Goal: Register for event/course

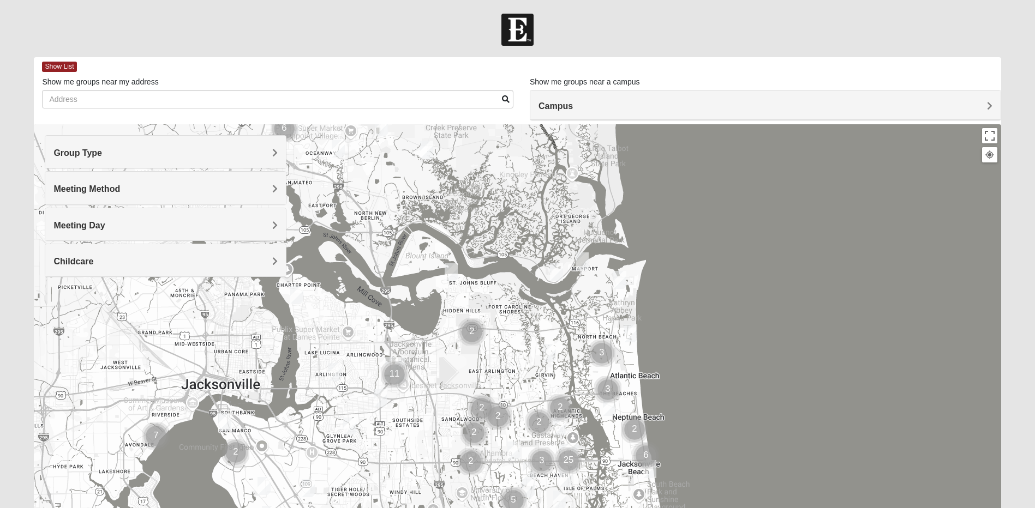
drag, startPoint x: 409, startPoint y: 221, endPoint x: 459, endPoint y: 343, distance: 131.6
click at [459, 343] on img "Cluster of 2 groups" at bounding box center [471, 332] width 27 height 27
click at [196, 151] on h4 "Group Type" at bounding box center [165, 153] width 224 height 10
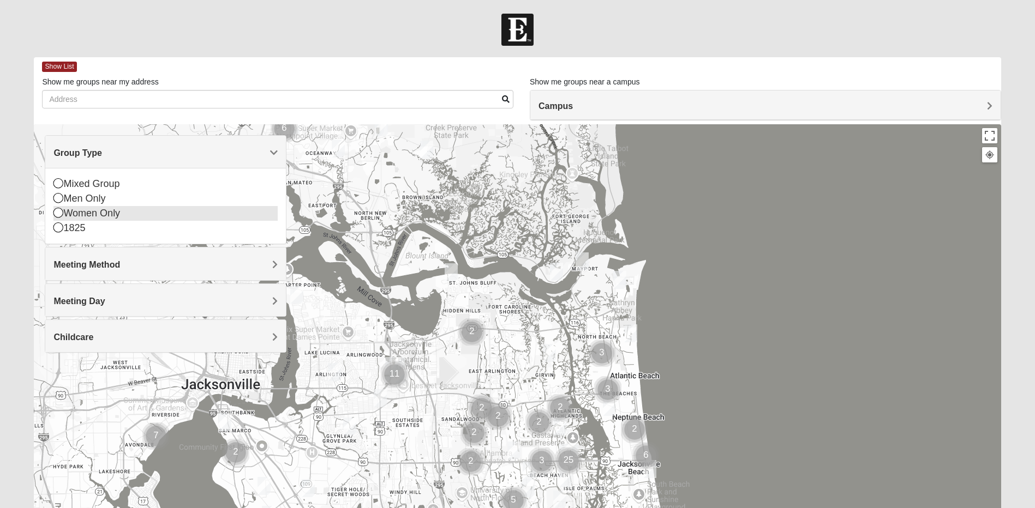
click at [55, 216] on icon at bounding box center [58, 213] width 10 height 10
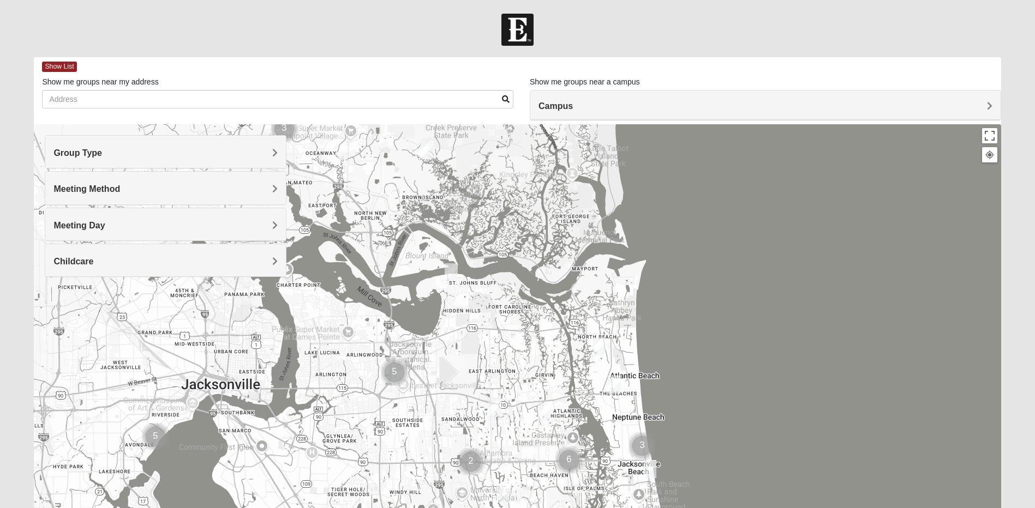
click at [77, 195] on div "Meeting Method" at bounding box center [165, 188] width 241 height 32
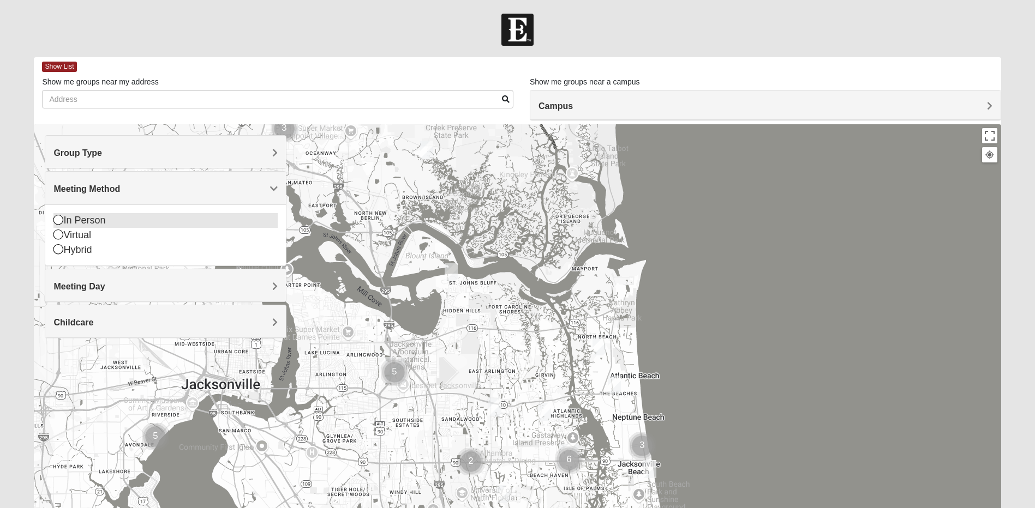
click at [59, 221] on icon at bounding box center [58, 220] width 10 height 10
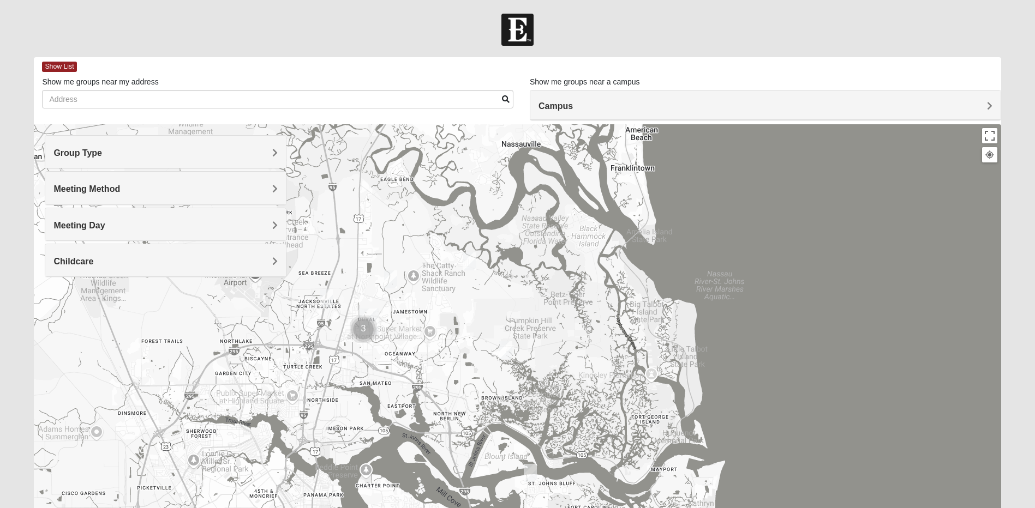
drag, startPoint x: 424, startPoint y: 251, endPoint x: 503, endPoint y: 453, distance: 216.8
click at [503, 453] on div at bounding box center [517, 342] width 967 height 436
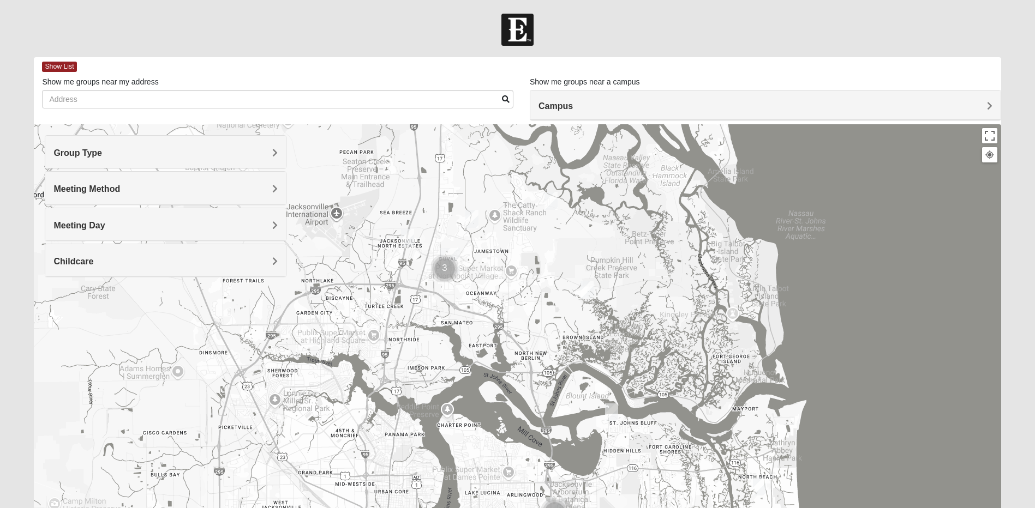
drag, startPoint x: 295, startPoint y: 332, endPoint x: 377, endPoint y: 271, distance: 102.7
click at [377, 271] on div at bounding box center [517, 342] width 967 height 436
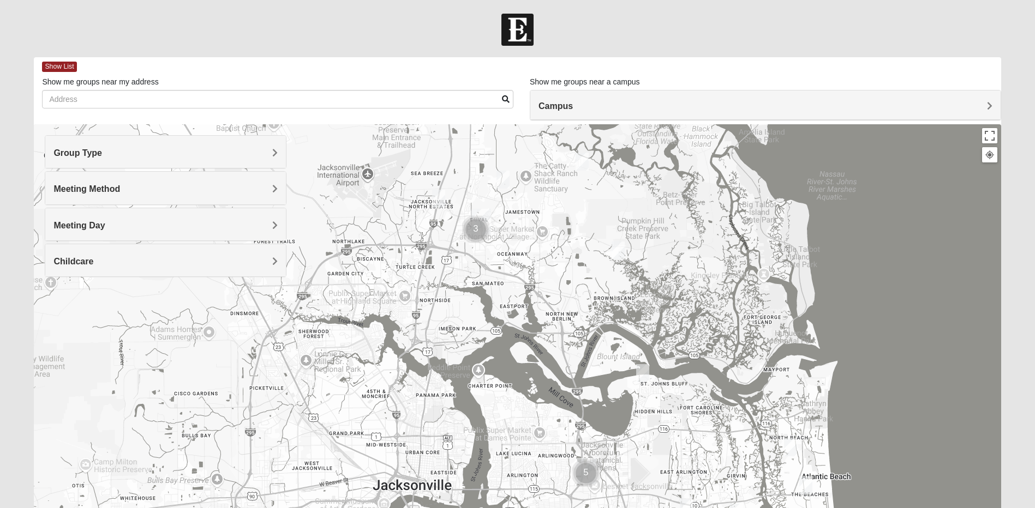
drag, startPoint x: 361, startPoint y: 275, endPoint x: 395, endPoint y: 236, distance: 52.2
click at [395, 236] on div at bounding box center [517, 342] width 967 height 436
click at [441, 199] on img "Womens Getz 32218" at bounding box center [438, 199] width 13 height 18
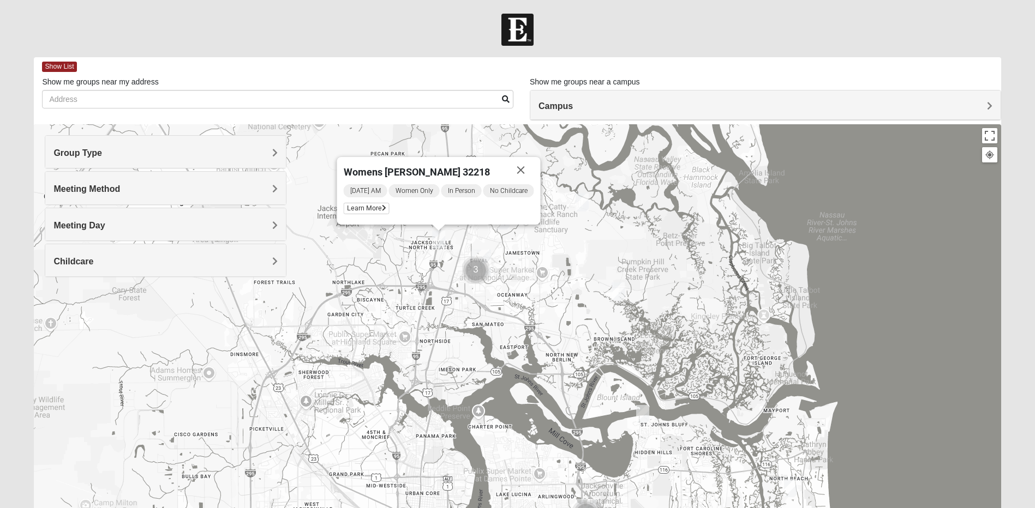
click at [584, 203] on img "Womens Gallaher 32226" at bounding box center [581, 203] width 13 height 18
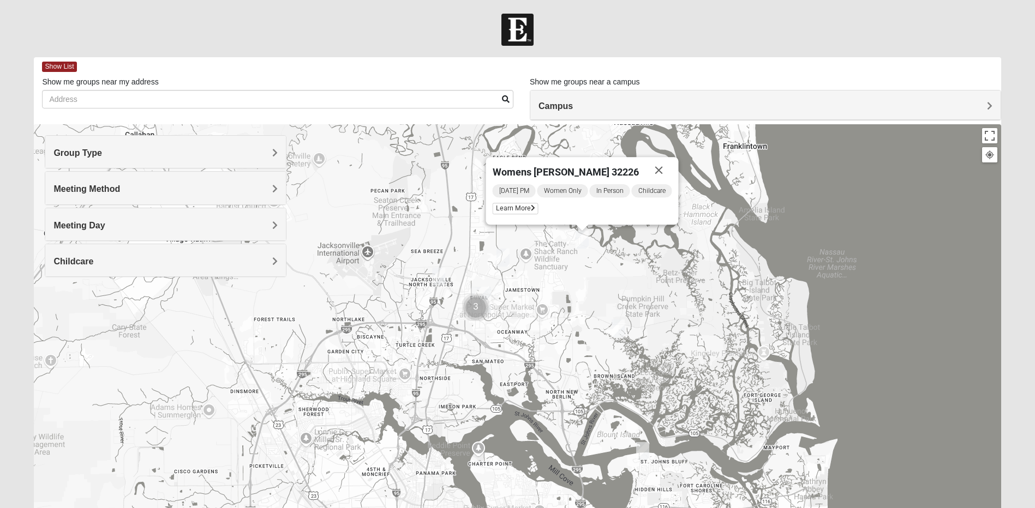
click at [505, 259] on img "Womens Grissinger 32218" at bounding box center [502, 258] width 13 height 18
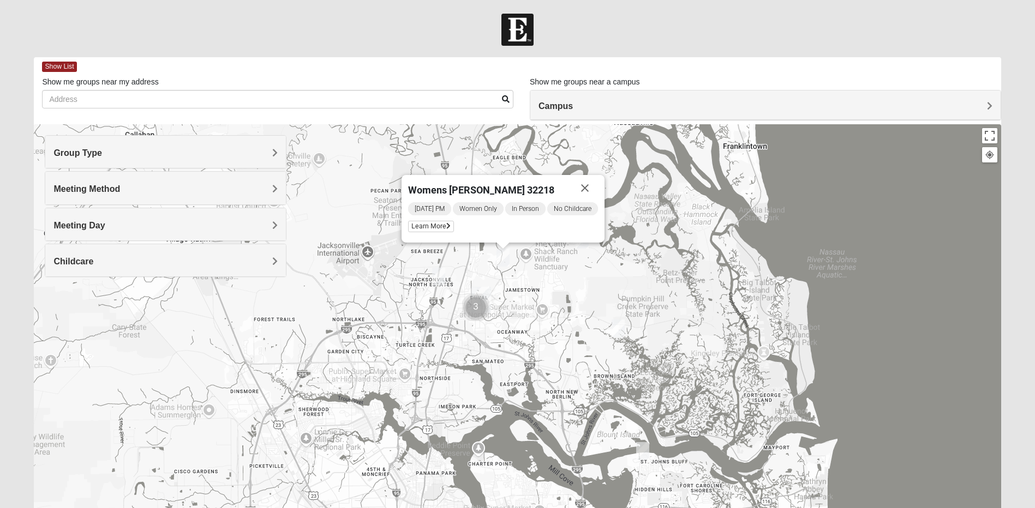
click at [76, 188] on span "Meeting Method" at bounding box center [86, 188] width 67 height 9
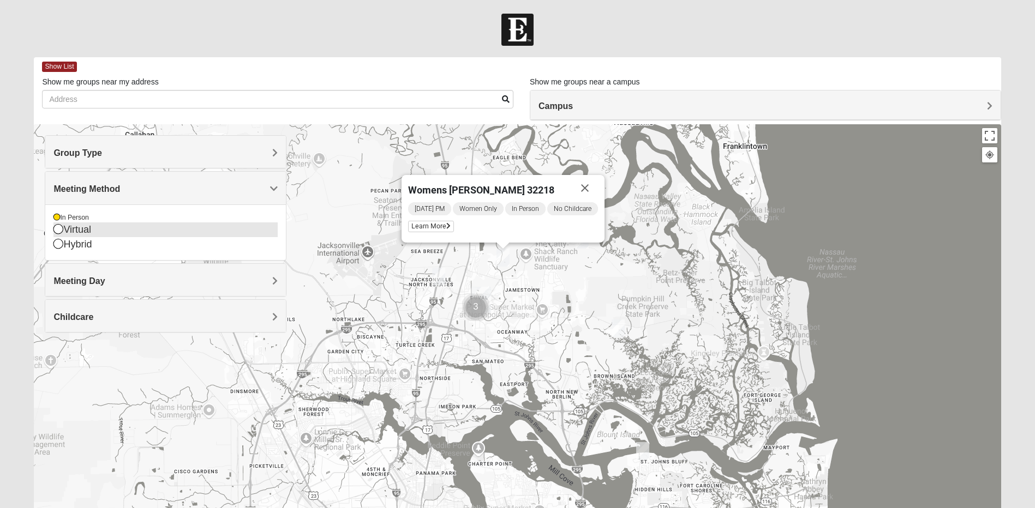
click at [62, 230] on icon at bounding box center [58, 229] width 10 height 10
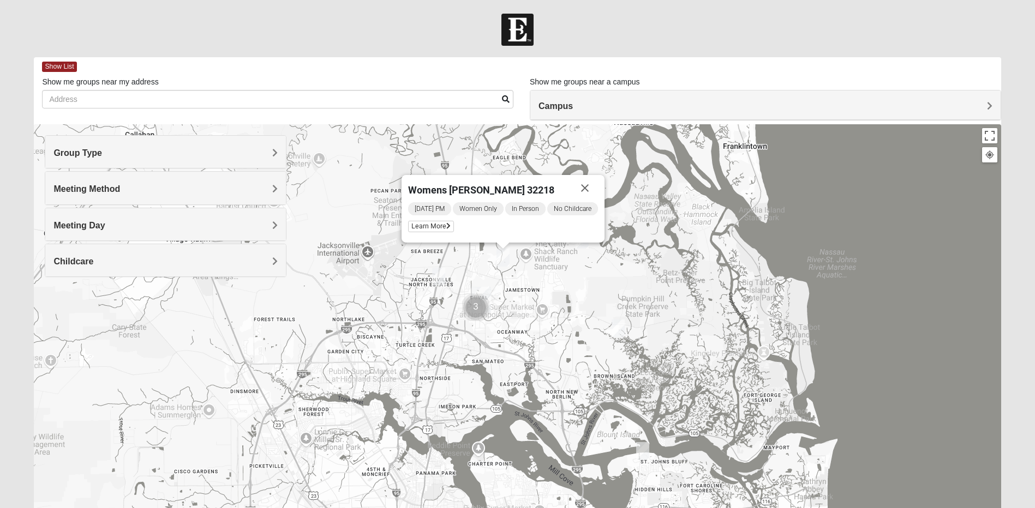
click at [220, 304] on div "Womens Grissinger 32218 Tuesday PM Women Only In Person No Childcare Learn More" at bounding box center [517, 342] width 967 height 436
click at [584, 189] on button "Close" at bounding box center [585, 188] width 26 height 26
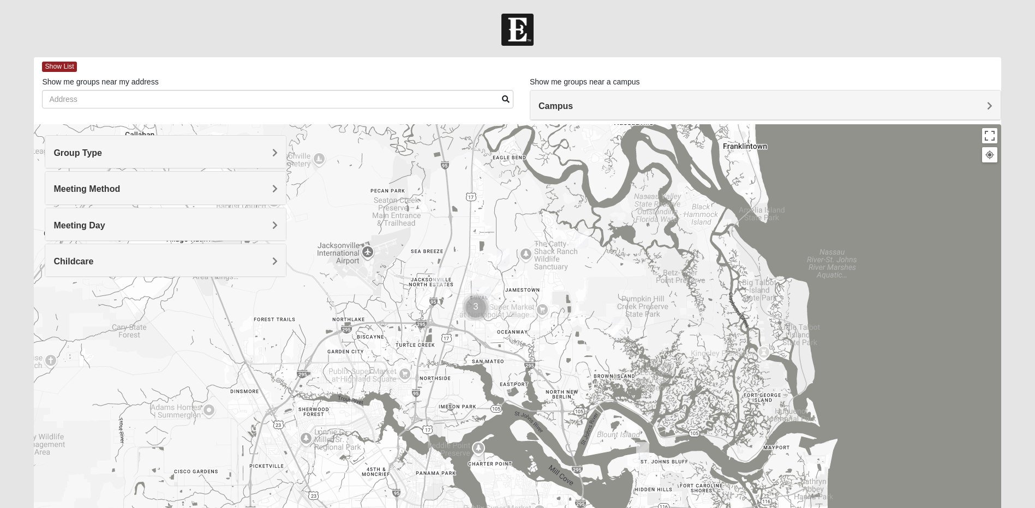
click at [100, 194] on span "Meeting Method" at bounding box center [86, 188] width 67 height 9
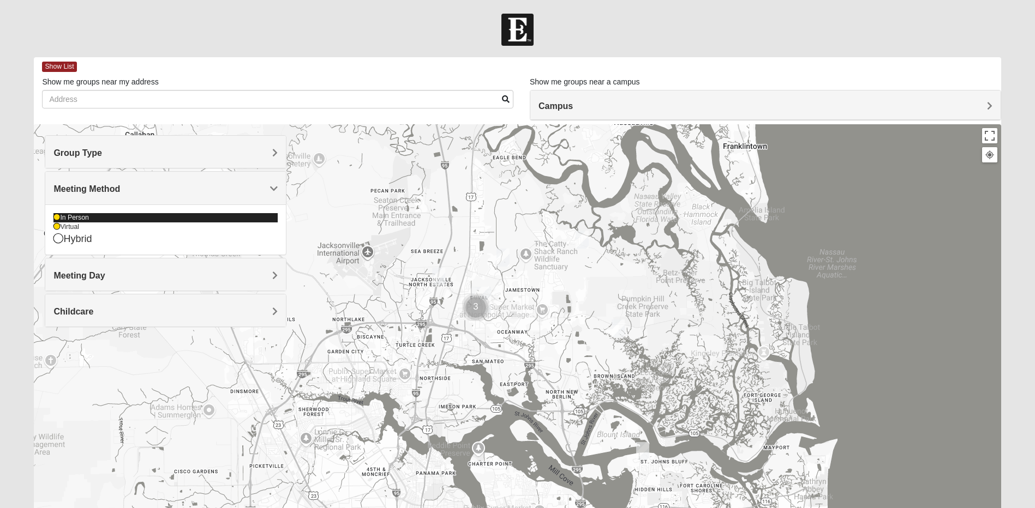
click at [53, 217] on icon at bounding box center [56, 217] width 7 height 7
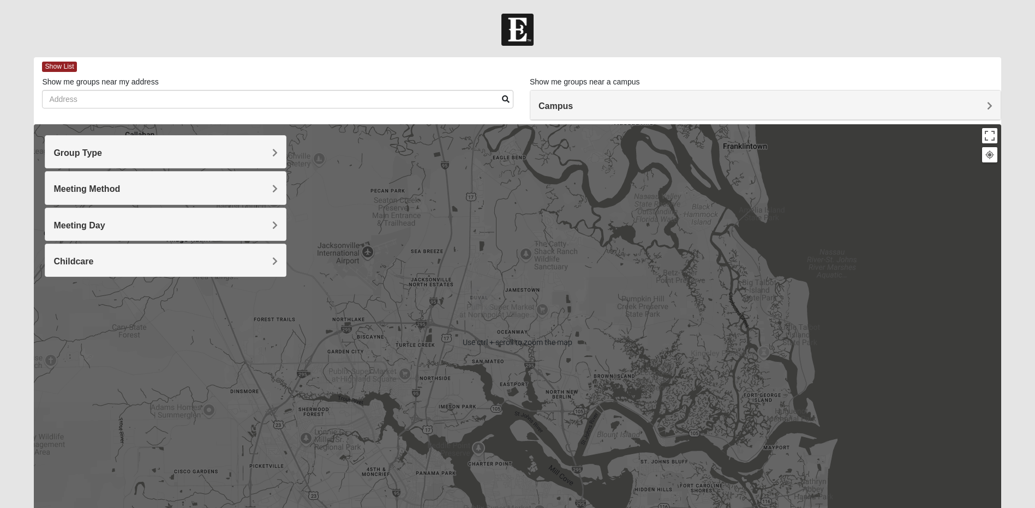
click at [526, 355] on div at bounding box center [517, 342] width 967 height 436
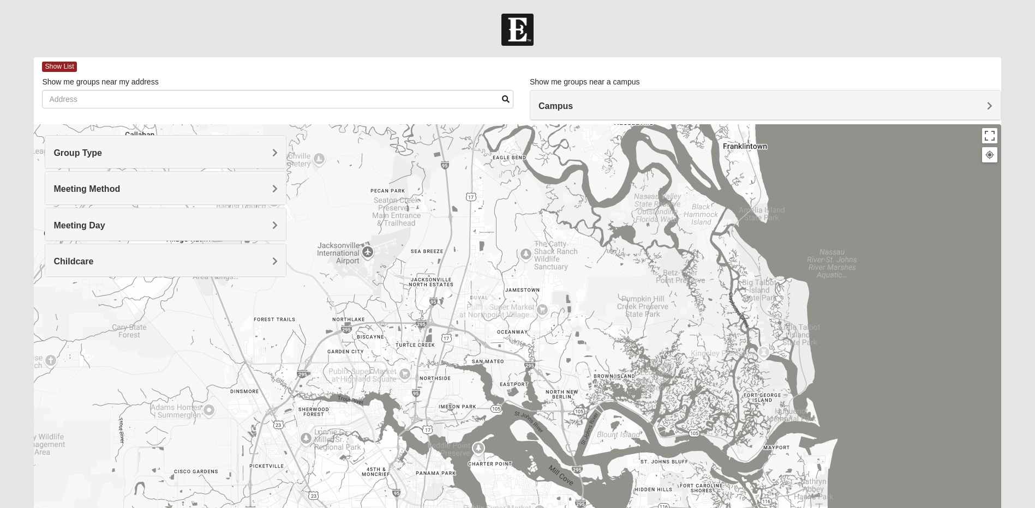
click at [196, 197] on div "Meeting Method" at bounding box center [165, 188] width 241 height 32
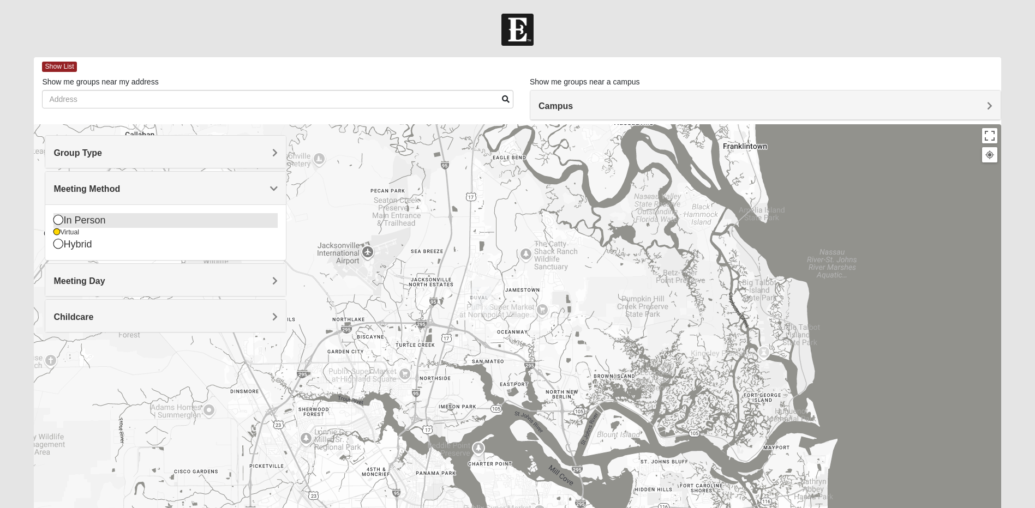
click at [58, 221] on icon at bounding box center [58, 220] width 10 height 10
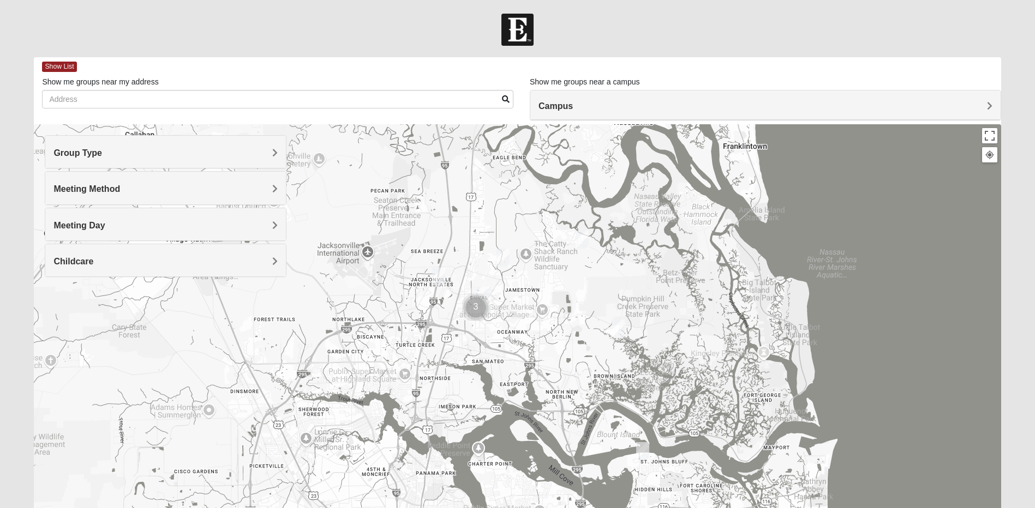
click at [80, 193] on span "Meeting Method" at bounding box center [86, 188] width 67 height 9
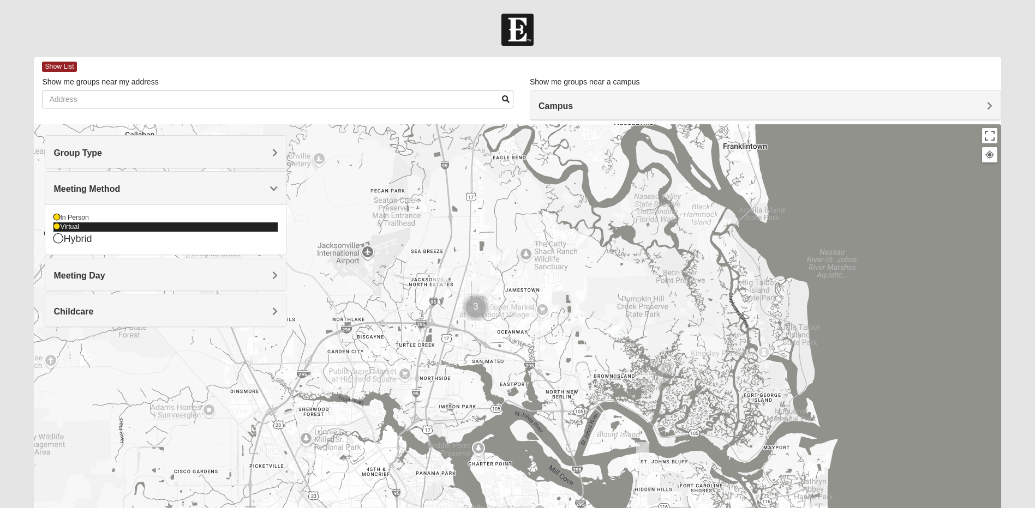
click at [57, 228] on icon at bounding box center [56, 227] width 7 height 7
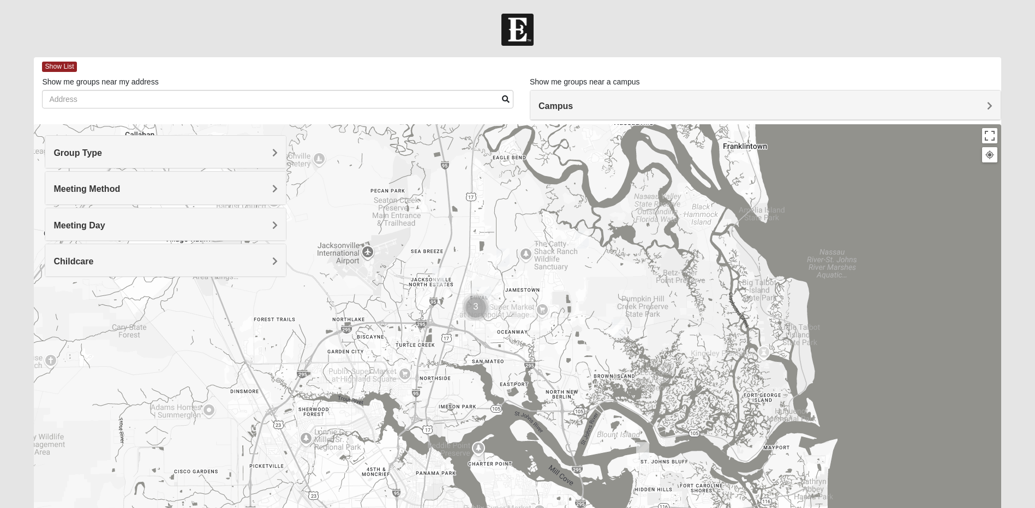
click at [501, 260] on img "Womens Grissinger 32218" at bounding box center [502, 258] width 13 height 18
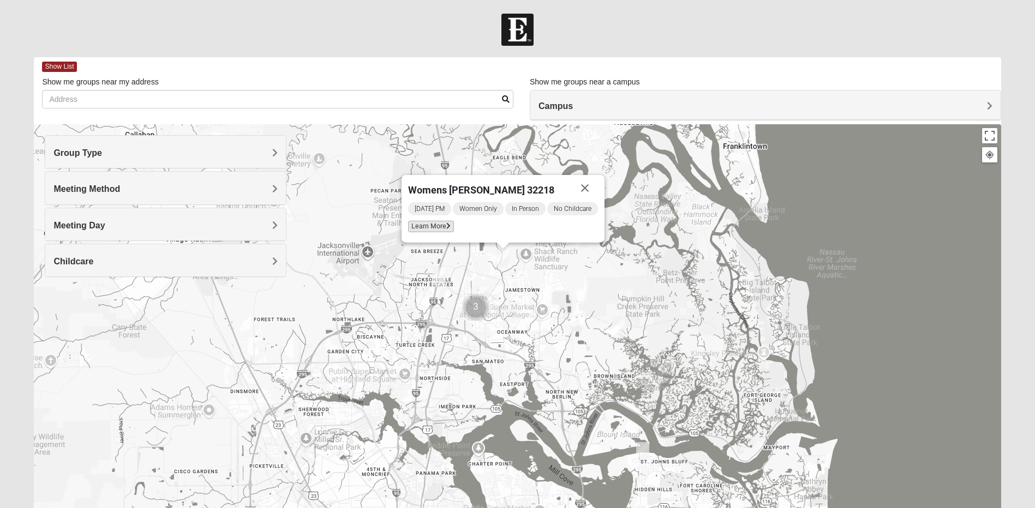
click at [437, 230] on span "Learn More" at bounding box center [431, 226] width 46 height 11
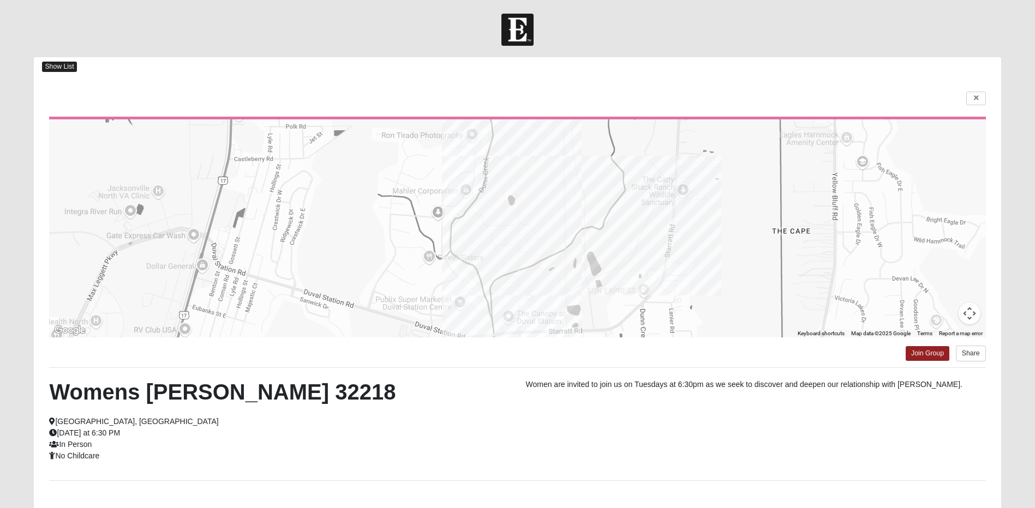
click at [59, 63] on span "Show List" at bounding box center [59, 67] width 34 height 10
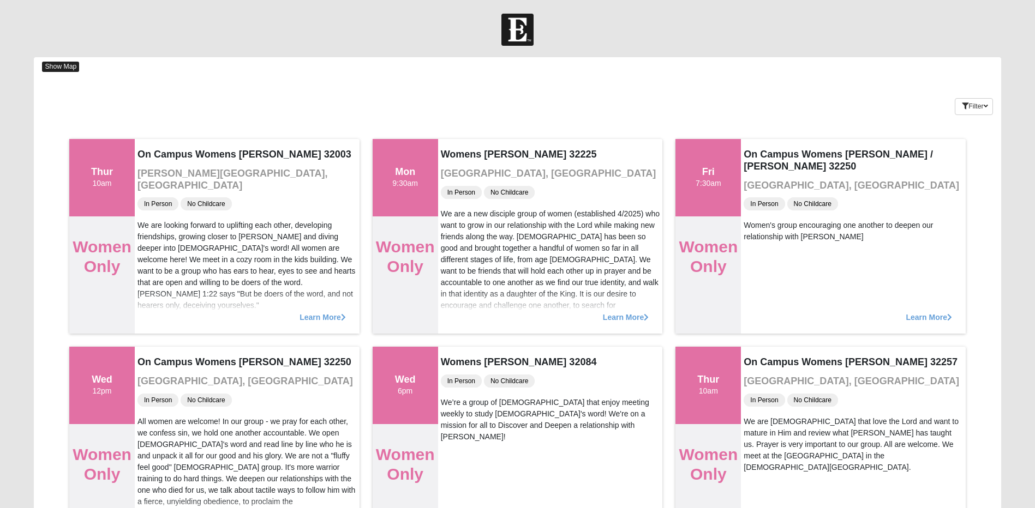
click at [51, 68] on span "Show Map" at bounding box center [60, 67] width 37 height 10
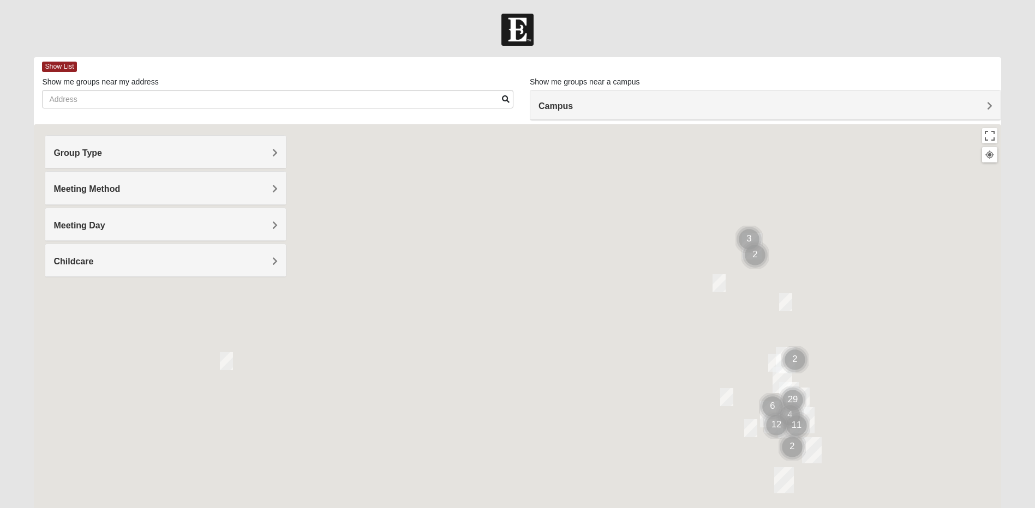
click at [717, 289] on img "Womens Robson 31516" at bounding box center [718, 283] width 13 height 18
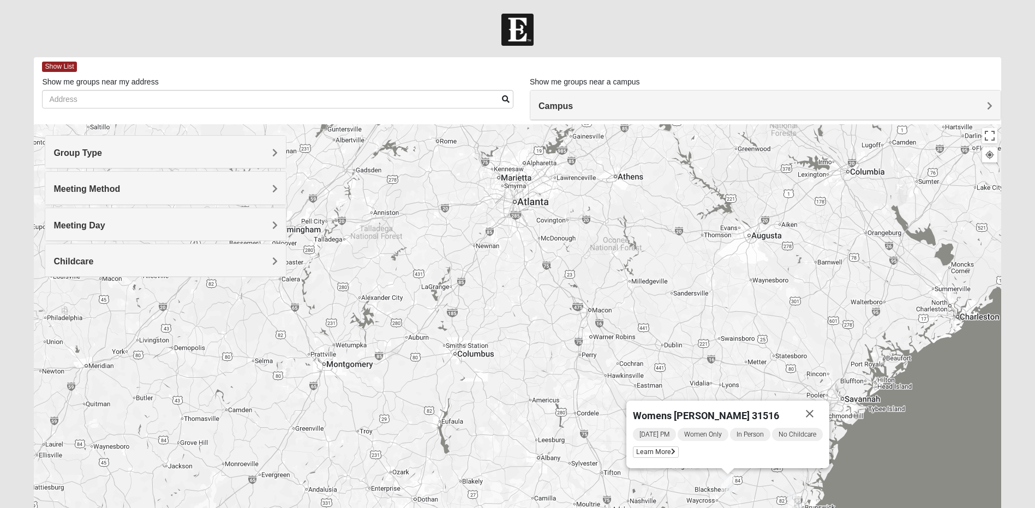
drag, startPoint x: 666, startPoint y: 327, endPoint x: 653, endPoint y: 503, distance: 176.7
click at [677, 508] on html "Log In Find A Group Error Show List Loading Groups" at bounding box center [517, 300] width 1035 height 601
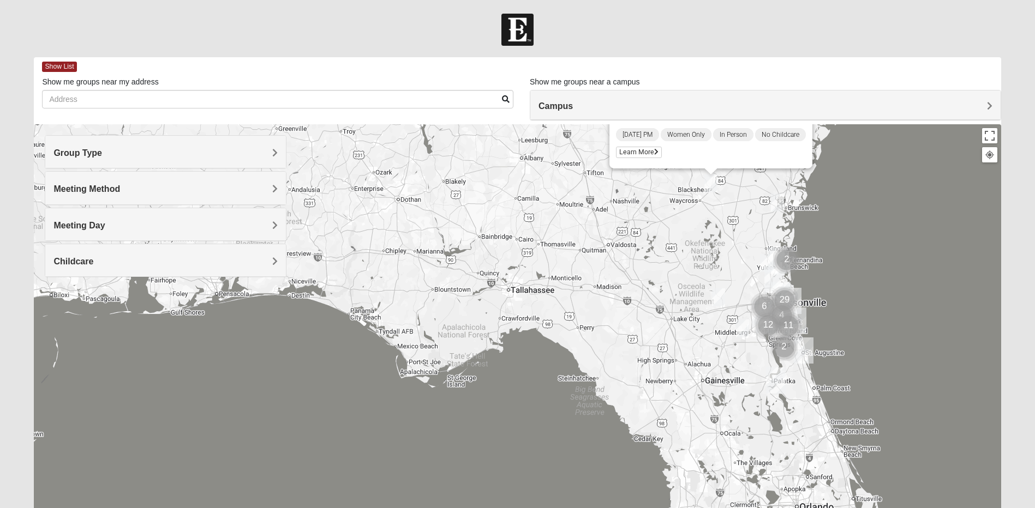
drag, startPoint x: 591, startPoint y: 448, endPoint x: 574, endPoint y: 156, distance: 292.3
click at [574, 156] on div "Womens Robson 31516 Tuesday PM Women Only In Person No Childcare Learn More" at bounding box center [517, 342] width 967 height 436
click at [125, 159] on div "Group Type" at bounding box center [165, 152] width 241 height 32
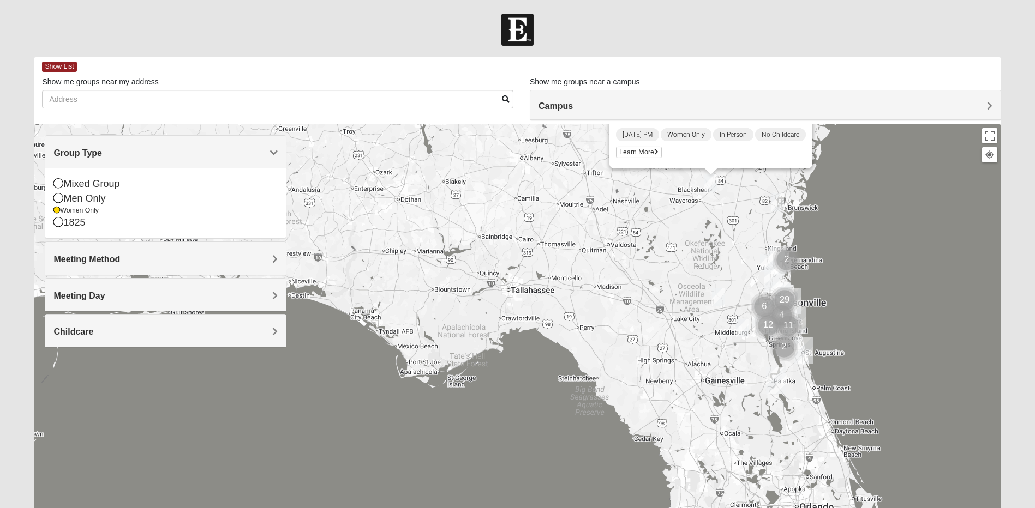
click at [88, 262] on span "Meeting Method" at bounding box center [86, 259] width 67 height 9
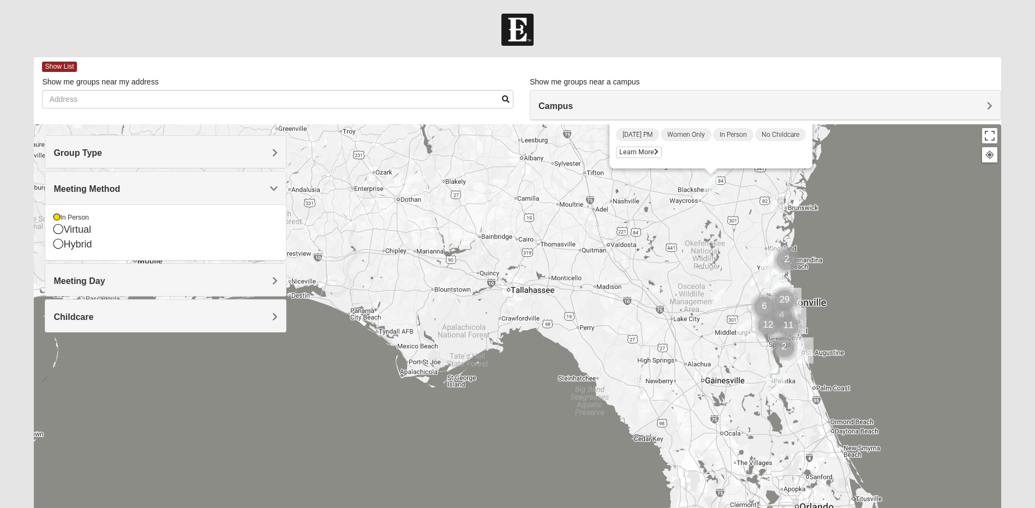
click at [88, 290] on div "Meeting Day" at bounding box center [165, 280] width 241 height 32
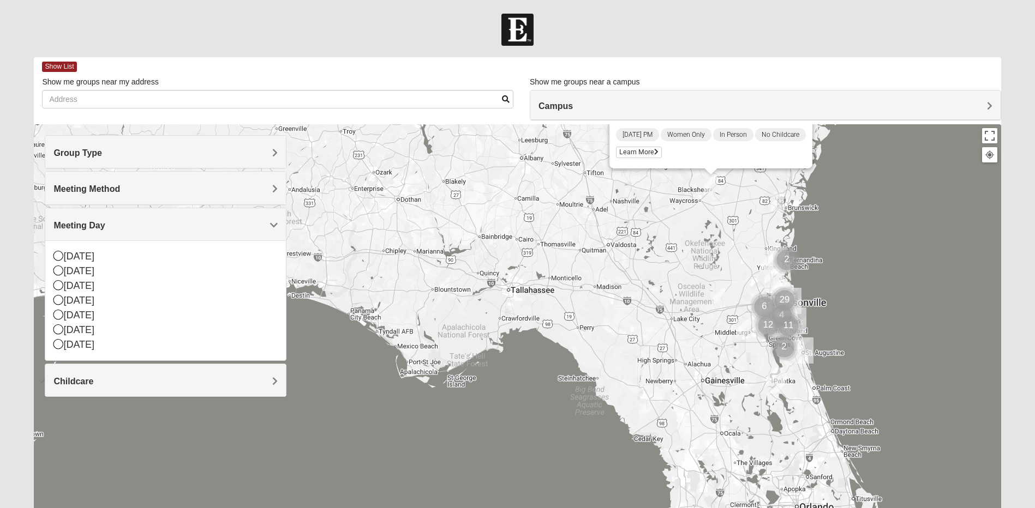
click at [321, 429] on div "Womens Robson 31516 Tuesday PM Women Only In Person No Childcare Learn More" at bounding box center [517, 342] width 967 height 436
click at [535, 411] on div "Womens Robson 31516 Tuesday PM Women Only In Person No Childcare Learn More" at bounding box center [517, 342] width 967 height 436
click at [599, 404] on div "Womens Robson 31516 Tuesday PM Women Only In Person No Childcare Learn More" at bounding box center [517, 342] width 967 height 436
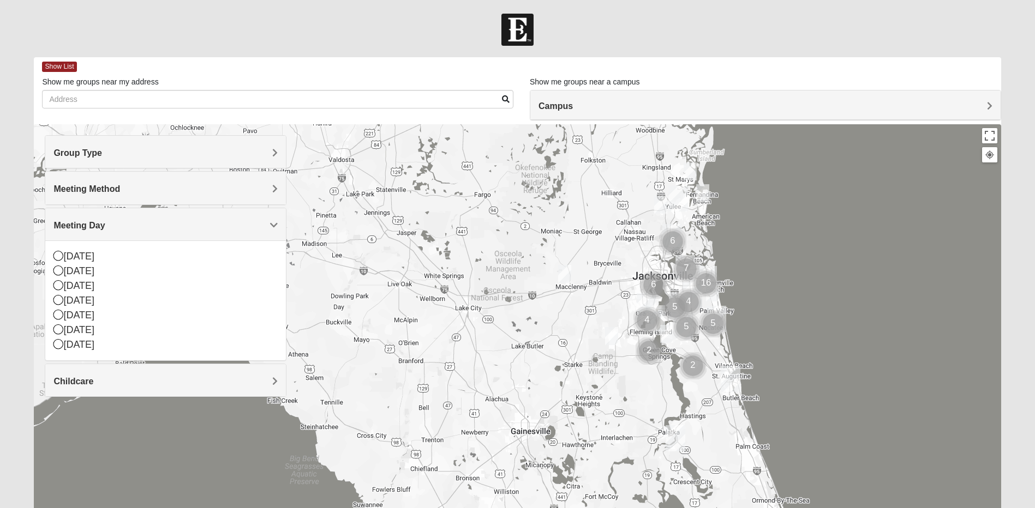
drag, startPoint x: 860, startPoint y: 287, endPoint x: 580, endPoint y: 362, distance: 289.8
click at [580, 362] on div "Womens Robson 31516 Tuesday PM Women Only In Person No Childcare Learn More" at bounding box center [517, 342] width 967 height 436
click at [631, 269] on div "Womens Robson 31516 Tuesday PM Women Only In Person No Childcare Learn More" at bounding box center [517, 342] width 967 height 436
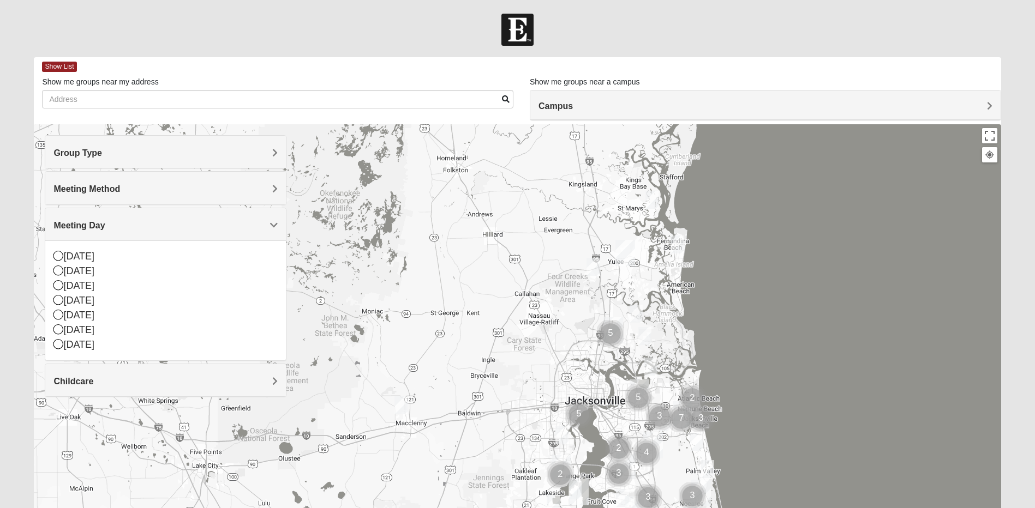
drag, startPoint x: 631, startPoint y: 269, endPoint x: 528, endPoint y: 390, distance: 158.7
click at [528, 390] on div "Womens Robson 31516 Tuesday PM Women Only In Person No Childcare Learn More" at bounding box center [517, 342] width 967 height 436
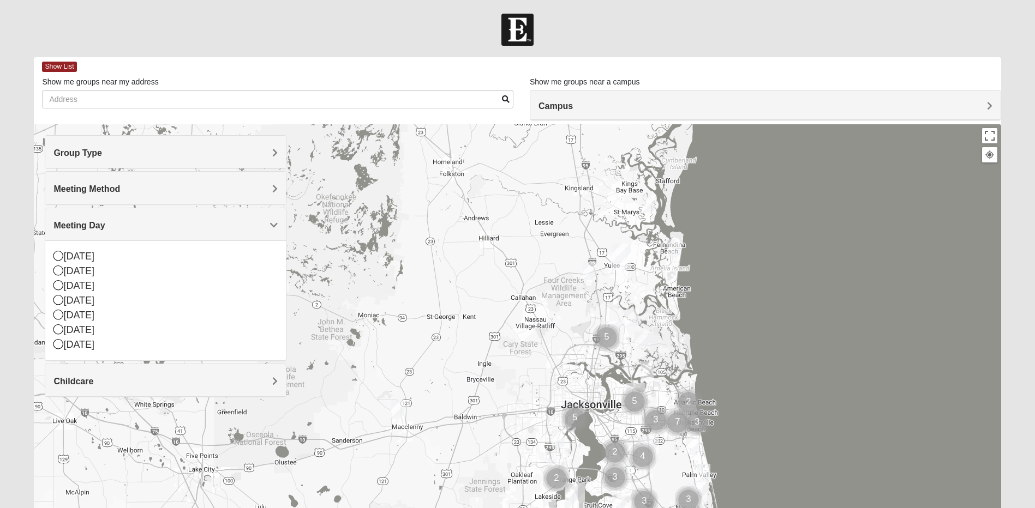
click at [541, 344] on div "Womens Robson 31516 Tuesday PM Women Only In Person No Childcare Learn More" at bounding box center [517, 342] width 967 height 436
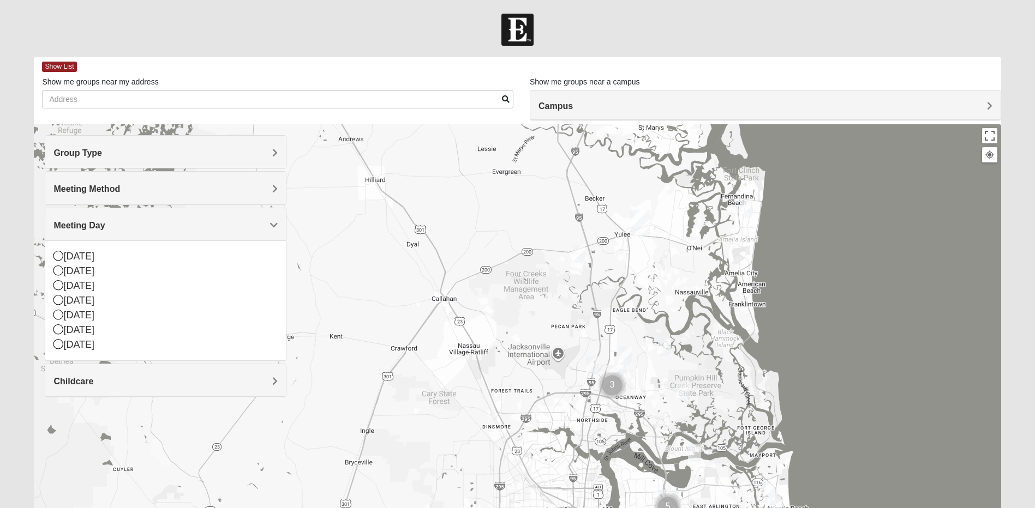
drag, startPoint x: 607, startPoint y: 274, endPoint x: 545, endPoint y: 321, distance: 77.8
click at [545, 321] on div "Womens Robson 31516 Tuesday PM Women Only In Person No Childcare Learn More" at bounding box center [517, 342] width 967 height 436
click at [579, 256] on img "Womens Little 32097" at bounding box center [578, 254] width 13 height 18
click at [681, 391] on img "Womens Craig 32226" at bounding box center [682, 392] width 13 height 18
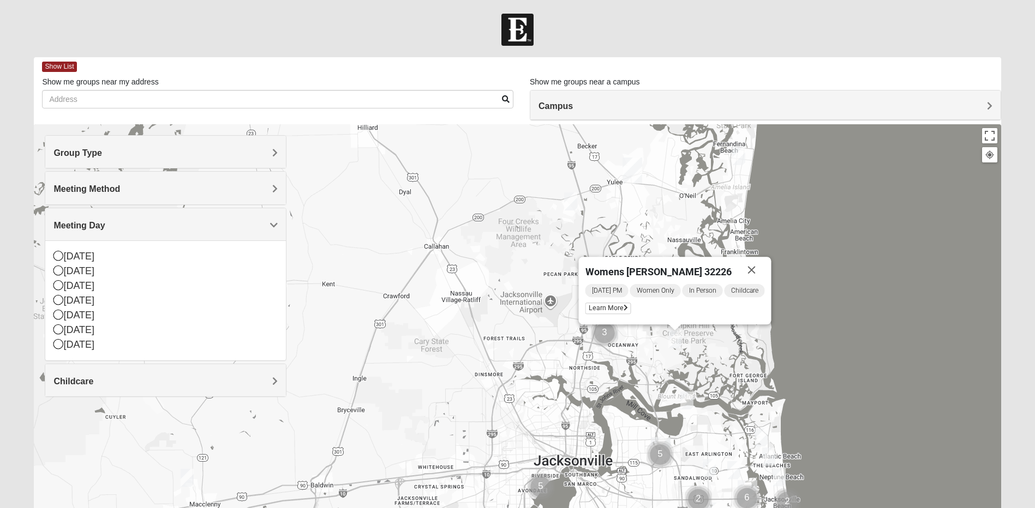
drag, startPoint x: 458, startPoint y: 383, endPoint x: 452, endPoint y: 330, distance: 53.8
click at [452, 330] on div "Womens Craig 32226 Tuesday PM Women Only In Person Childcare Learn More" at bounding box center [517, 342] width 967 height 436
click at [493, 400] on div "Womens Craig 32226 Tuesday PM Women Only In Person Childcare Learn More" at bounding box center [517, 342] width 967 height 436
click at [493, 399] on div "Womens Craig 32226 Tuesday PM Women Only In Person Childcare Learn More" at bounding box center [517, 342] width 967 height 436
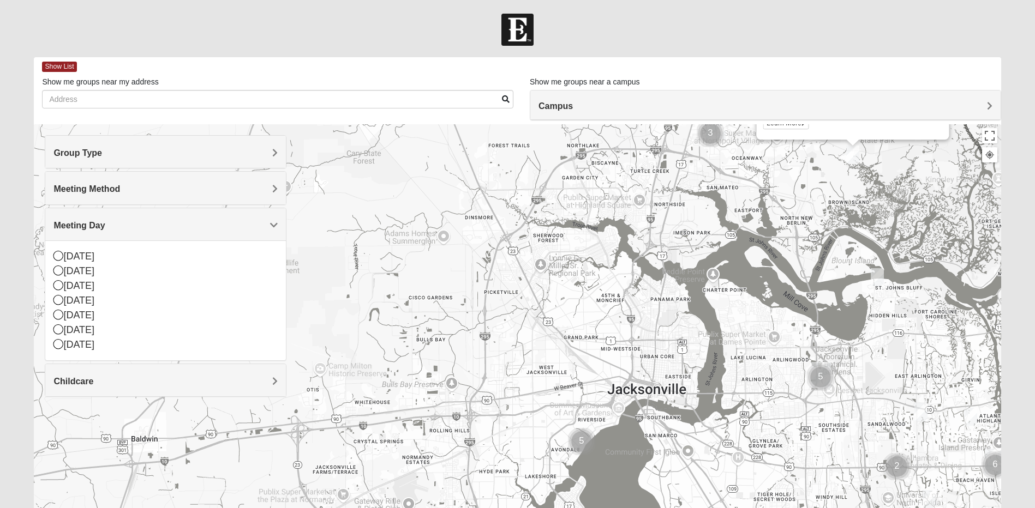
drag, startPoint x: 460, startPoint y: 401, endPoint x: 453, endPoint y: 263, distance: 138.2
click at [453, 263] on div "Womens Craig 32226 Tuesday PM Women Only In Person Childcare Learn More" at bounding box center [517, 342] width 967 height 436
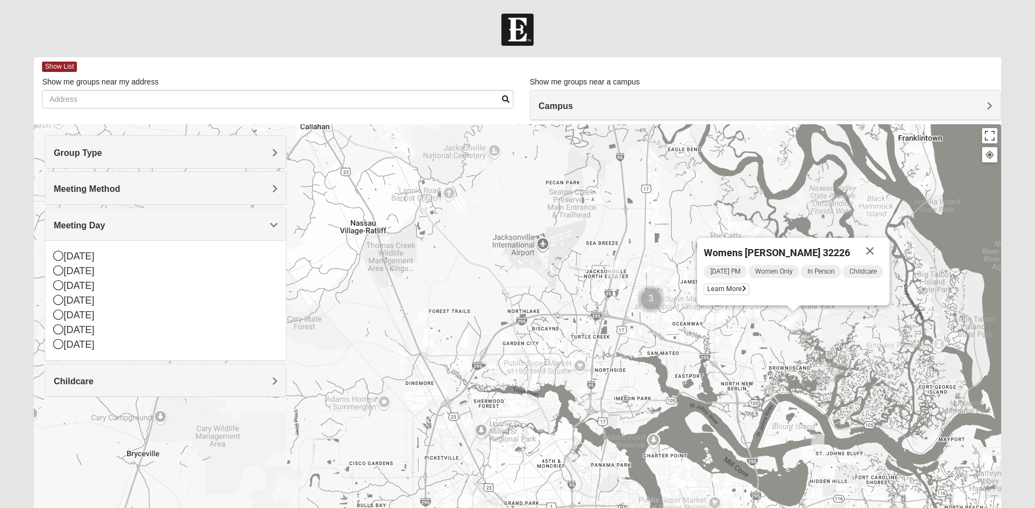
drag, startPoint x: 550, startPoint y: 290, endPoint x: 491, endPoint y: 458, distance: 178.2
click at [491, 458] on div "Womens Craig 32226 Tuesday PM Women Only In Person Childcare Learn More" at bounding box center [517, 342] width 967 height 436
click at [613, 269] on img "Womens Getz 32218" at bounding box center [613, 269] width 13 height 18
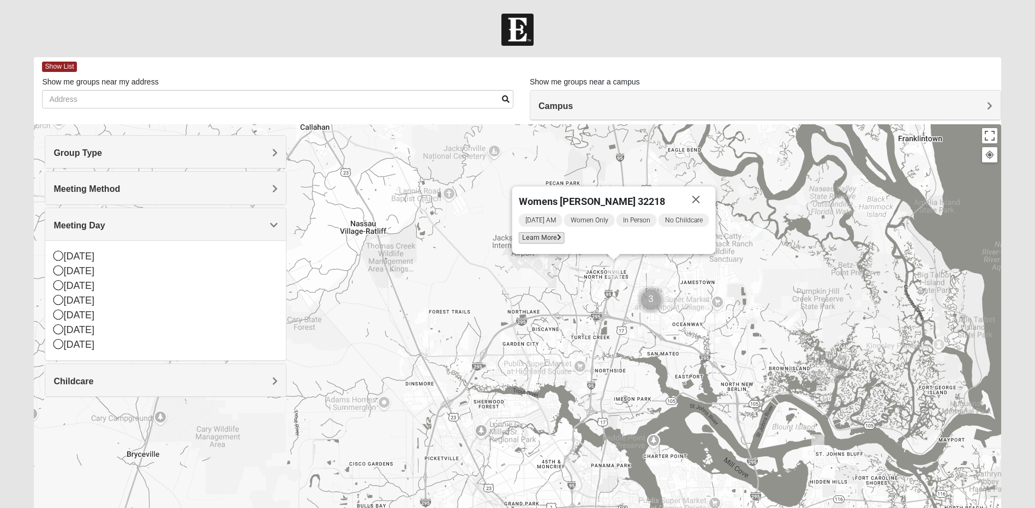
click at [531, 235] on span "Learn More" at bounding box center [542, 237] width 46 height 11
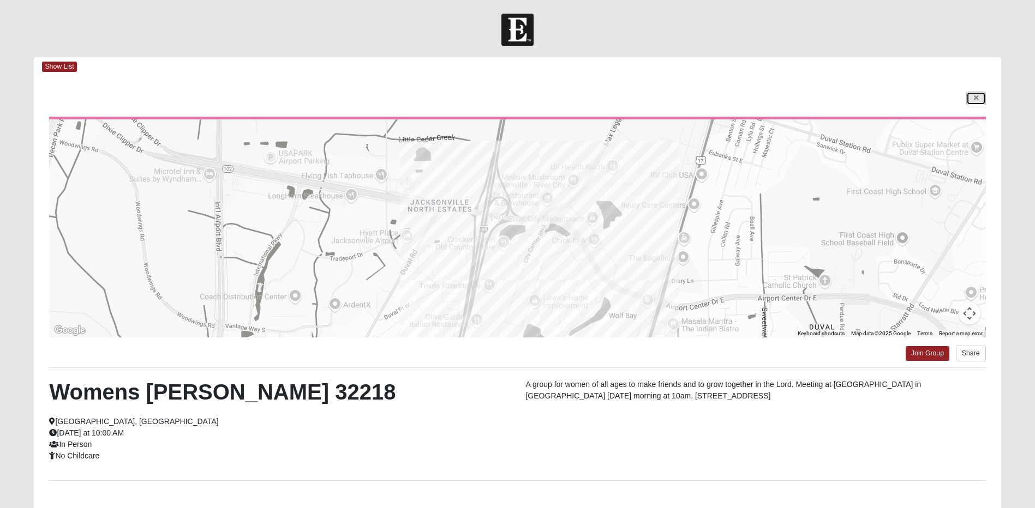
click at [974, 95] on icon at bounding box center [976, 98] width 4 height 7
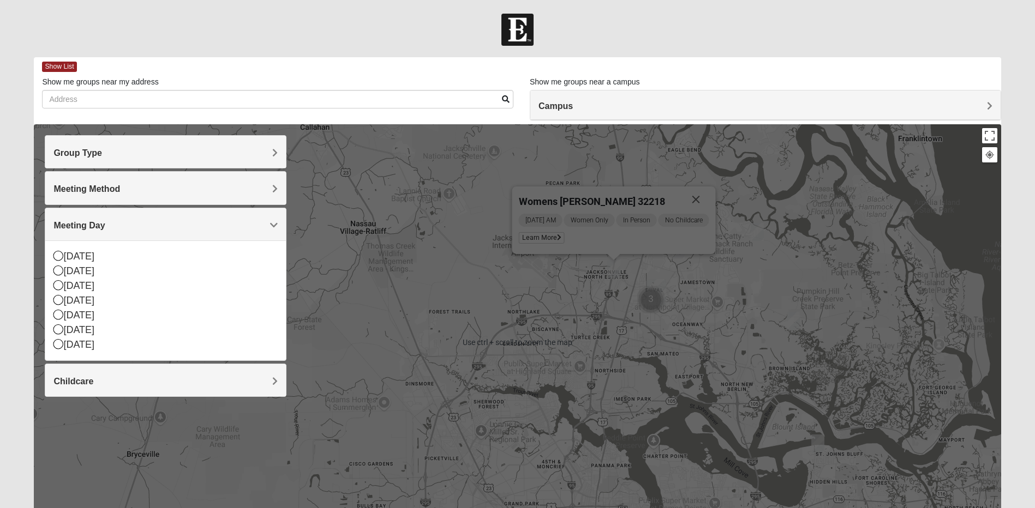
click at [650, 302] on img "Cluster of 3 groups" at bounding box center [650, 299] width 27 height 27
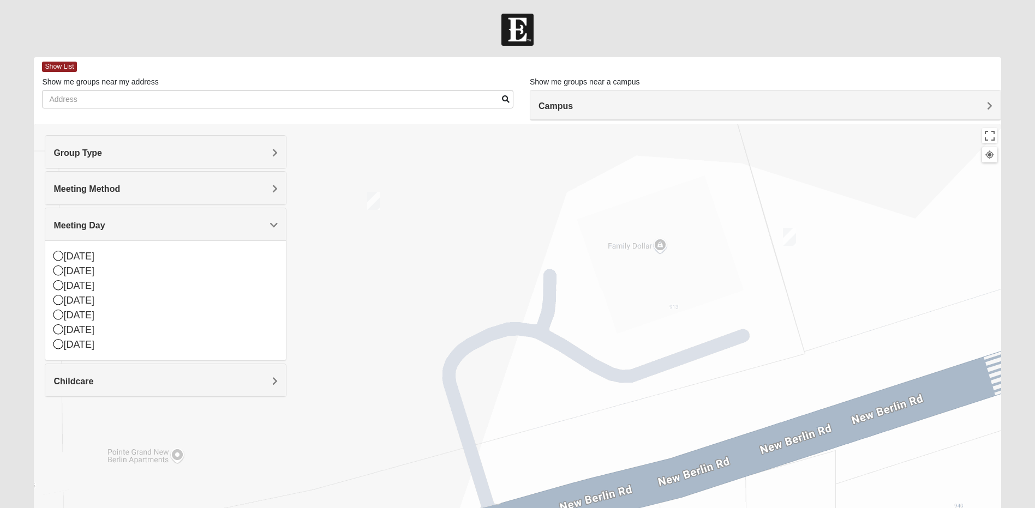
drag, startPoint x: 639, startPoint y: 381, endPoint x: 656, endPoint y: 165, distance: 217.2
click at [681, 167] on div "To navigate, press the arrow keys. Womens Getz 32218 Thursday AM Women Only In …" at bounding box center [517, 342] width 967 height 436
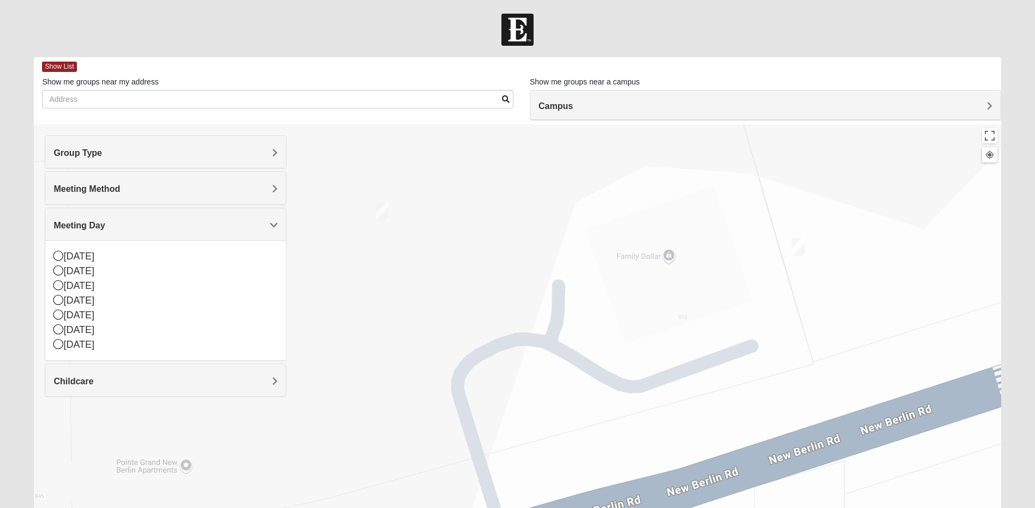
click at [381, 215] on img "On Campus Womens Lousignont 32218" at bounding box center [382, 211] width 13 height 18
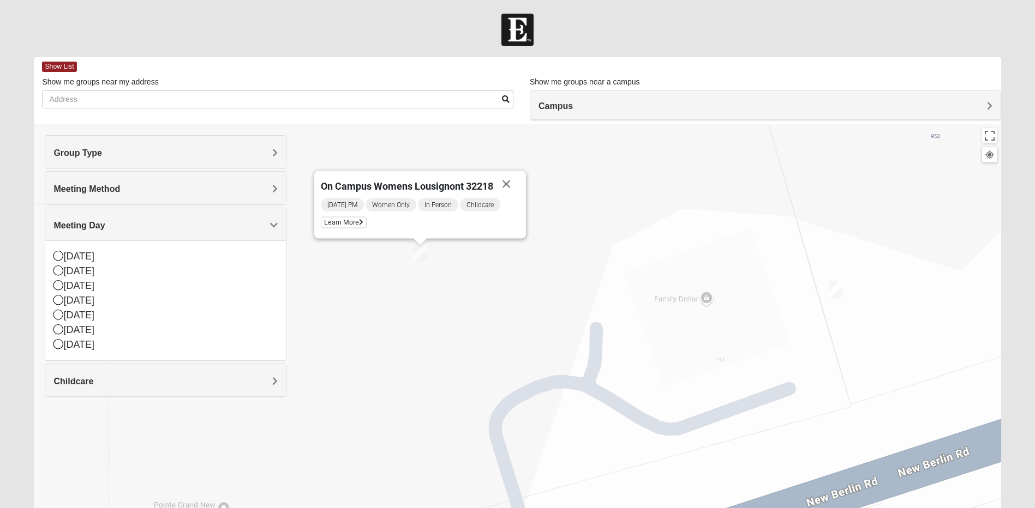
drag, startPoint x: 357, startPoint y: 267, endPoint x: 396, endPoint y: 282, distance: 41.4
click at [396, 282] on div "On Campus Womens Lousignont 32218 [DATE] PM Women Only In Person Childcare Lear…" at bounding box center [517, 342] width 967 height 436
click at [339, 226] on span "Learn More" at bounding box center [344, 222] width 46 height 11
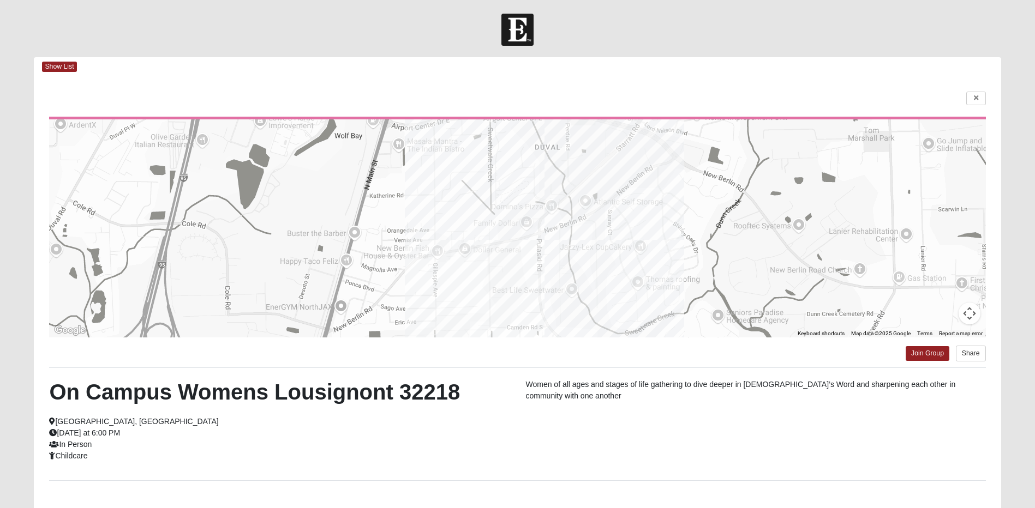
drag, startPoint x: 503, startPoint y: 436, endPoint x: 500, endPoint y: 398, distance: 38.9
click at [500, 398] on div "On Campus Womens Lousignont 32218 Jacksonville, FL Monday at 6:00 PM In Person …" at bounding box center [279, 420] width 476 height 83
drag, startPoint x: 500, startPoint y: 398, endPoint x: 523, endPoint y: 452, distance: 58.4
click at [523, 452] on div "On Campus Womens Lousignont 32218 Jacksonville, FL Monday at 6:00 PM In Person …" at bounding box center [517, 424] width 952 height 91
click at [919, 356] on link "Join Group" at bounding box center [927, 353] width 44 height 15
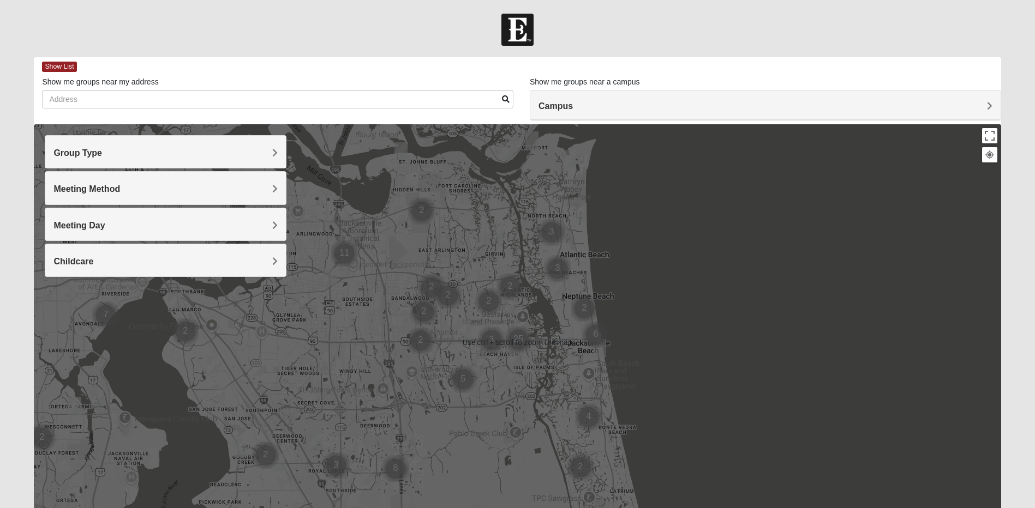
click at [340, 257] on img "Cluster of 11 groups" at bounding box center [344, 253] width 27 height 27
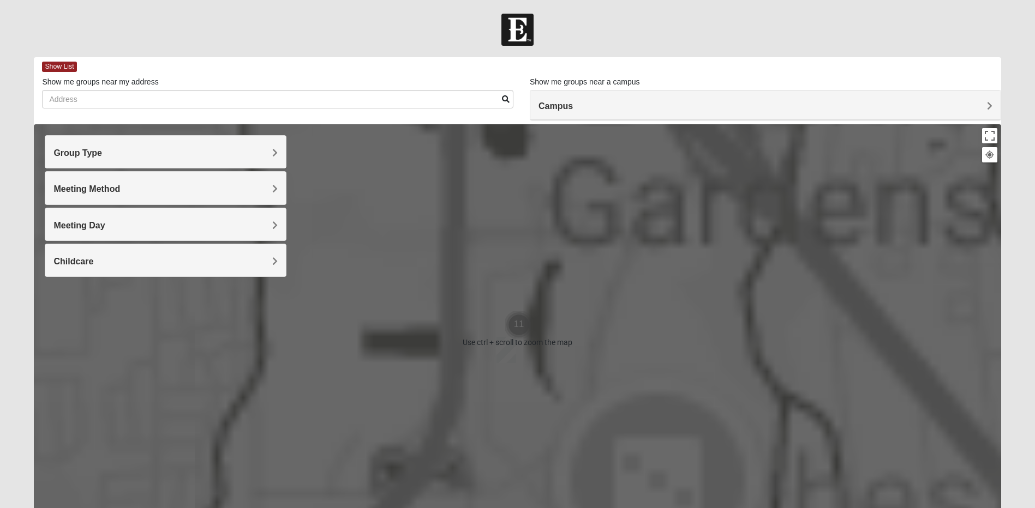
click at [342, 257] on div at bounding box center [517, 342] width 967 height 436
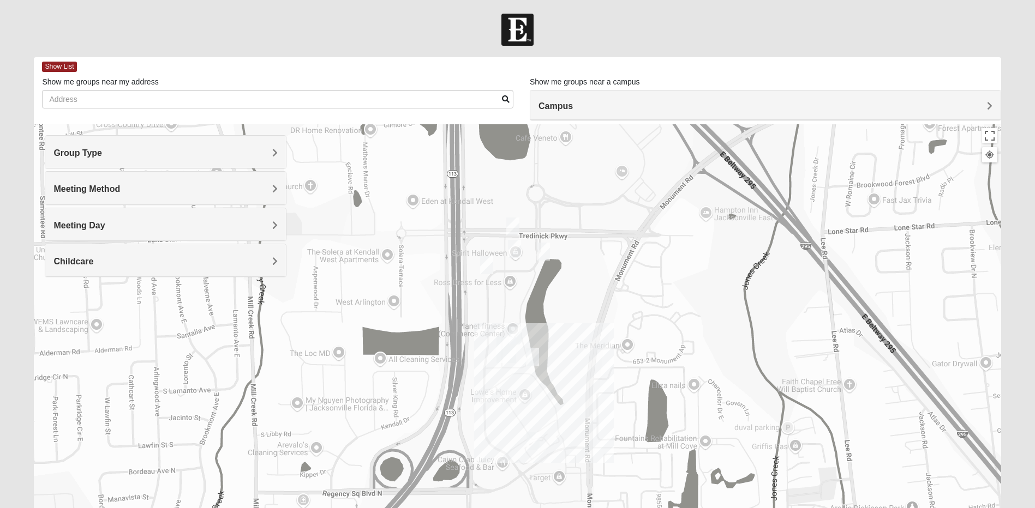
click at [487, 269] on img "Womens Gooden 32211" at bounding box center [486, 265] width 13 height 18
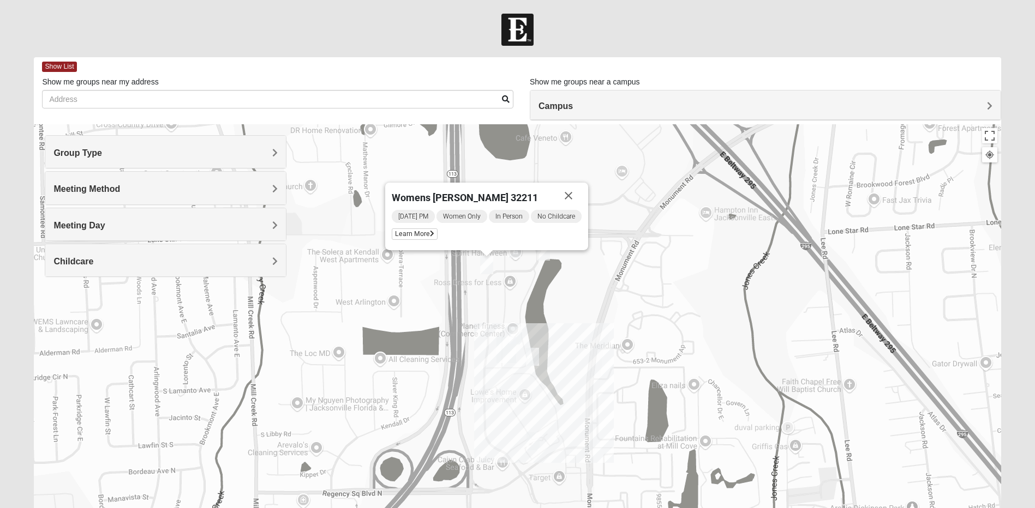
drag, startPoint x: 485, startPoint y: 298, endPoint x: 538, endPoint y: 394, distance: 110.4
click at [538, 394] on div "Womens [PERSON_NAME] 32211 [DATE] PM Women Only In Person No Childcare Learn Mo…" at bounding box center [517, 342] width 967 height 436
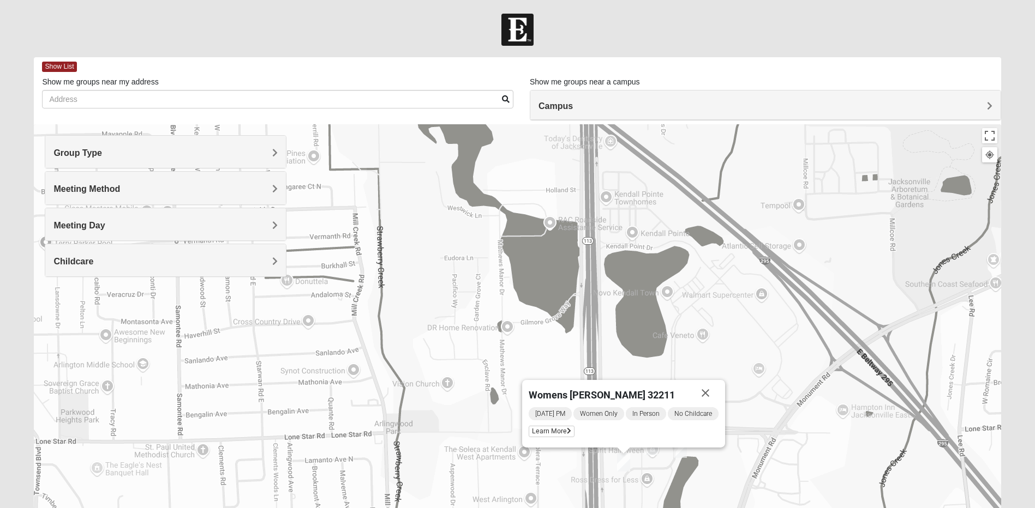
drag, startPoint x: 567, startPoint y: 334, endPoint x: 704, endPoint y: 532, distance: 240.3
click at [704, 508] on html "Log In Find A Group Error Show List Loading Groups" at bounding box center [517, 300] width 1035 height 601
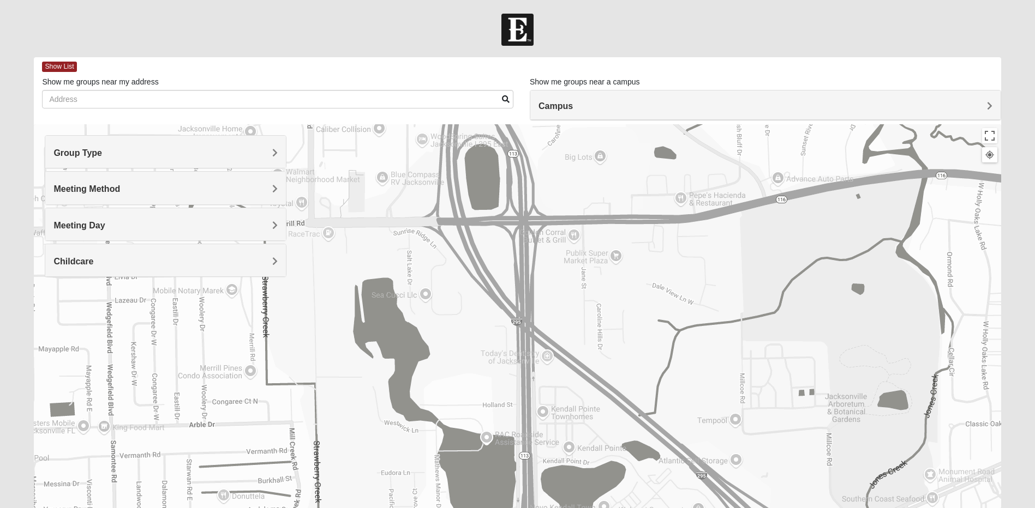
drag, startPoint x: 580, startPoint y: 260, endPoint x: 517, endPoint y: 476, distance: 225.1
click at [517, 476] on div "Womens [PERSON_NAME] 32211 [DATE] PM Women Only In Person No Childcare Learn Mo…" at bounding box center [517, 342] width 967 height 436
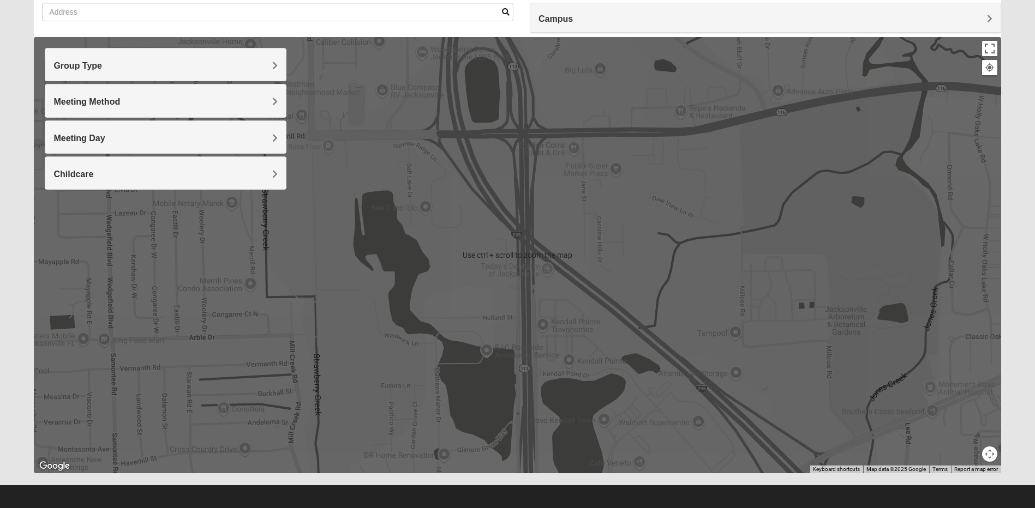
scroll to position [92, 0]
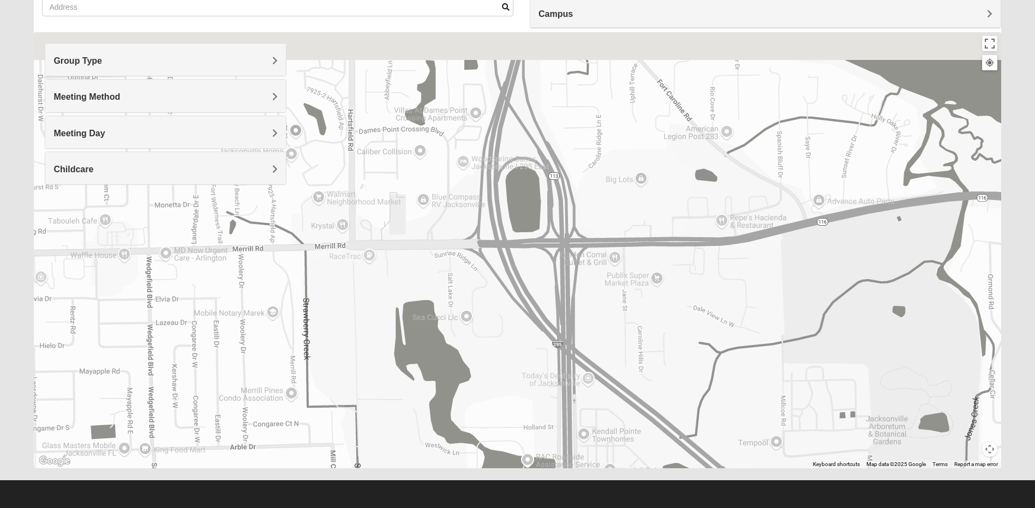
drag, startPoint x: 637, startPoint y: 150, endPoint x: 687, endPoint y: 277, distance: 136.4
click at [687, 277] on div "Womens [PERSON_NAME] 32211 [DATE] PM Women Only In Person No Childcare Learn Mo…" at bounding box center [517, 250] width 967 height 436
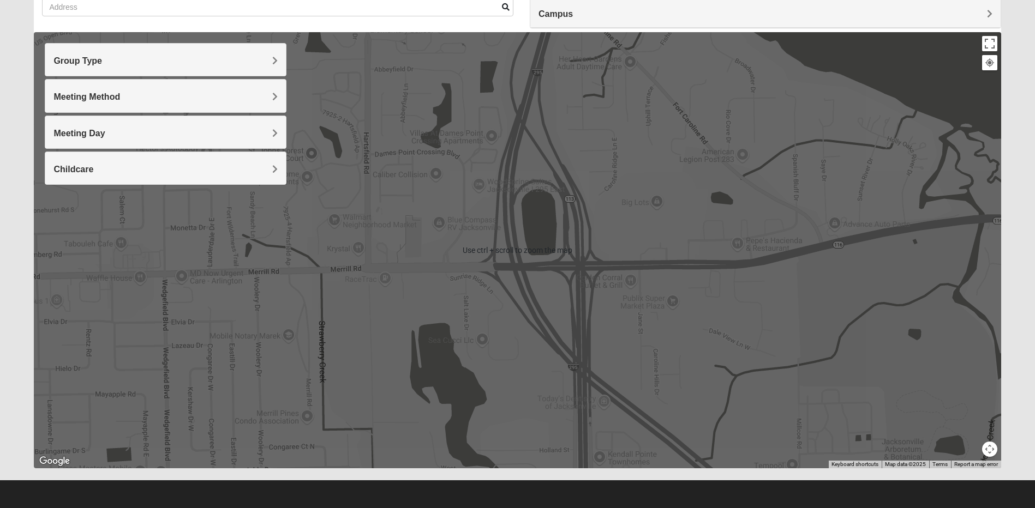
scroll to position [0, 0]
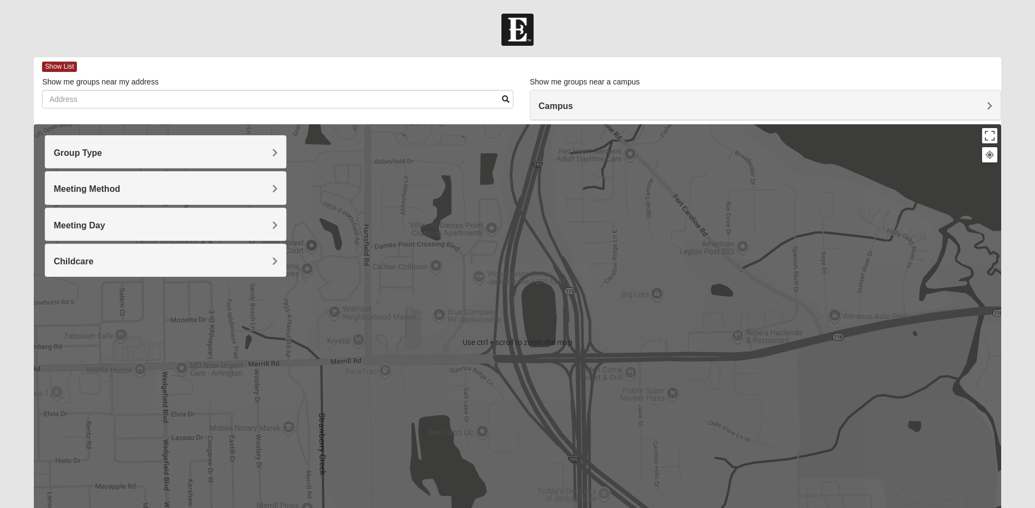
click at [687, 277] on div "Womens [PERSON_NAME] 32211 [DATE] PM Women Only In Person No Childcare Learn Mo…" at bounding box center [517, 342] width 967 height 436
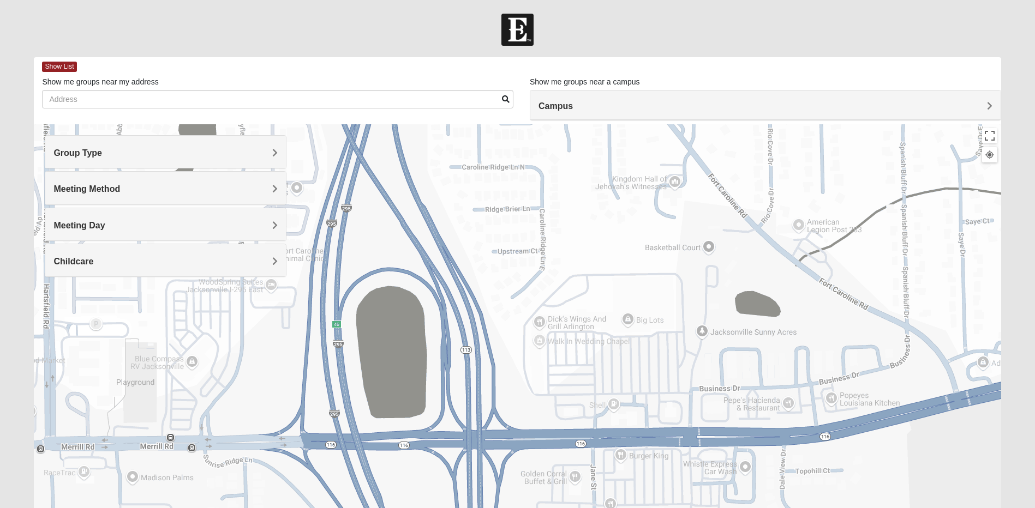
click at [687, 277] on div "Womens [PERSON_NAME] 32211 [DATE] PM Women Only In Person No Childcare Learn Mo…" at bounding box center [517, 342] width 967 height 436
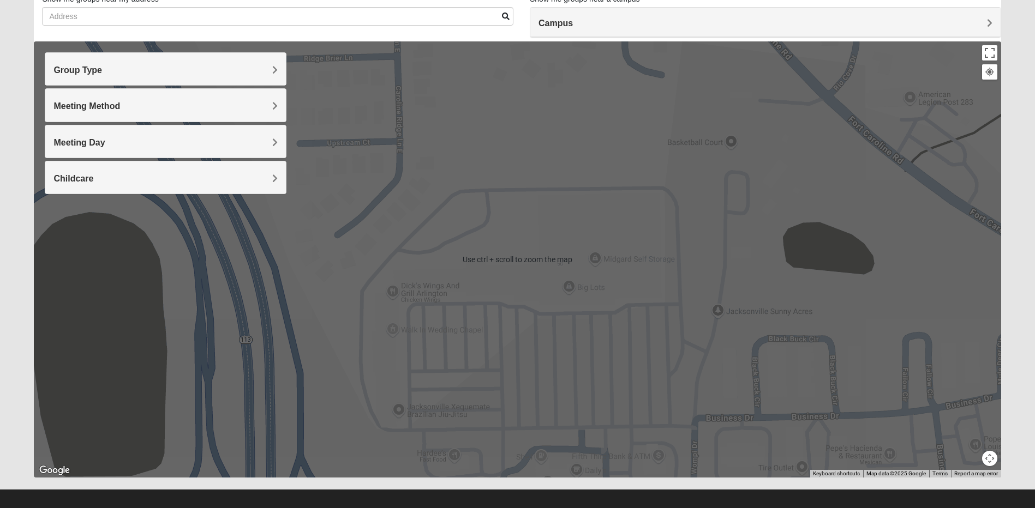
scroll to position [92, 0]
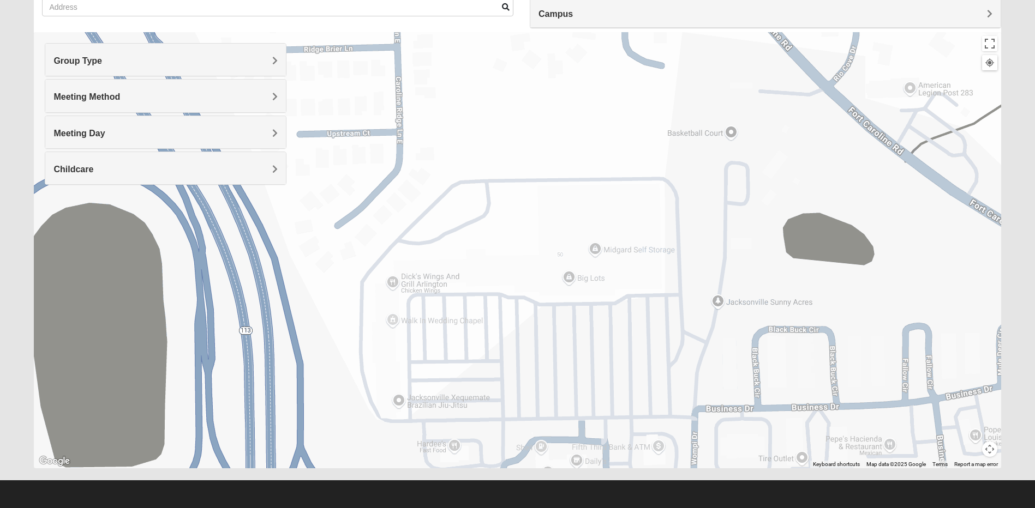
click at [992, 454] on button "Map camera controls" at bounding box center [989, 449] width 15 height 15
click at [955, 451] on button "Move down" at bounding box center [951, 449] width 15 height 15
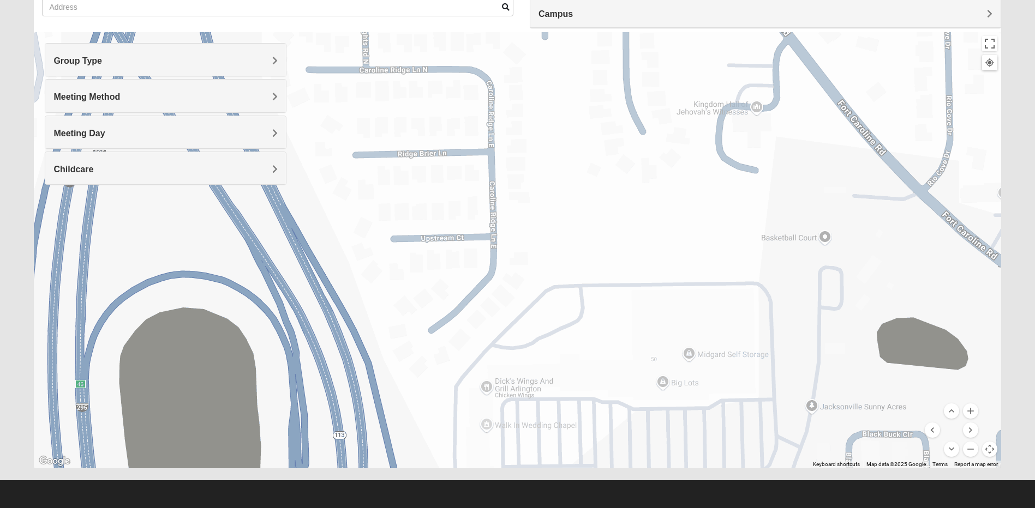
drag, startPoint x: 833, startPoint y: 208, endPoint x: 948, endPoint y: 532, distance: 343.6
click at [948, 508] on html "Log In Find A Group Error Show List Loading Groups" at bounding box center [517, 208] width 1035 height 601
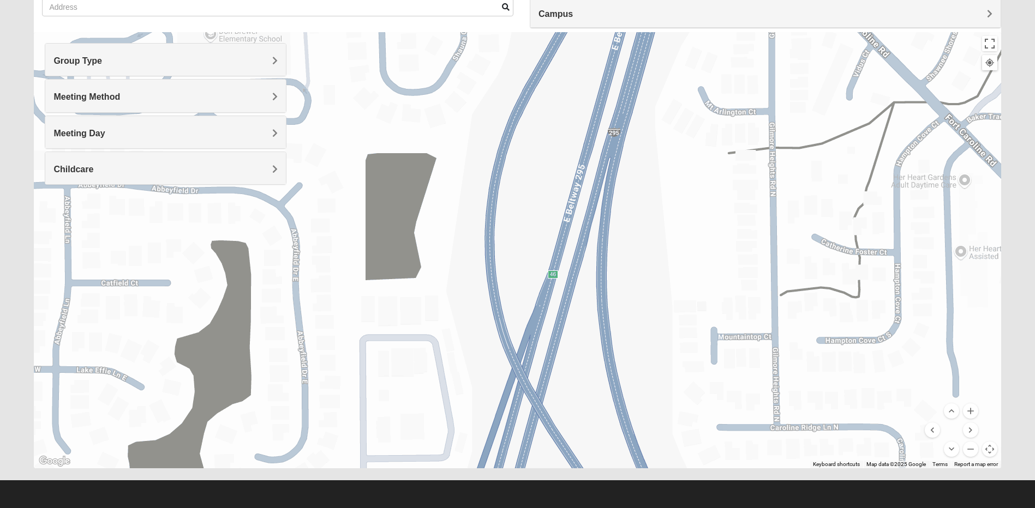
drag, startPoint x: 499, startPoint y: 174, endPoint x: 883, endPoint y: 532, distance: 524.5
click at [883, 508] on html "Log In Find A Group Error Show List Loading Groups" at bounding box center [517, 208] width 1035 height 601
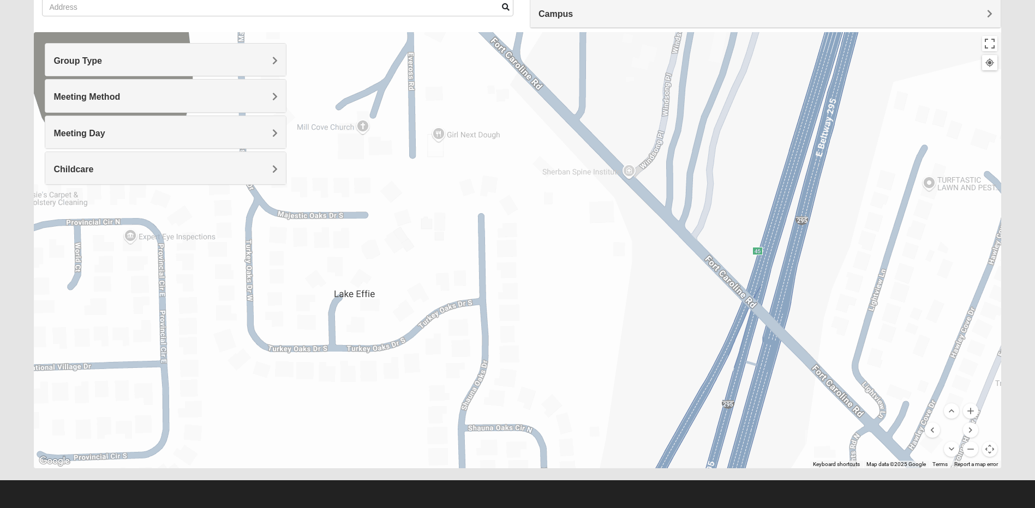
drag, startPoint x: 542, startPoint y: 58, endPoint x: 623, endPoint y: 532, distance: 480.9
click at [623, 508] on html "Log In Find A Group Error Show List Loading Groups" at bounding box center [517, 208] width 1035 height 601
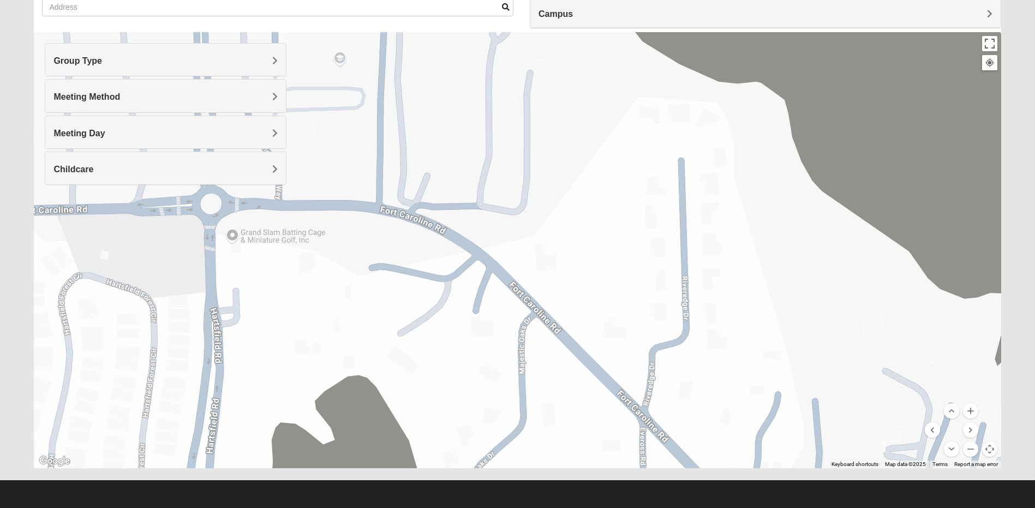
drag, startPoint x: 508, startPoint y: 103, endPoint x: 738, endPoint y: 532, distance: 487.1
click at [738, 508] on html "Log In Find A Group Error Show List Loading Groups" at bounding box center [517, 208] width 1035 height 601
click at [985, 64] on div at bounding box center [990, 63] width 10 height 10
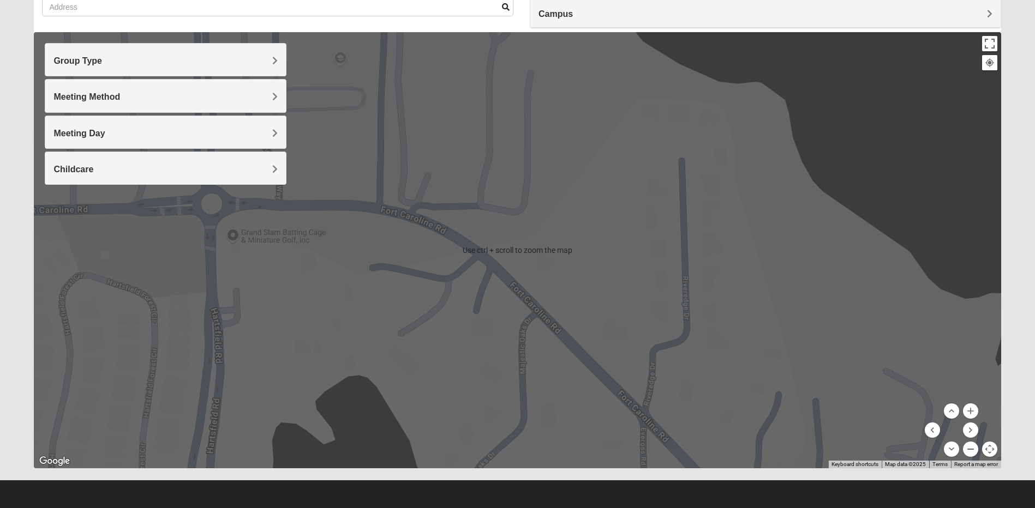
click at [969, 448] on button "Zoom out" at bounding box center [970, 449] width 15 height 15
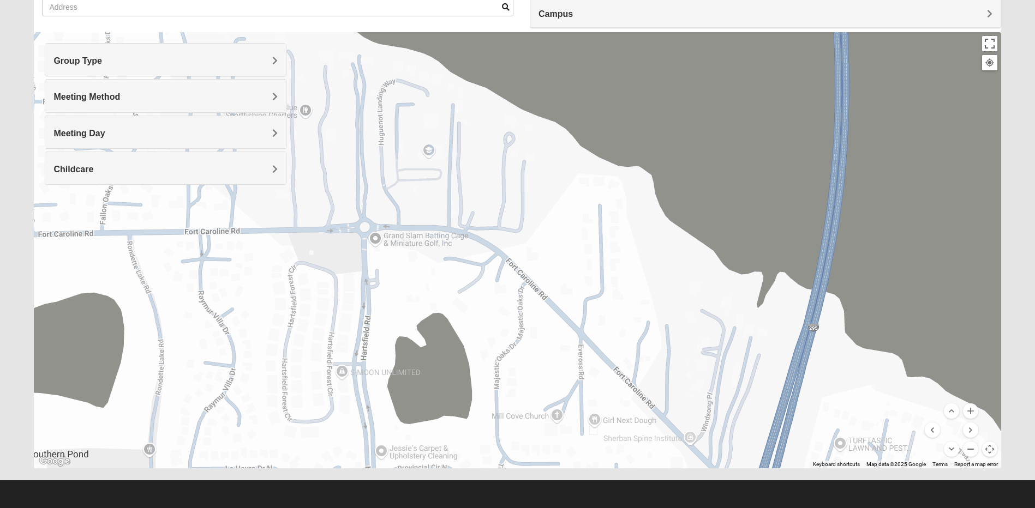
click at [969, 448] on button "Zoom out" at bounding box center [970, 449] width 15 height 15
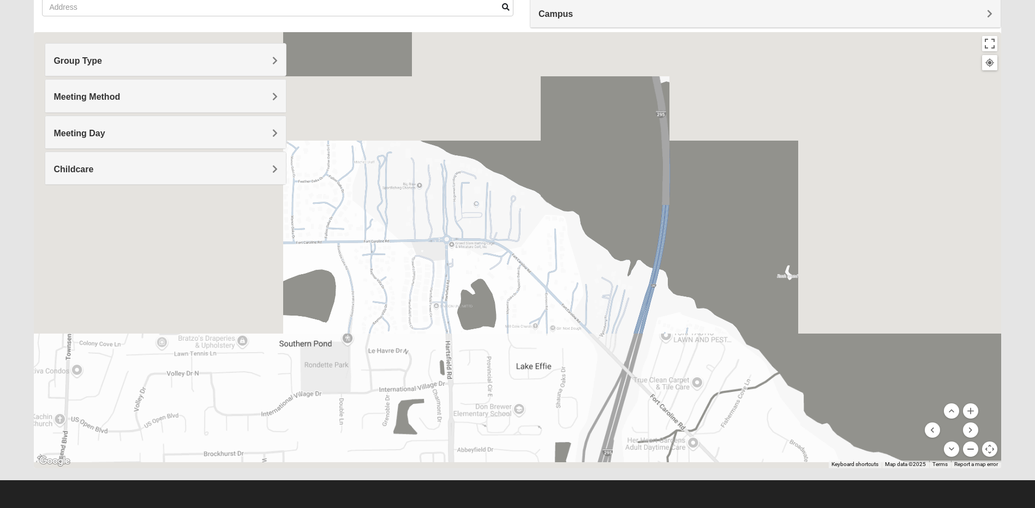
click at [969, 448] on button "Zoom out" at bounding box center [970, 449] width 15 height 15
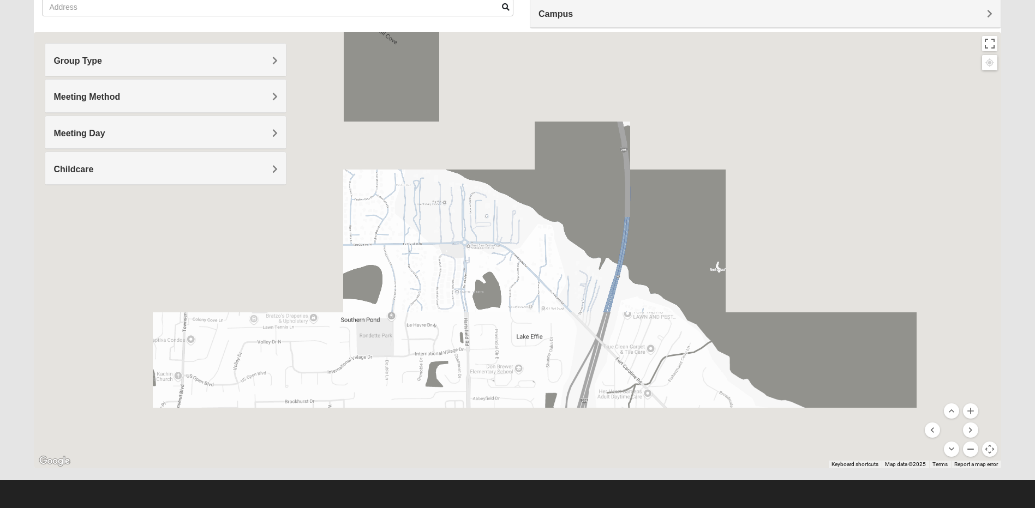
click at [969, 448] on button "Zoom out" at bounding box center [970, 449] width 15 height 15
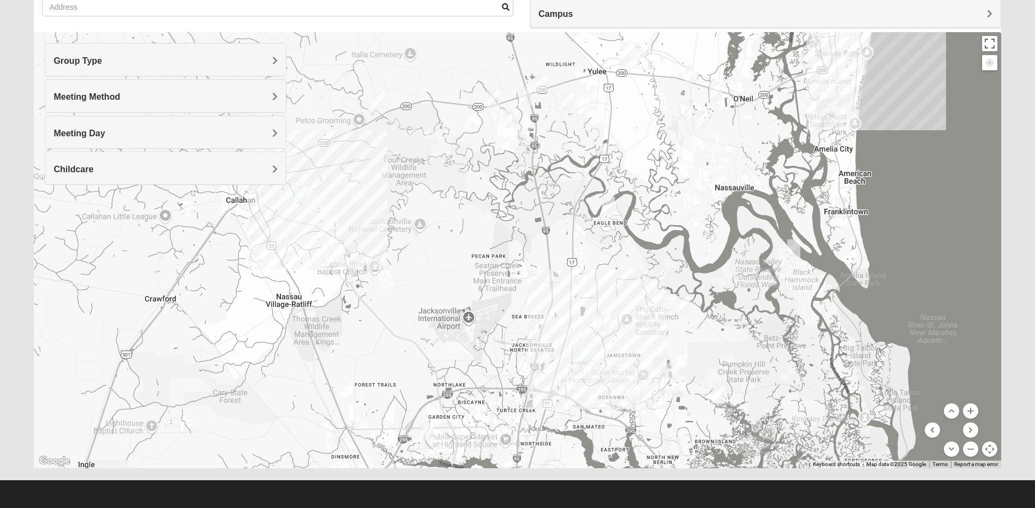
drag, startPoint x: 542, startPoint y: 123, endPoint x: 699, endPoint y: 435, distance: 349.1
click at [699, 435] on div at bounding box center [517, 250] width 967 height 436
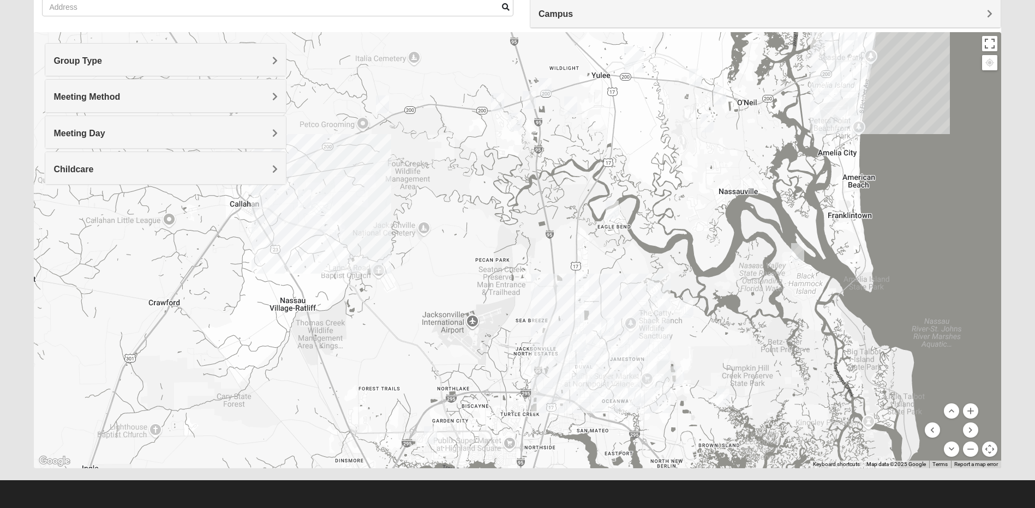
click at [586, 370] on img "North Jax" at bounding box center [586, 369] width 20 height 26
click at [585, 364] on img "North Jax" at bounding box center [586, 369] width 20 height 26
click at [970, 415] on button "Zoom in" at bounding box center [970, 411] width 15 height 15
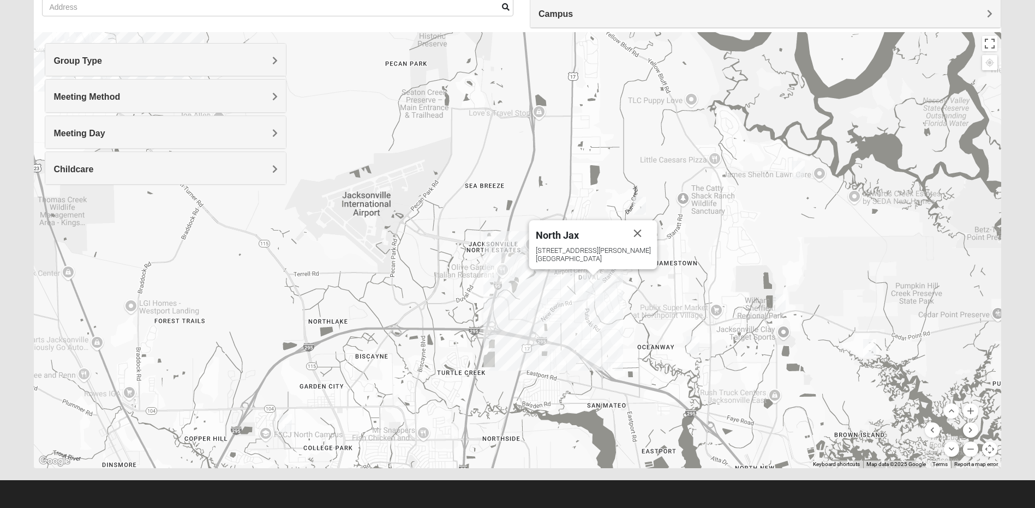
drag, startPoint x: 722, startPoint y: 395, endPoint x: 659, endPoint y: 189, distance: 215.3
click at [659, 189] on div "North Jax [STREET_ADDRESS][PERSON_NAME]" at bounding box center [517, 250] width 967 height 436
click at [975, 411] on button "Zoom in" at bounding box center [970, 411] width 15 height 15
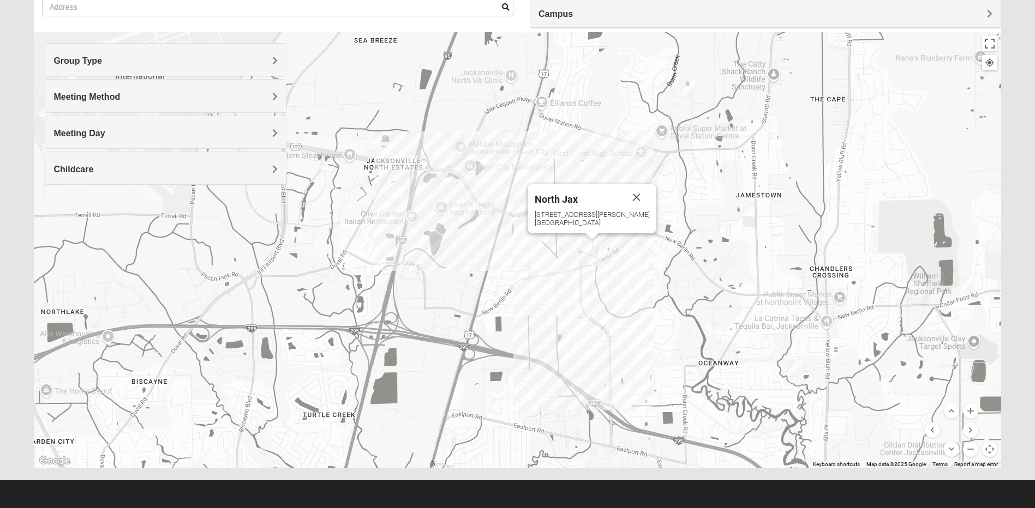
drag, startPoint x: 729, startPoint y: 400, endPoint x: 650, endPoint y: 315, distance: 116.2
click at [650, 315] on div "North Jax [STREET_ADDRESS][PERSON_NAME]" at bounding box center [517, 250] width 967 height 436
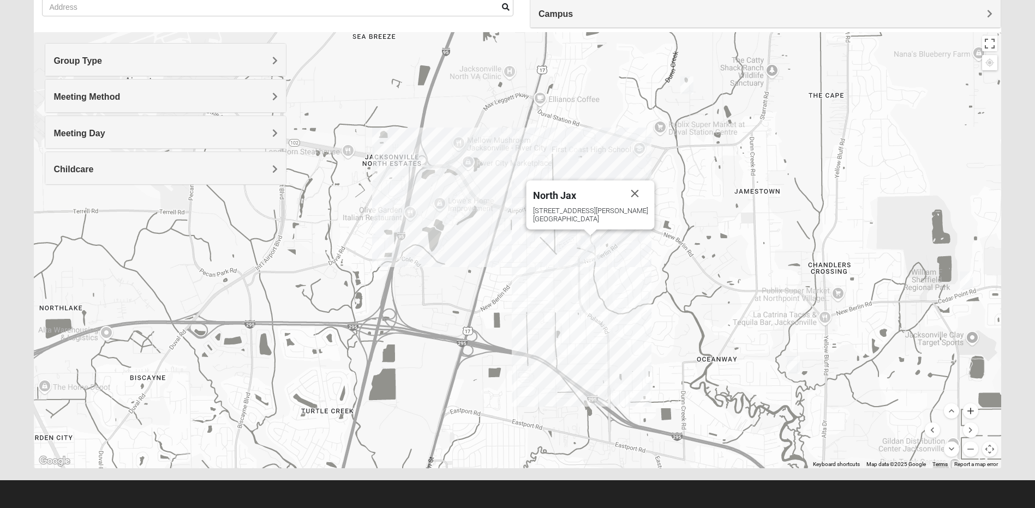
click at [968, 412] on button "Zoom in" at bounding box center [970, 411] width 15 height 15
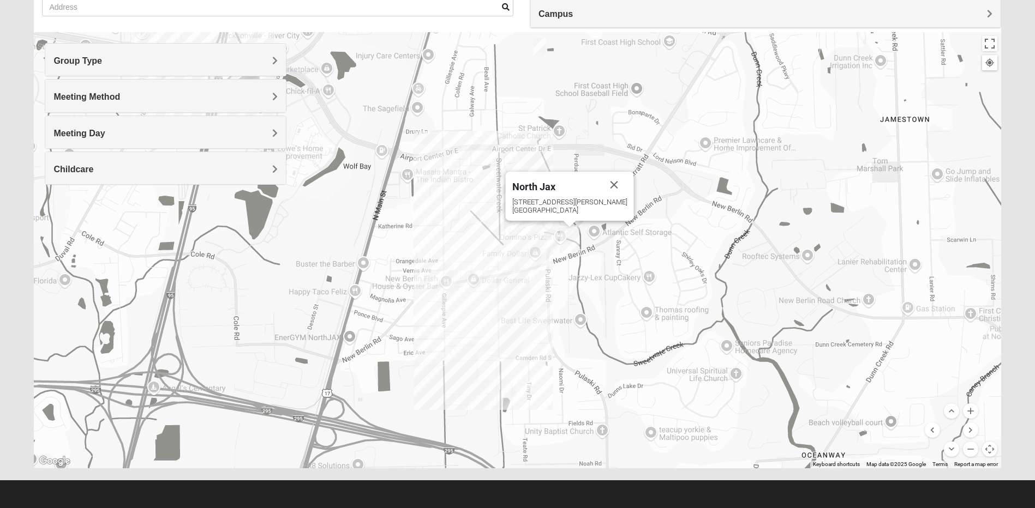
drag, startPoint x: 759, startPoint y: 357, endPoint x: 662, endPoint y: 341, distance: 98.3
click at [662, 341] on div "North Jax [STREET_ADDRESS][PERSON_NAME]" at bounding box center [517, 250] width 967 height 436
click at [528, 257] on div "North Jax [STREET_ADDRESS][PERSON_NAME]" at bounding box center [517, 250] width 967 height 436
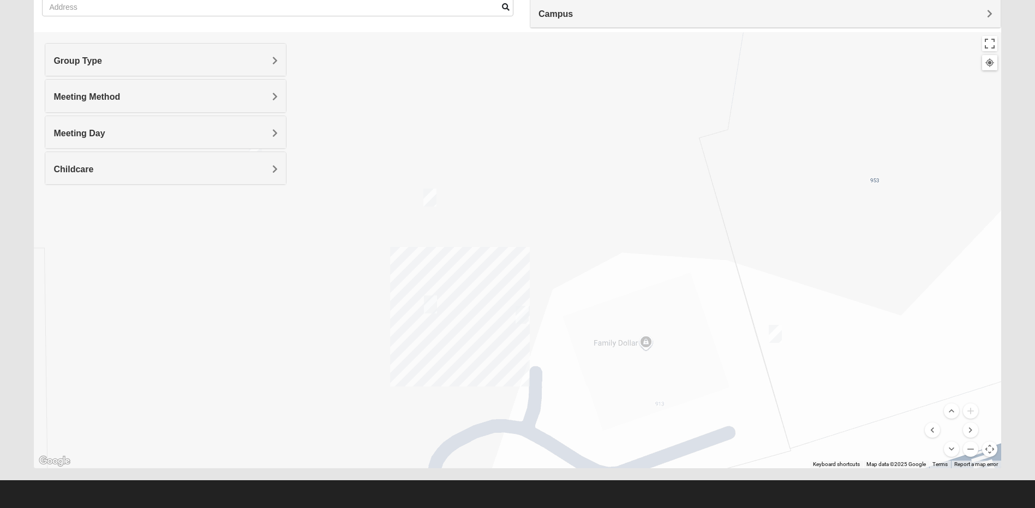
click at [775, 334] on img "On Campus Womens Smith 32218" at bounding box center [775, 334] width 13 height 18
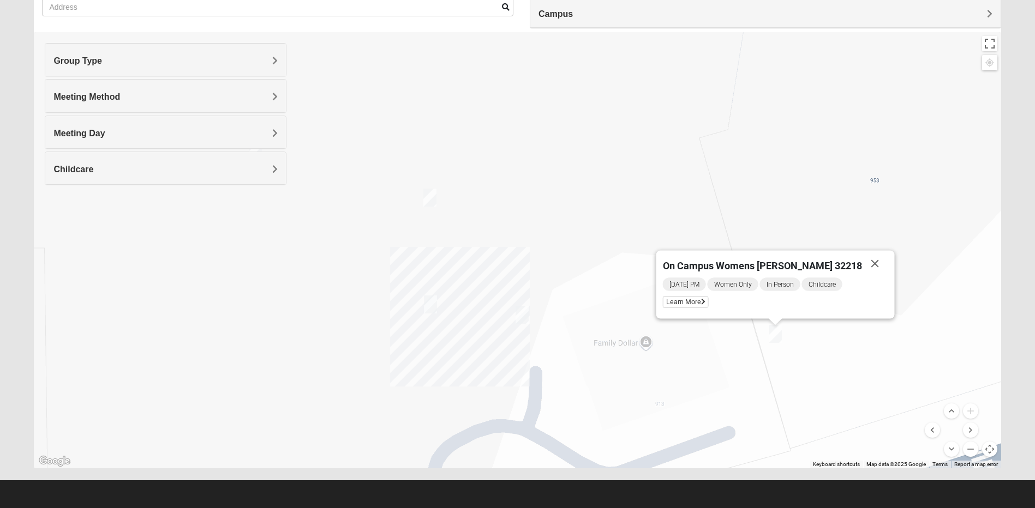
click at [523, 317] on img "On Campus Mixed Bales/Kentzell 32218" at bounding box center [521, 315] width 13 height 18
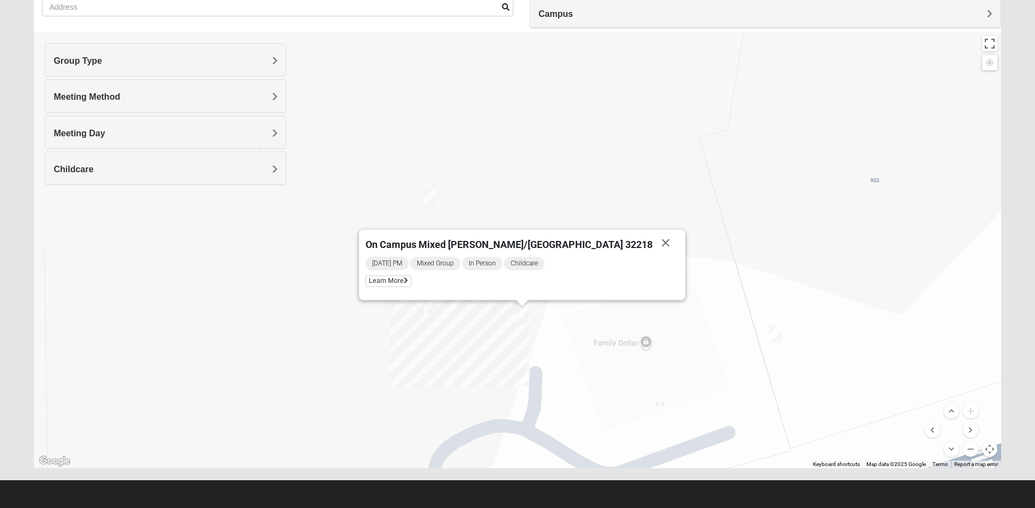
click at [430, 200] on img "On Campus Womens LeBlanc 32218" at bounding box center [429, 198] width 13 height 18
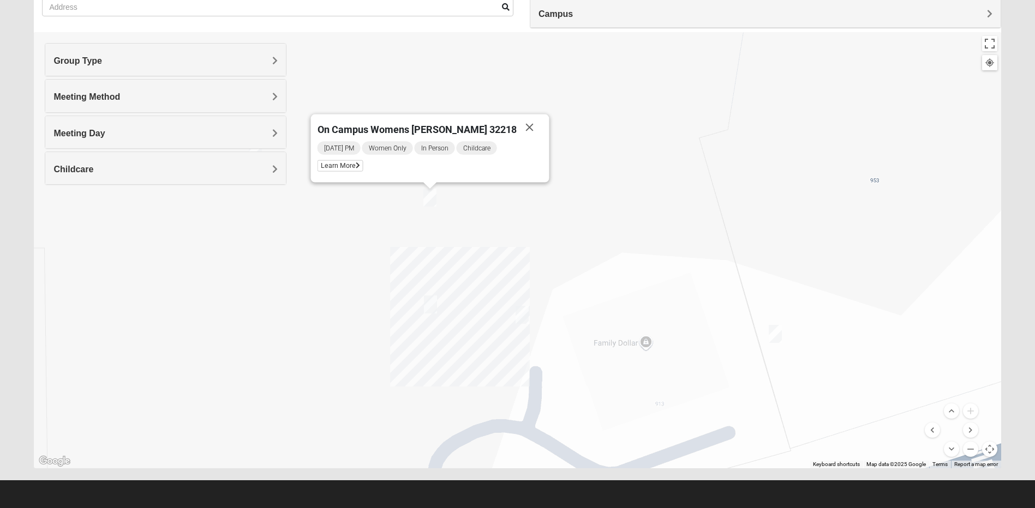
click at [429, 307] on img "On Campus Mixed Bowerman 32218" at bounding box center [430, 305] width 13 height 18
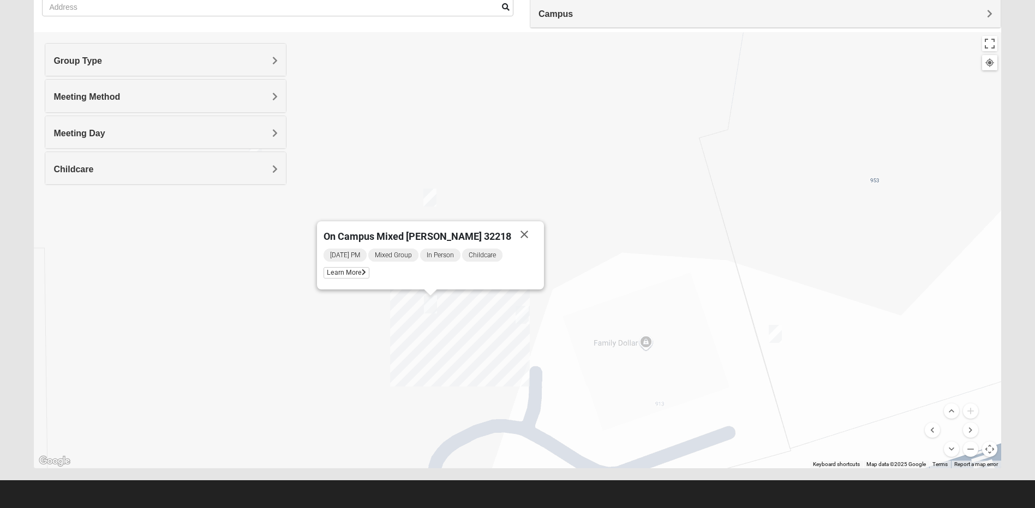
click at [433, 196] on img "On Campus Womens LeBlanc 32218" at bounding box center [429, 198] width 13 height 18
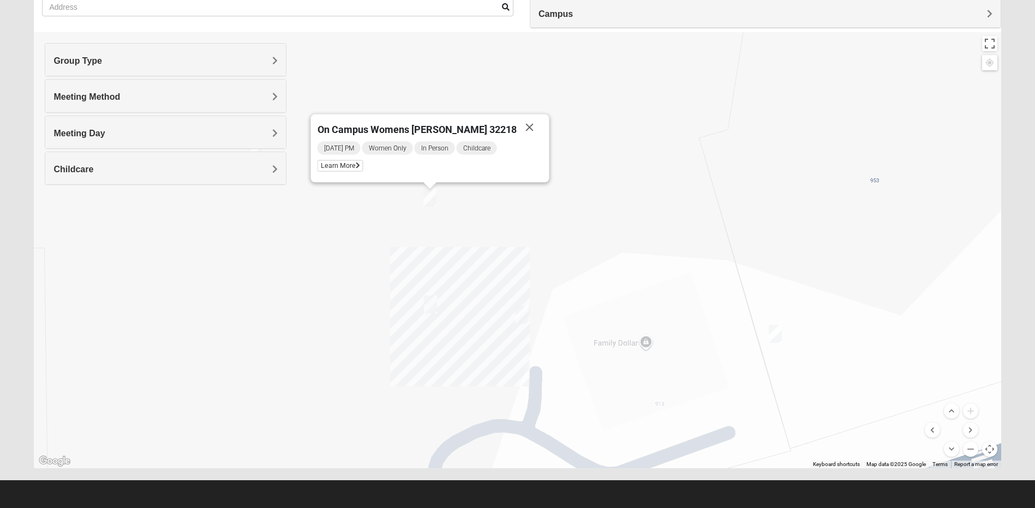
click at [433, 196] on img "On Campus Womens LeBlanc 32218" at bounding box center [429, 198] width 13 height 18
click at [361, 170] on span "Learn More" at bounding box center [340, 165] width 46 height 11
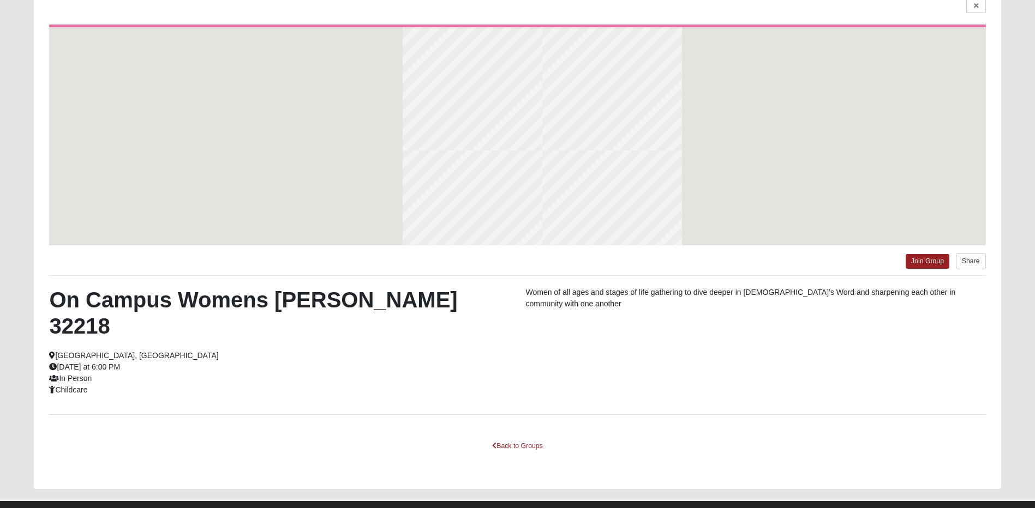
scroll to position [44, 0]
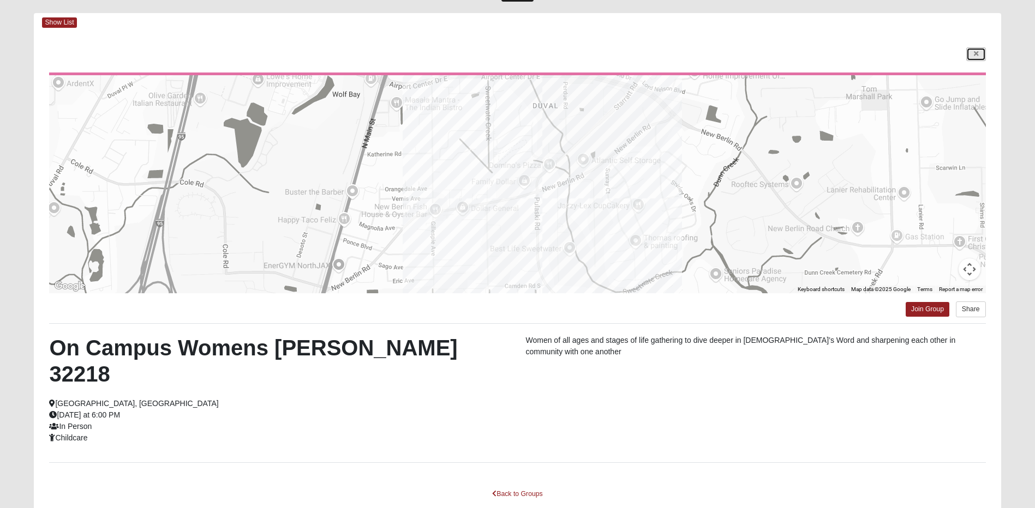
click at [982, 57] on link at bounding box center [976, 54] width 20 height 14
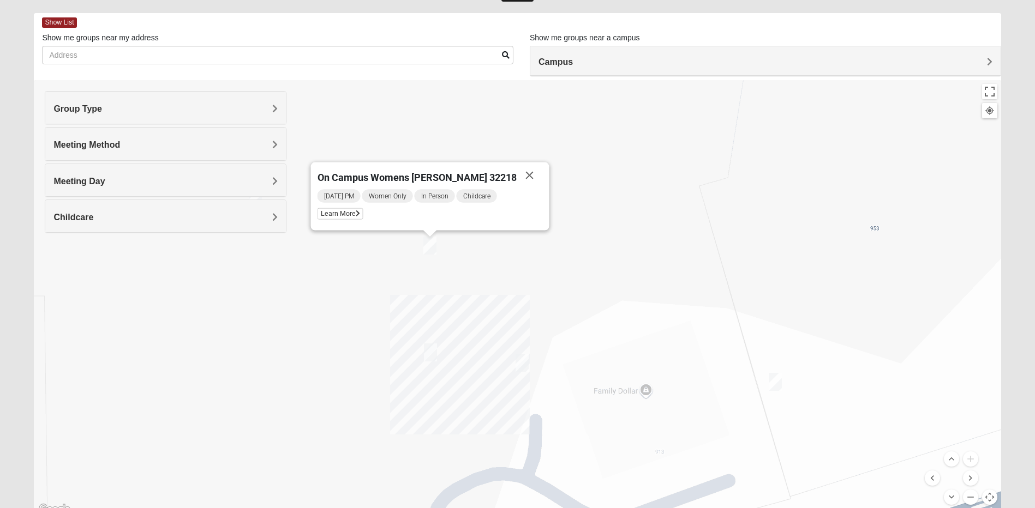
click at [777, 380] on img "On Campus Womens Smith 32218" at bounding box center [775, 382] width 13 height 18
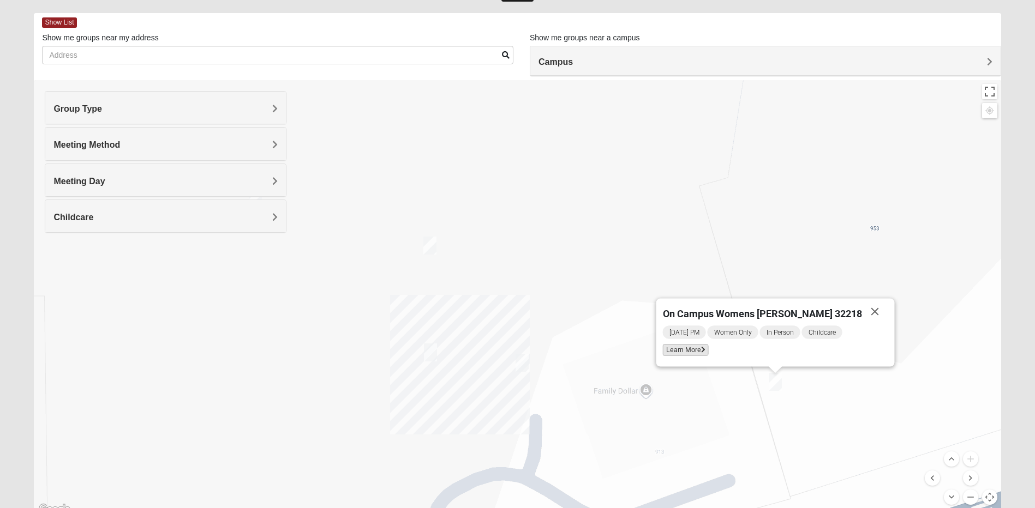
click at [701, 353] on span "Learn More" at bounding box center [686, 350] width 46 height 11
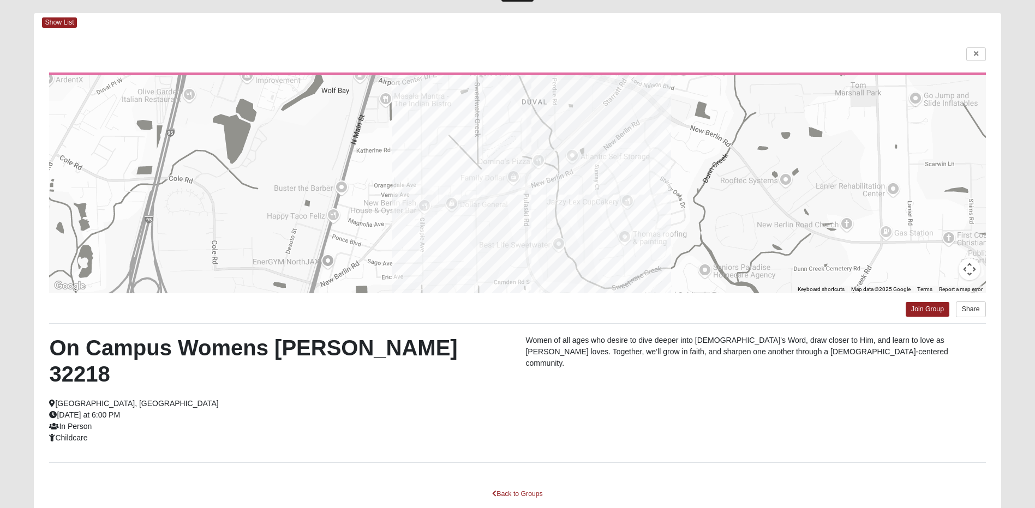
scroll to position [87, 0]
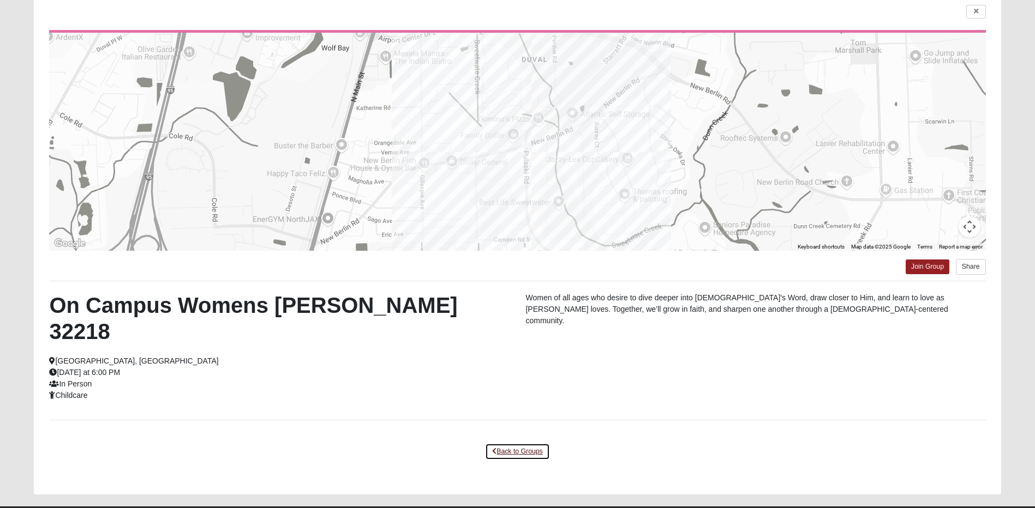
click at [507, 443] on link "Back to Groups" at bounding box center [517, 451] width 64 height 17
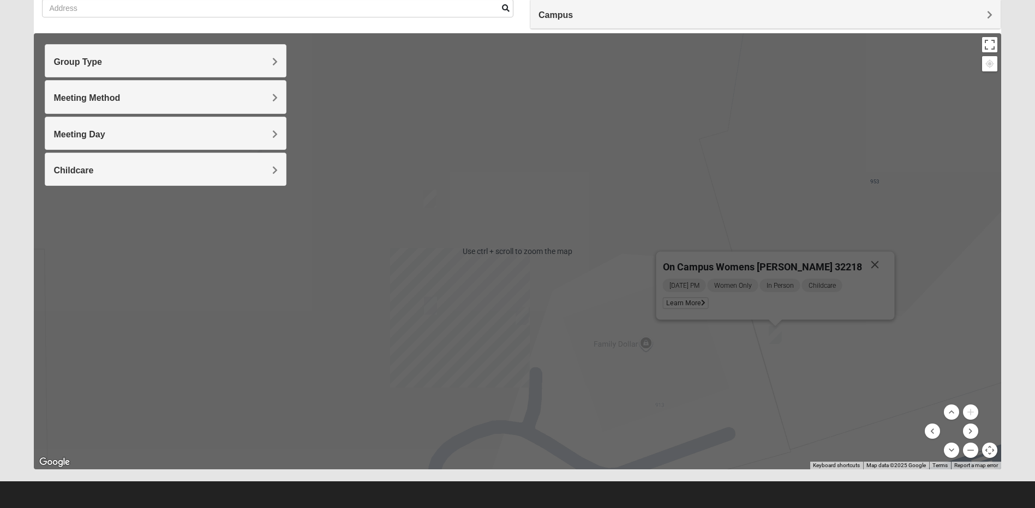
scroll to position [92, 0]
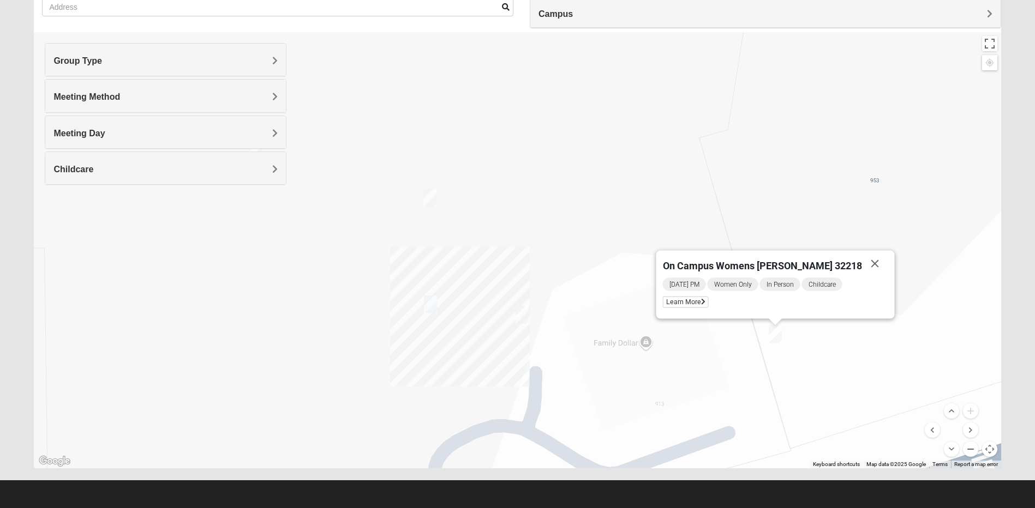
click at [968, 446] on button "Zoom out" at bounding box center [970, 449] width 15 height 15
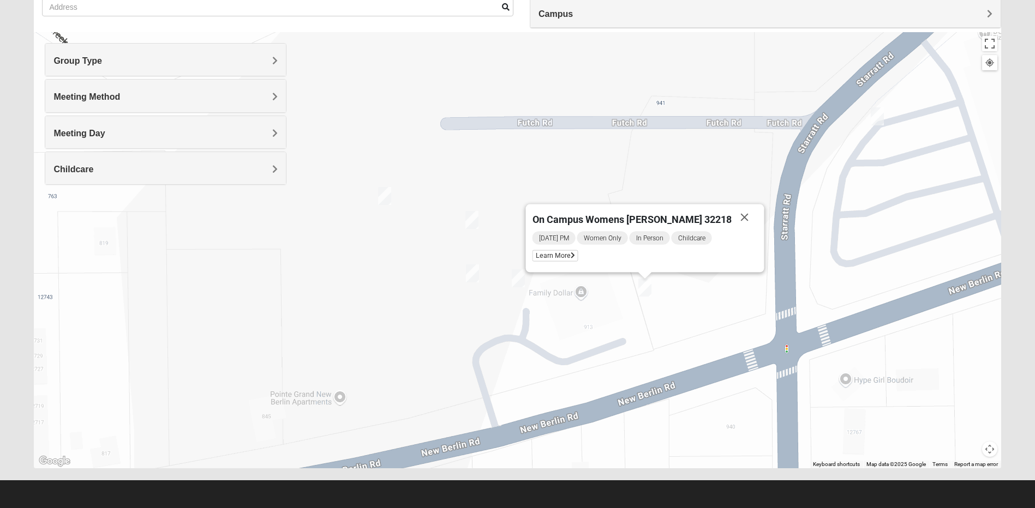
click at [382, 199] on img "On Campus Womens Lousignont 32218" at bounding box center [384, 196] width 13 height 18
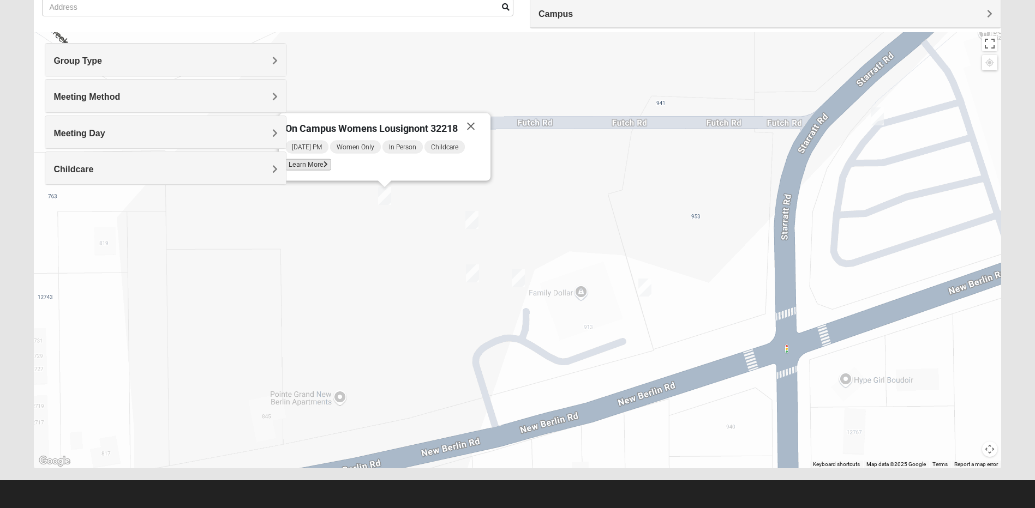
click at [303, 166] on span "Learn More" at bounding box center [308, 164] width 46 height 11
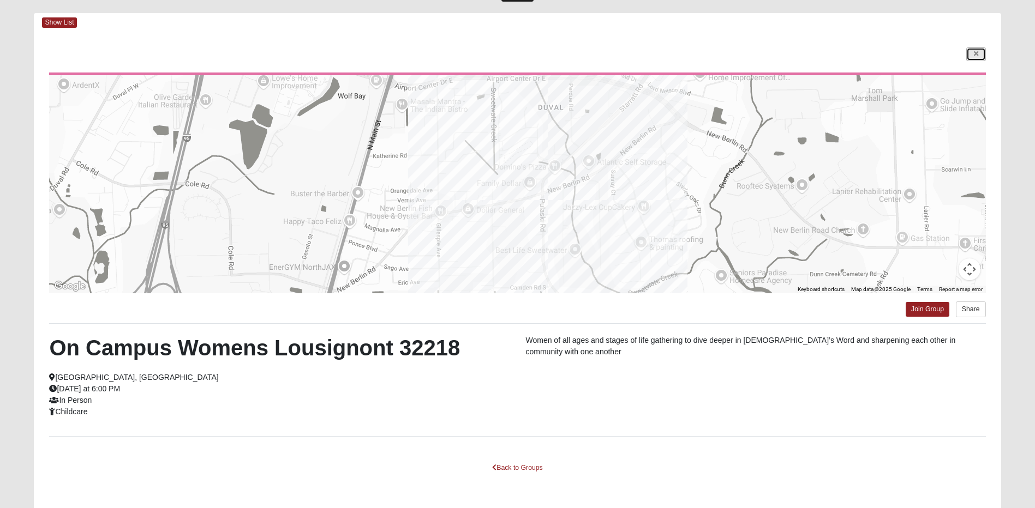
click at [967, 61] on link at bounding box center [976, 54] width 20 height 14
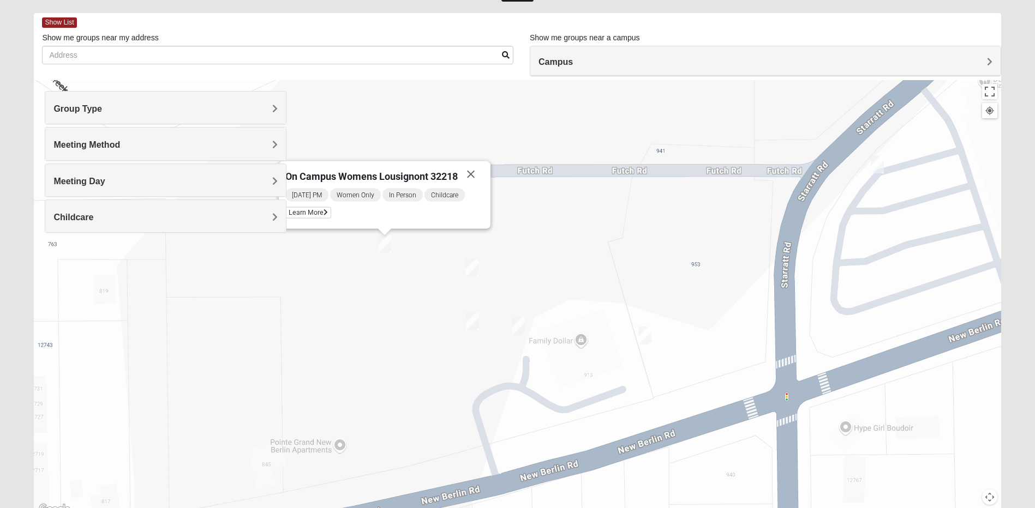
click at [649, 337] on img "On Campus Womens Smith 32218" at bounding box center [644, 336] width 13 height 18
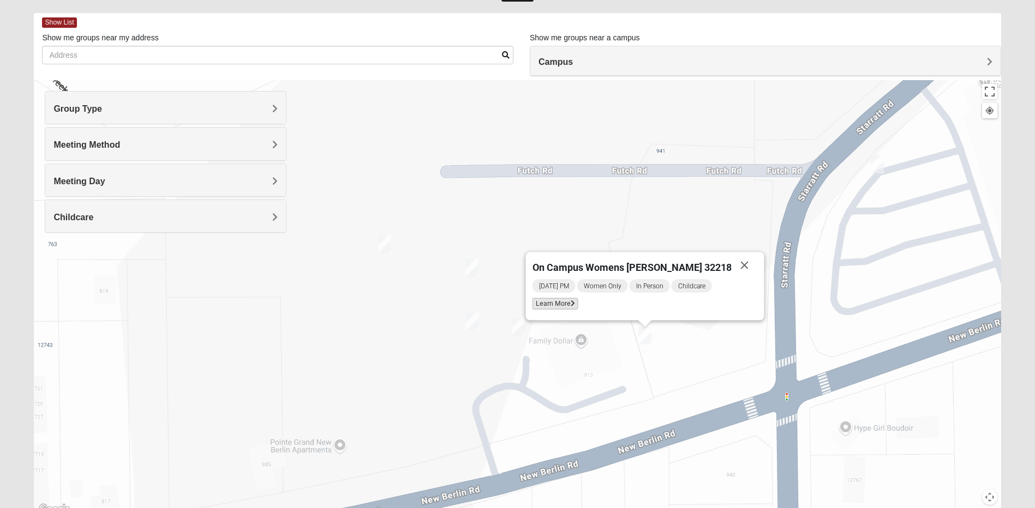
click at [578, 304] on span "Learn More" at bounding box center [555, 303] width 46 height 11
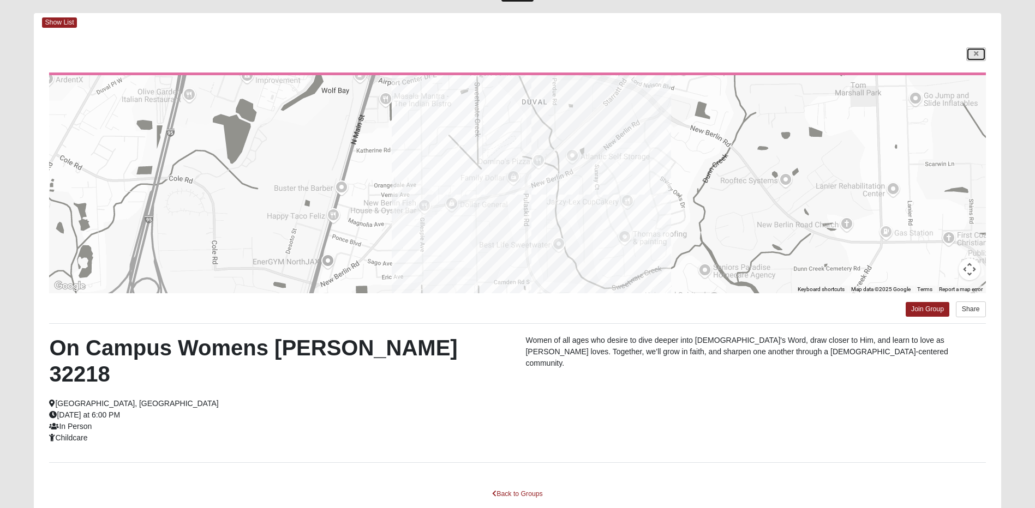
click at [971, 55] on link at bounding box center [976, 54] width 20 height 14
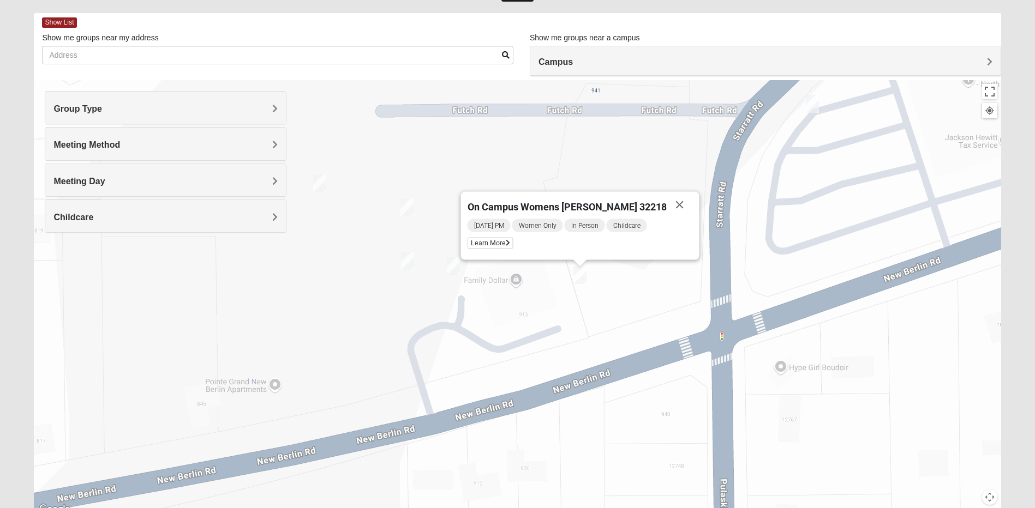
drag, startPoint x: 526, startPoint y: 385, endPoint x: 464, endPoint y: 325, distance: 86.4
click at [464, 325] on div "On Campus Womens [PERSON_NAME] 32218 [DATE] PM Women Only In Person Childcare L…" at bounding box center [517, 298] width 967 height 436
click at [406, 203] on img "On Campus Womens LeBlanc 32218" at bounding box center [406, 208] width 13 height 18
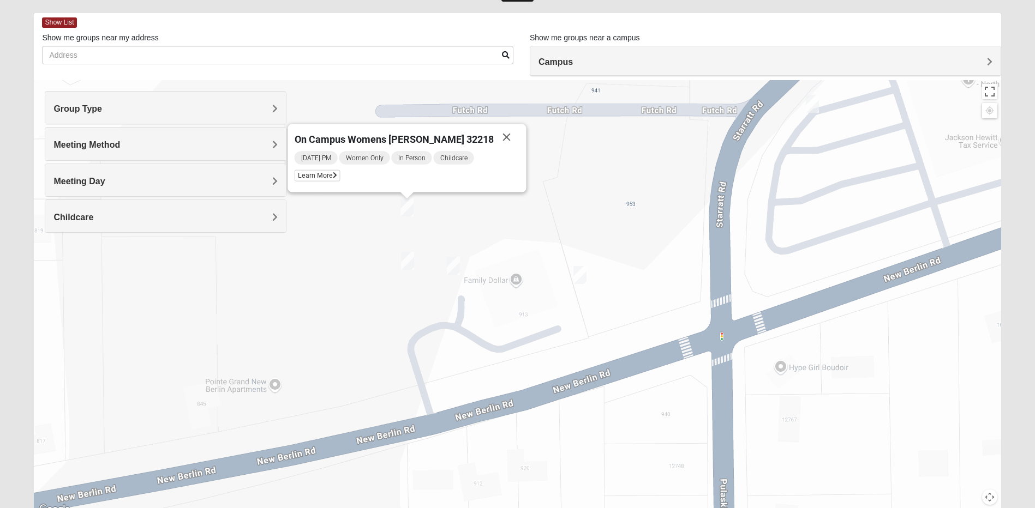
click at [321, 242] on div "On Campus Womens [PERSON_NAME] 32218 [DATE] PM Women Only In Person Childcare L…" at bounding box center [517, 298] width 967 height 436
click at [494, 140] on button "Close" at bounding box center [507, 137] width 26 height 26
click at [320, 192] on img "On Campus Womens Lousignont 32218" at bounding box center [319, 184] width 13 height 18
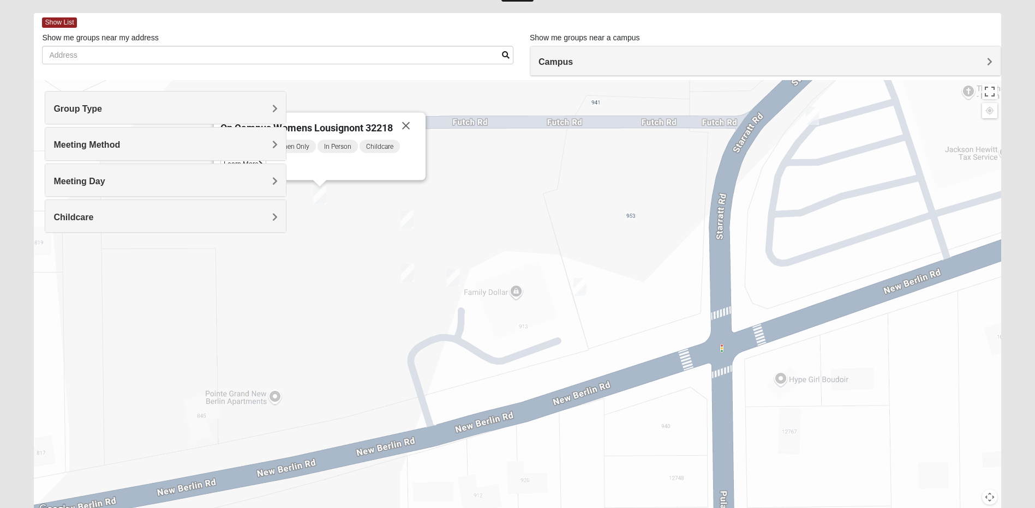
click at [410, 220] on img "On Campus Womens LeBlanc 32218" at bounding box center [406, 220] width 13 height 18
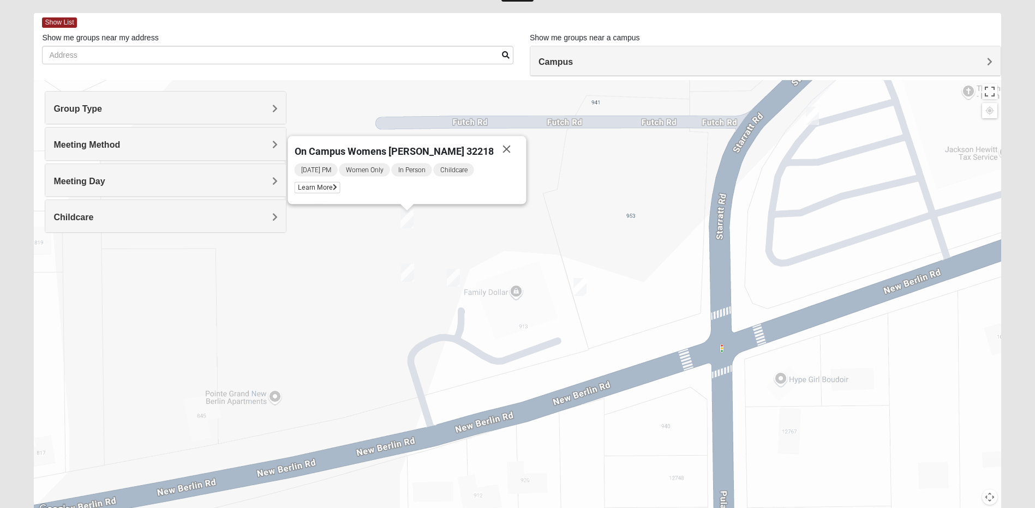
click at [162, 183] on h4 "Meeting Day" at bounding box center [165, 181] width 224 height 10
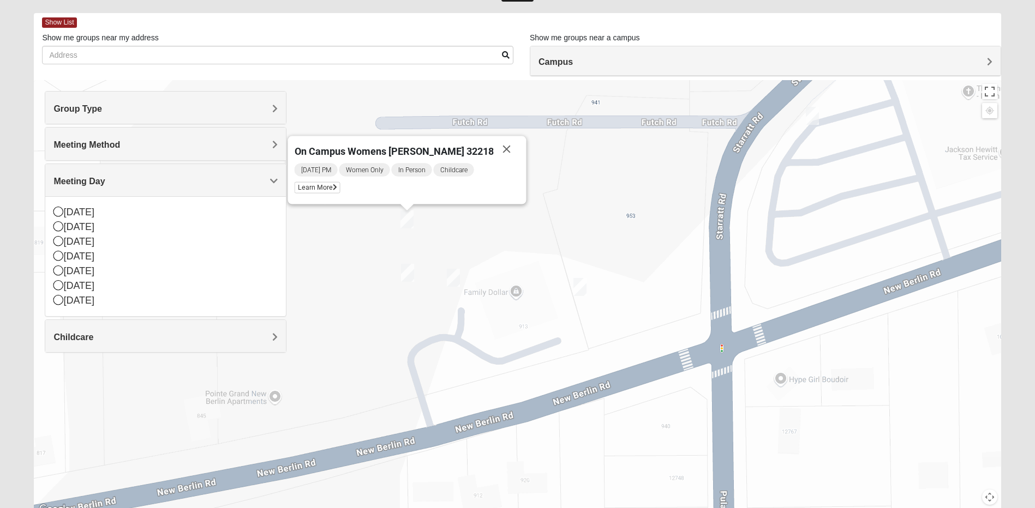
click at [162, 183] on h4 "Meeting Day" at bounding box center [165, 181] width 224 height 10
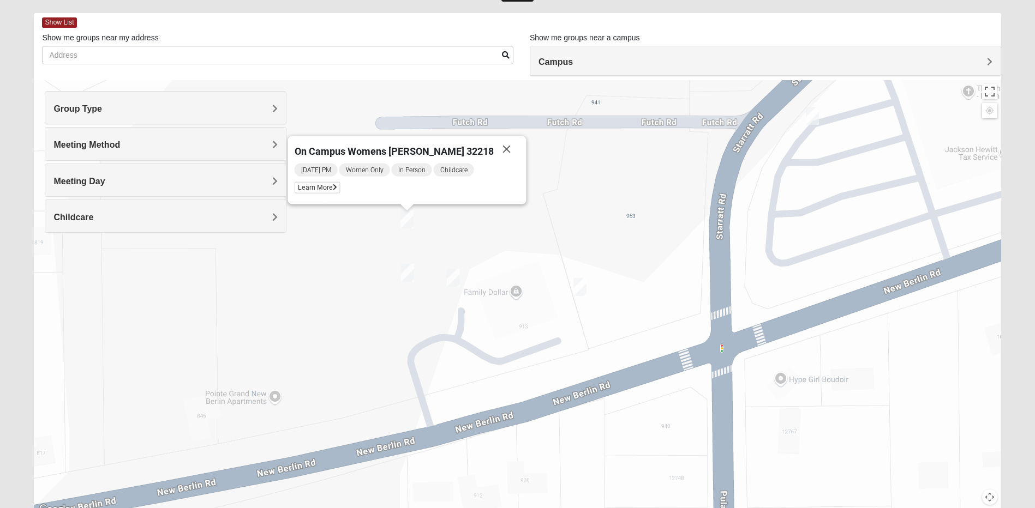
click at [162, 183] on h4 "Meeting Day" at bounding box center [165, 181] width 224 height 10
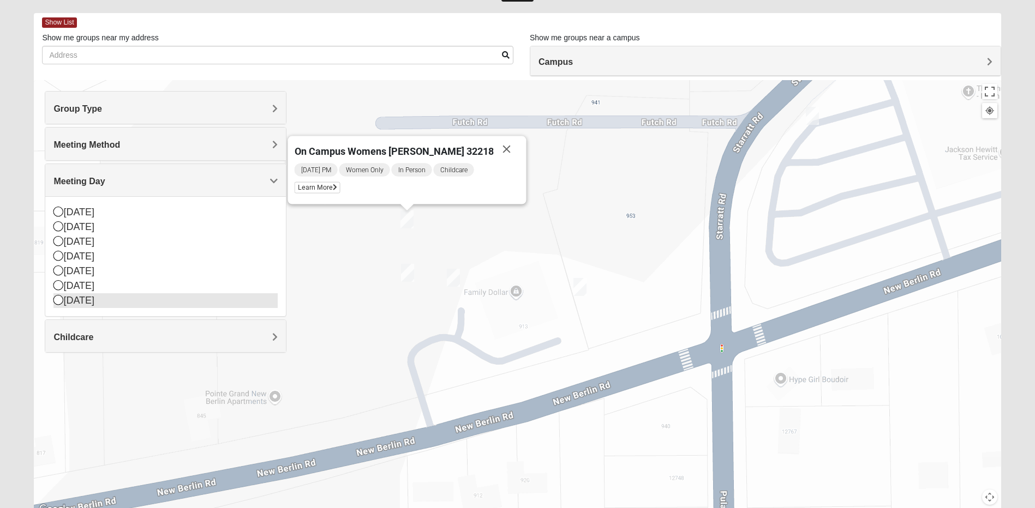
click at [57, 300] on icon at bounding box center [58, 300] width 10 height 10
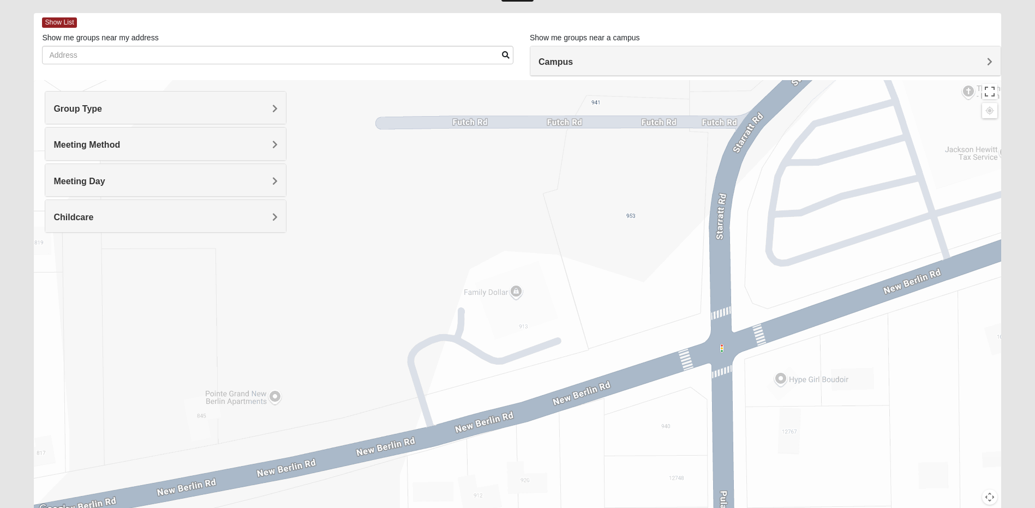
click at [959, 459] on div at bounding box center [517, 298] width 967 height 436
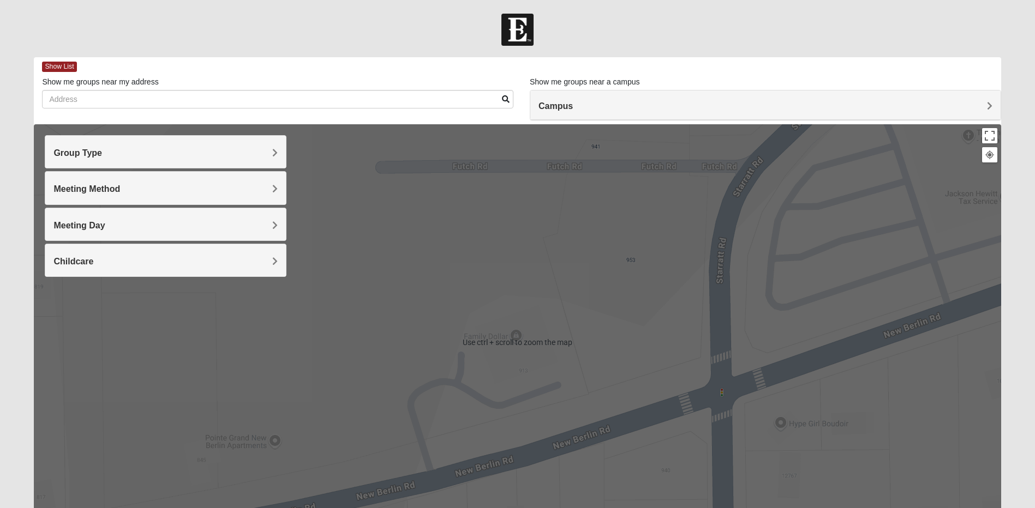
scroll to position [55, 0]
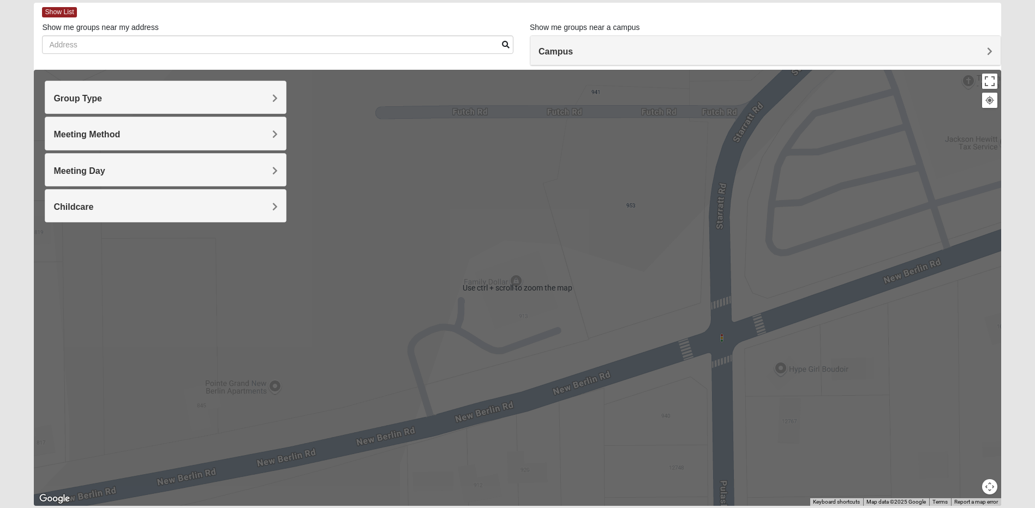
click at [644, 316] on div at bounding box center [517, 288] width 967 height 436
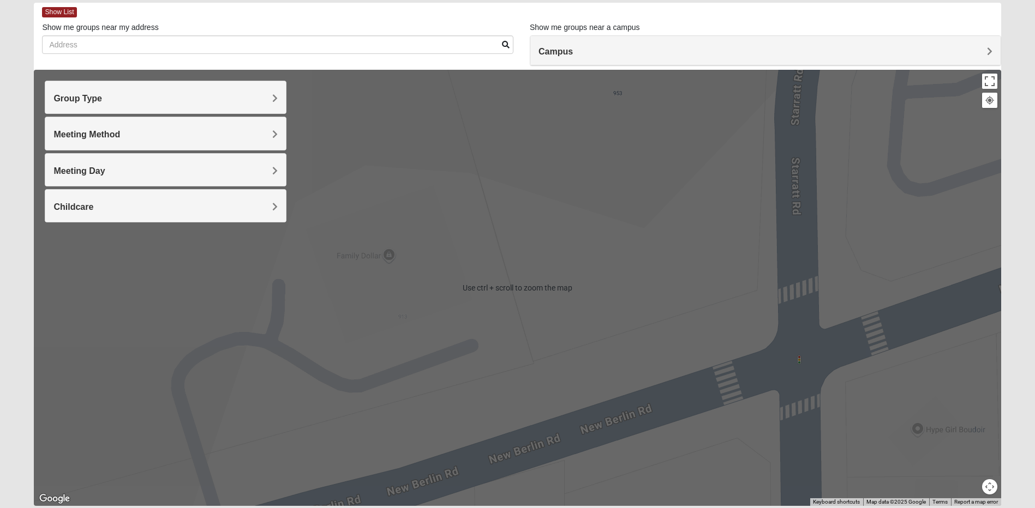
click at [991, 489] on button "Map camera controls" at bounding box center [989, 486] width 15 height 15
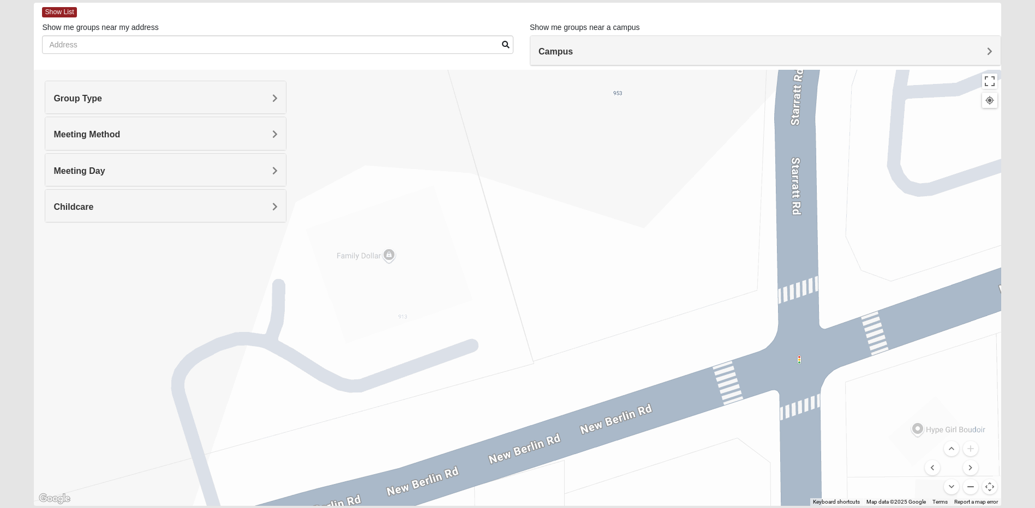
click at [969, 488] on button "Zoom out" at bounding box center [970, 486] width 15 height 15
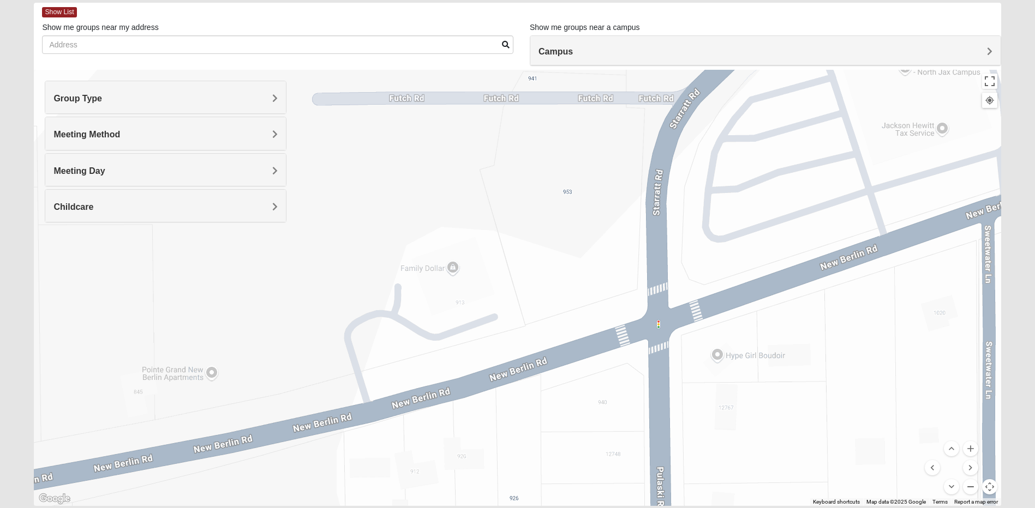
click at [969, 488] on button "Zoom out" at bounding box center [970, 486] width 15 height 15
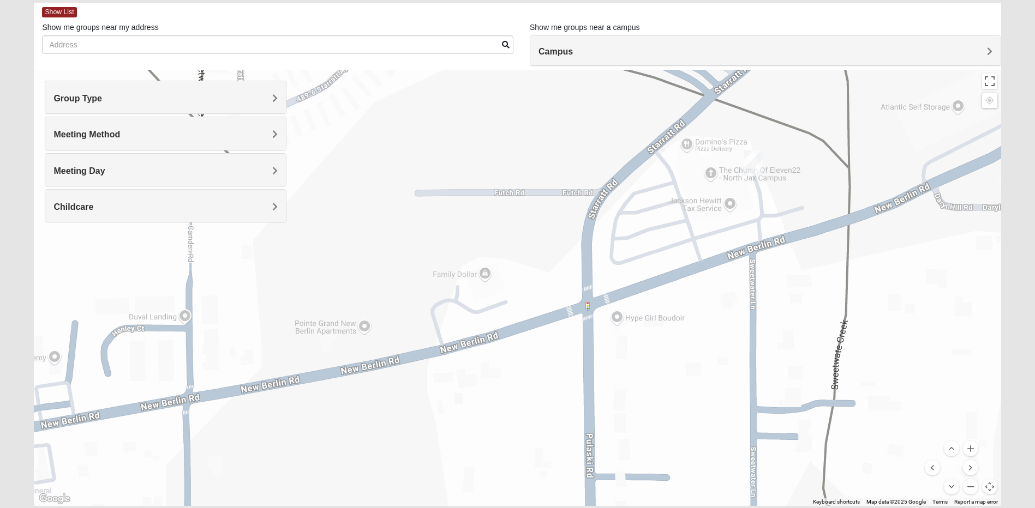
click at [969, 488] on button "Zoom out" at bounding box center [970, 486] width 15 height 15
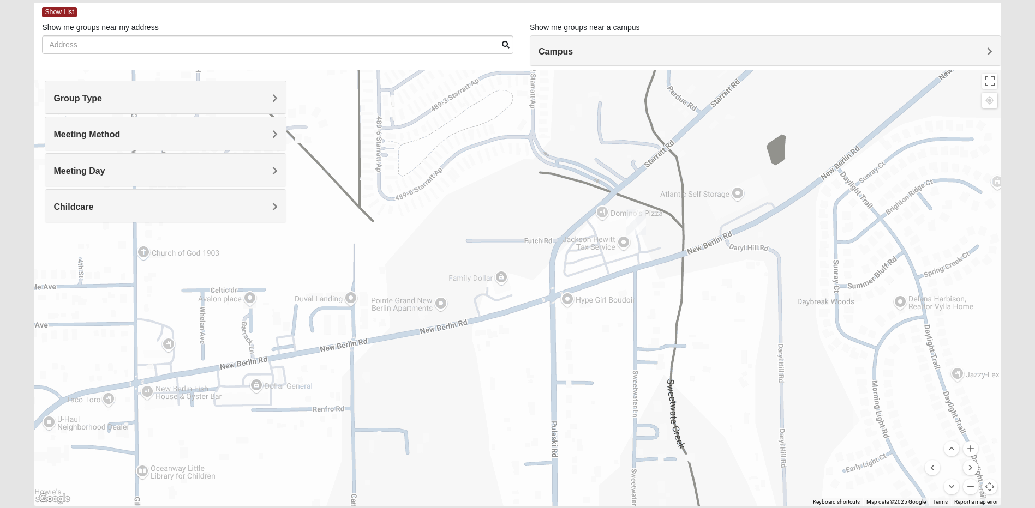
click at [969, 488] on button "Zoom out" at bounding box center [970, 486] width 15 height 15
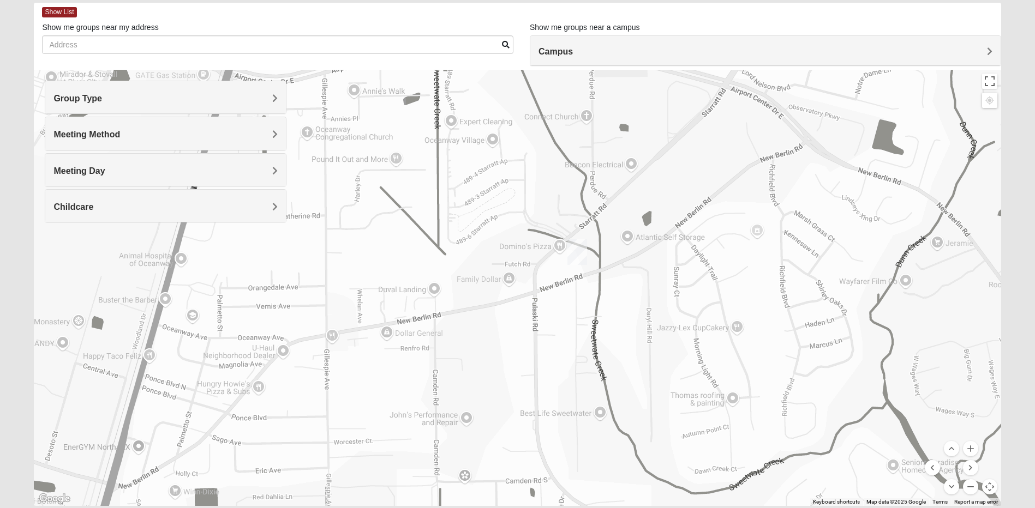
click at [969, 488] on button "Zoom out" at bounding box center [970, 486] width 15 height 15
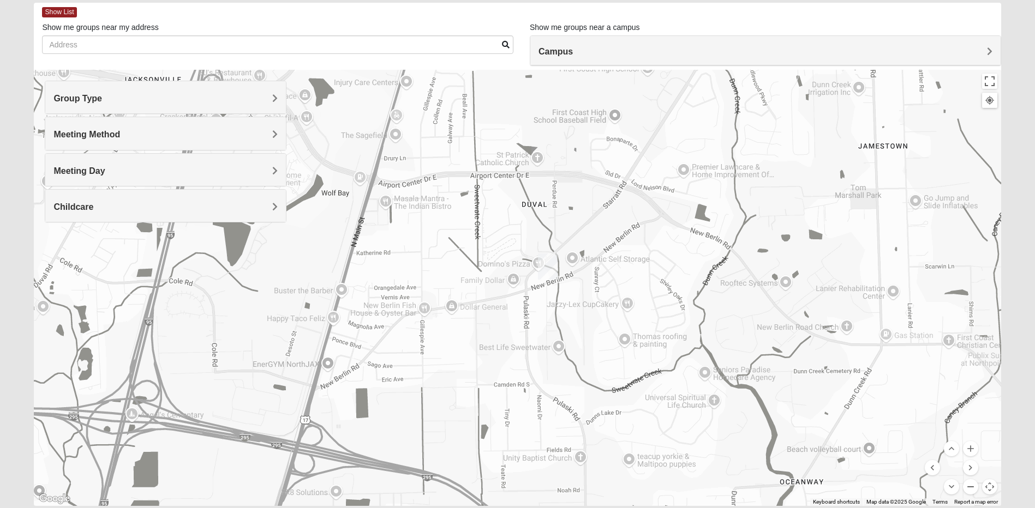
click at [969, 488] on button "Zoom out" at bounding box center [970, 486] width 15 height 15
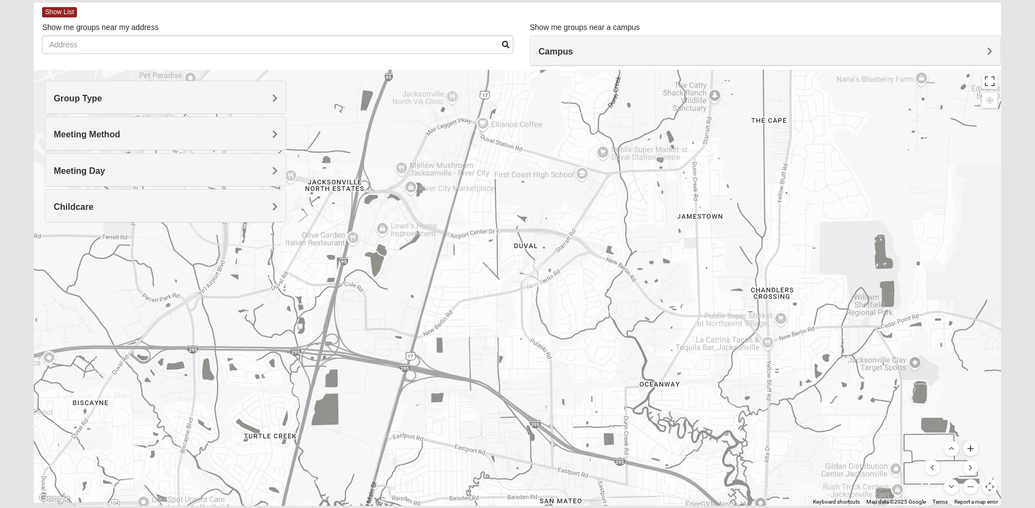
click at [969, 451] on button "Zoom in" at bounding box center [970, 448] width 15 height 15
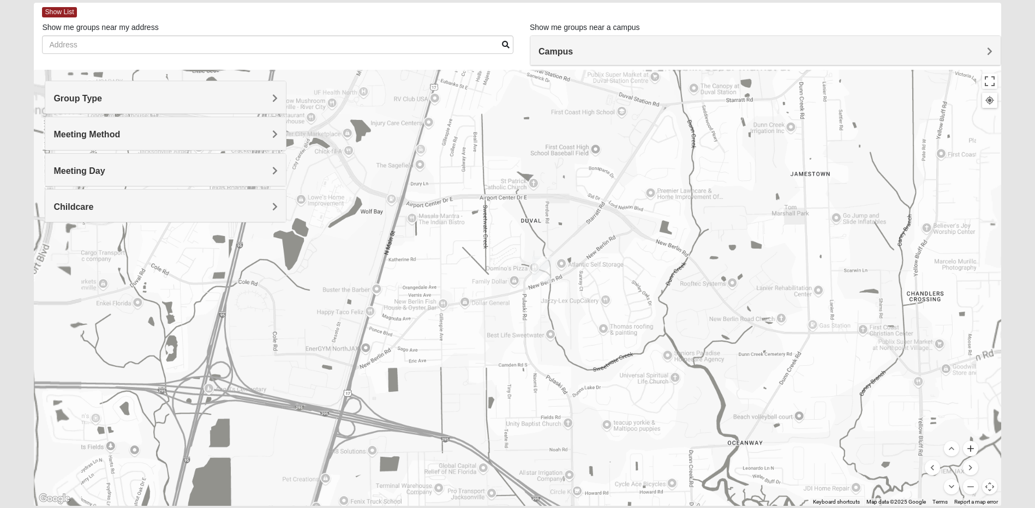
click at [969, 451] on button "Zoom in" at bounding box center [970, 448] width 15 height 15
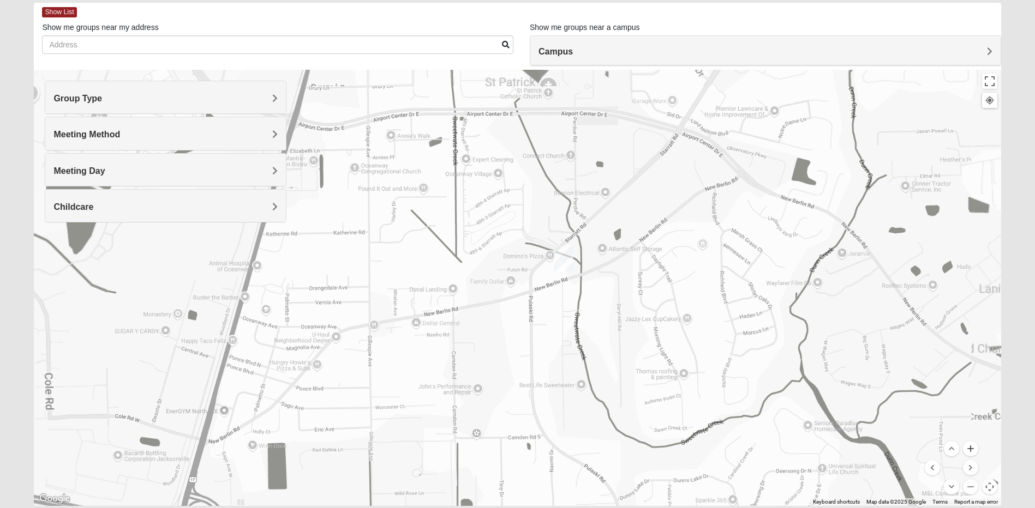
click at [969, 451] on button "Zoom in" at bounding box center [970, 448] width 15 height 15
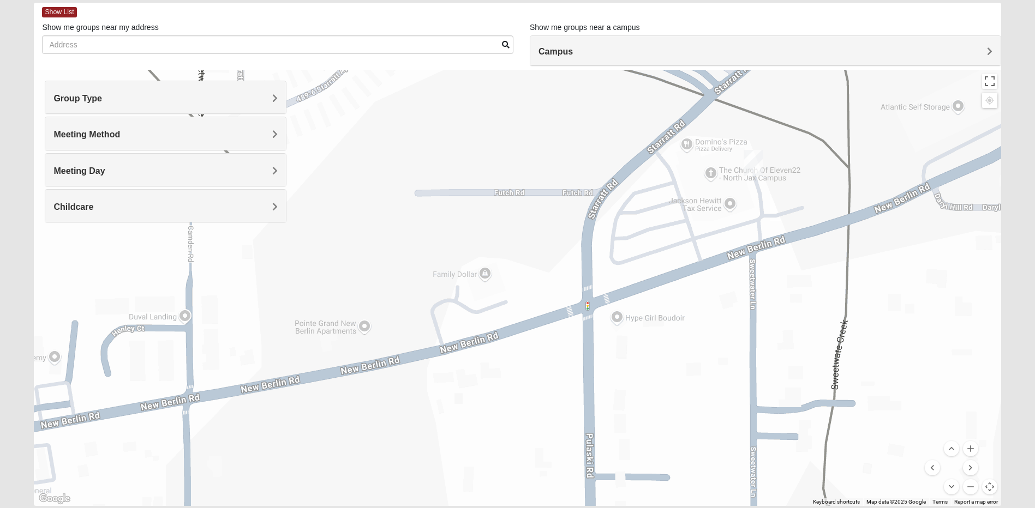
click at [76, 164] on div "Meeting Day" at bounding box center [165, 170] width 241 height 32
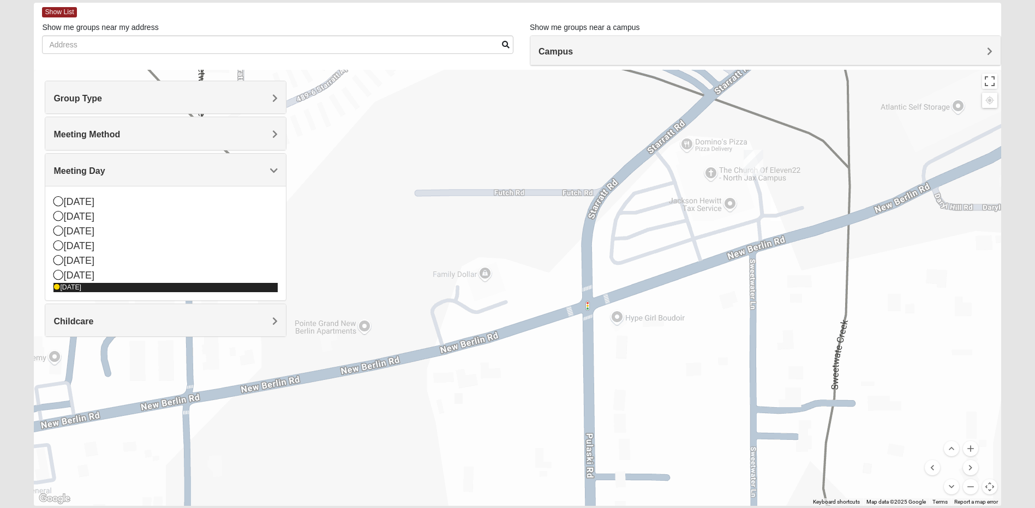
click at [57, 287] on icon at bounding box center [56, 287] width 7 height 7
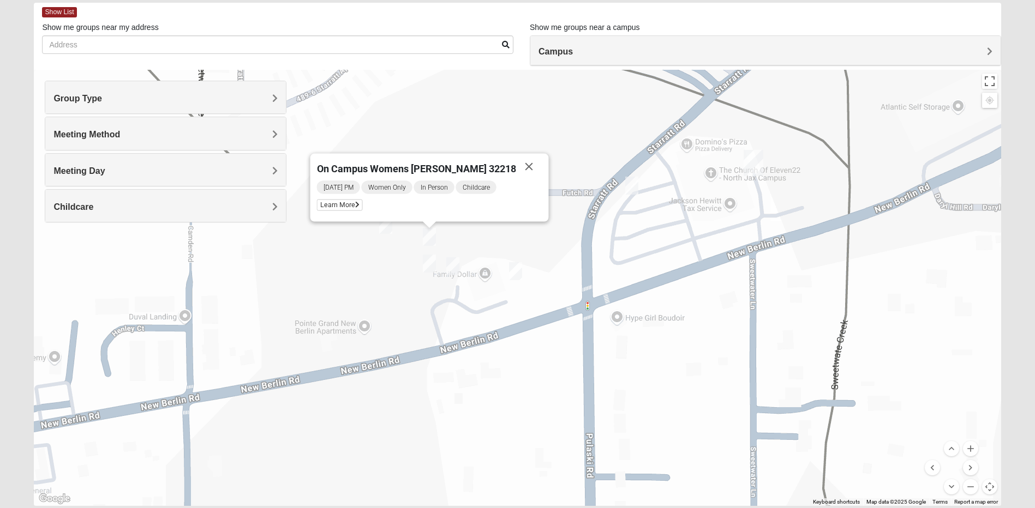
click at [512, 275] on img "On Campus Womens Smith 32218" at bounding box center [515, 271] width 13 height 18
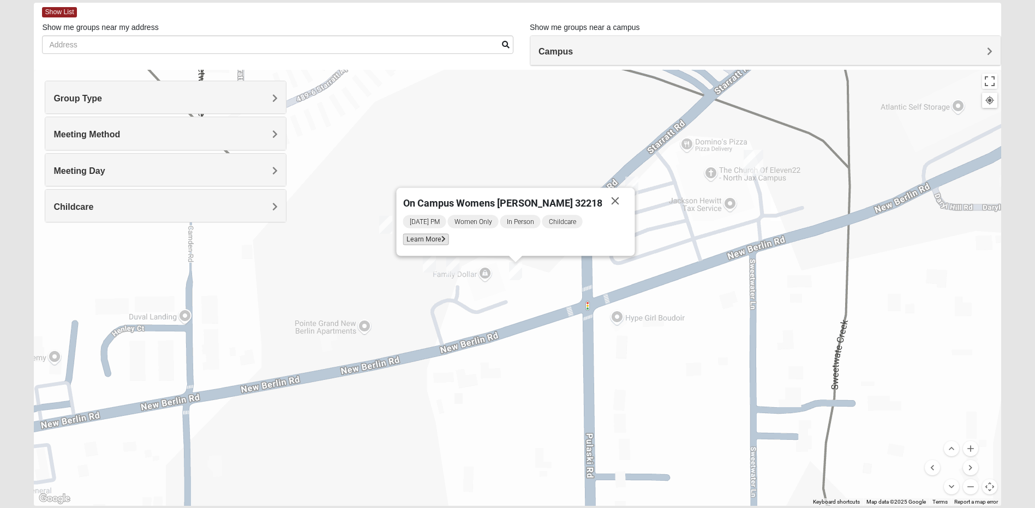
click at [447, 239] on span "Learn More" at bounding box center [426, 239] width 46 height 11
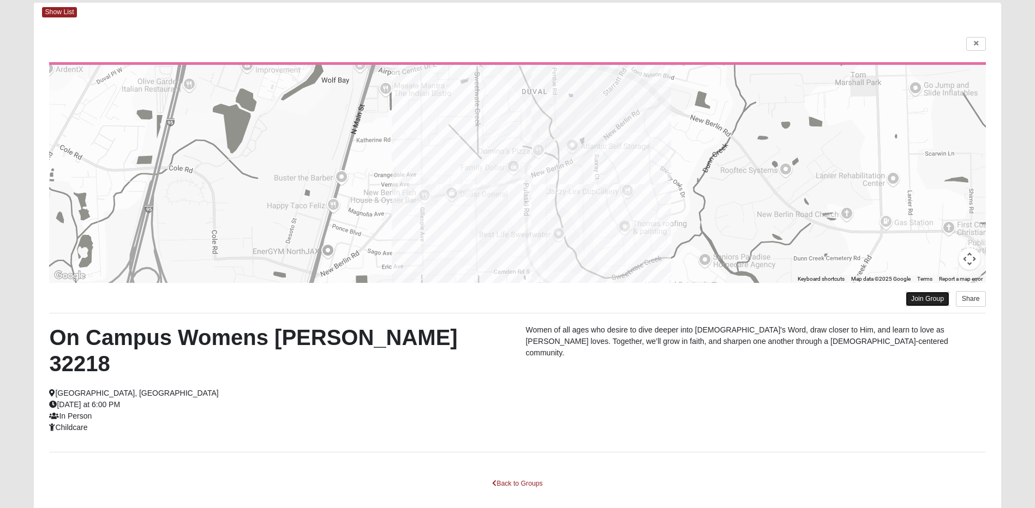
click at [914, 297] on link "Join Group" at bounding box center [927, 299] width 44 height 15
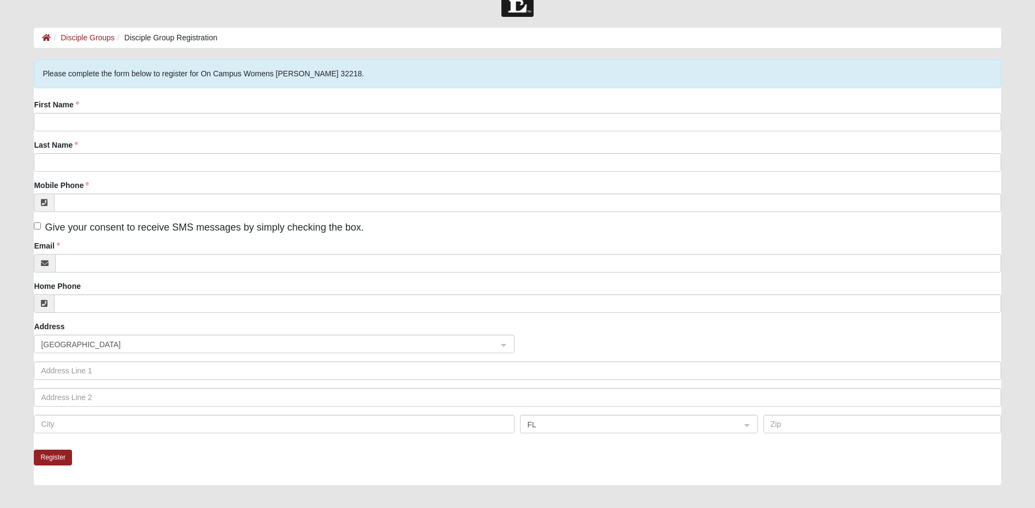
scroll to position [55, 0]
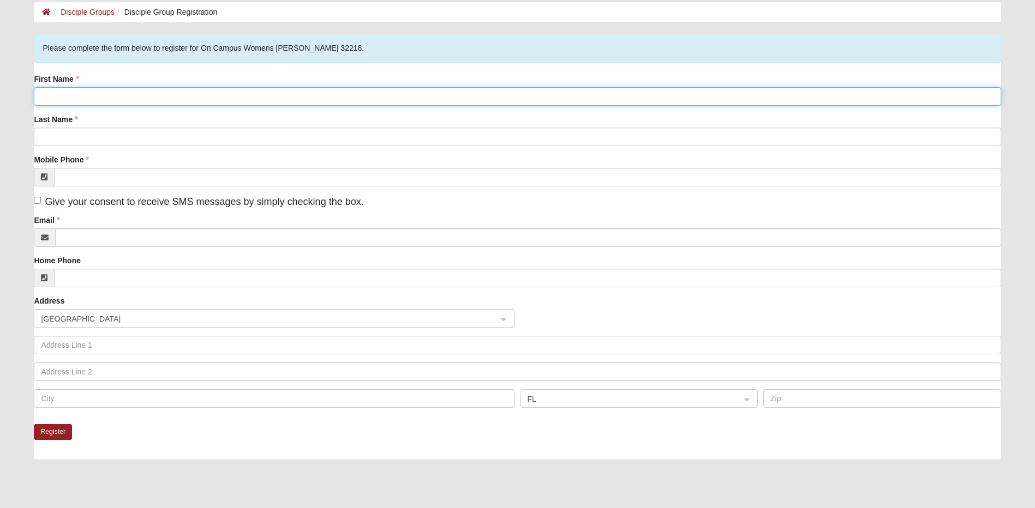
click at [61, 98] on input "First Name" at bounding box center [517, 96] width 967 height 19
type input "Amy"
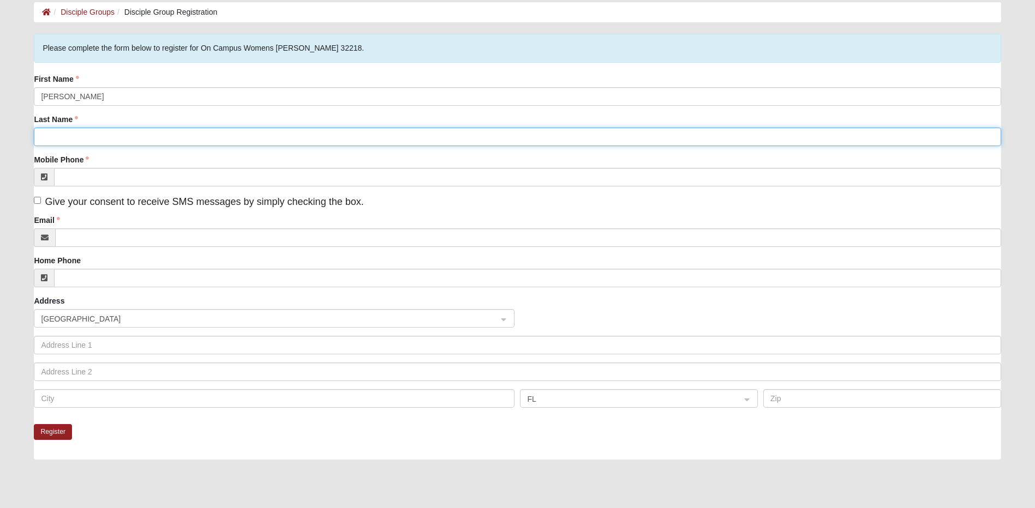
type input "Doyle"
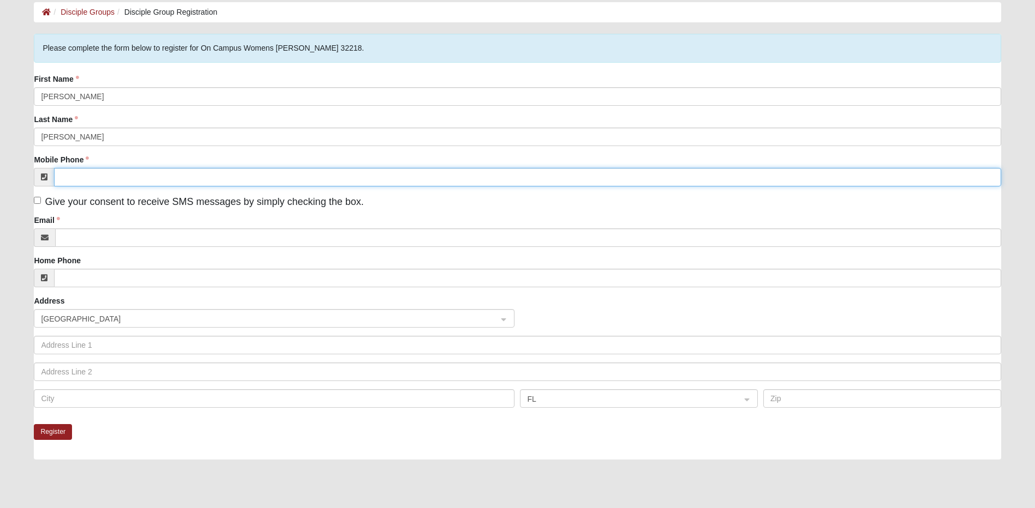
type input "(904) 487-1241"
type input "nrsdoyle@yahoo.com"
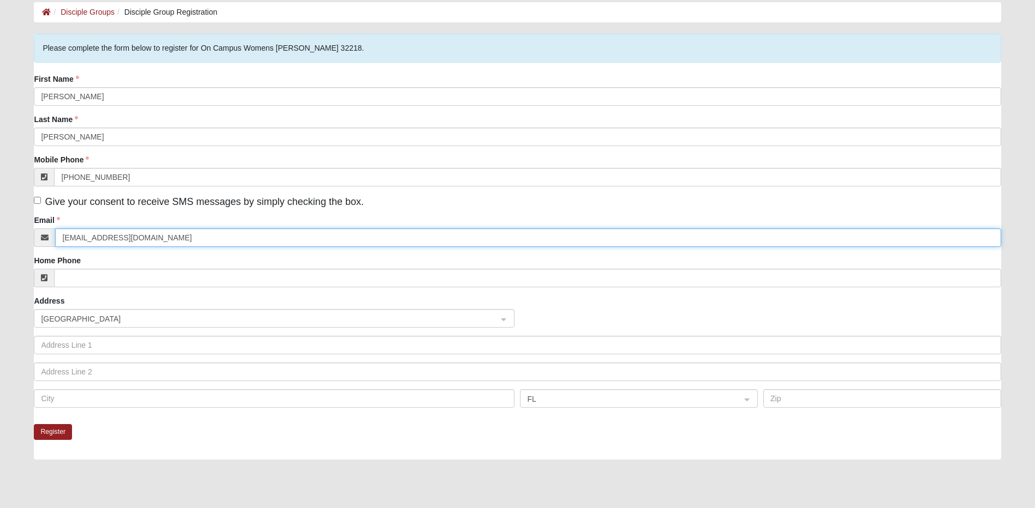
type input "10376 Allene Road"
type input "Jacksonville"
type input "32219"
click at [51, 433] on button "Register" at bounding box center [53, 432] width 38 height 16
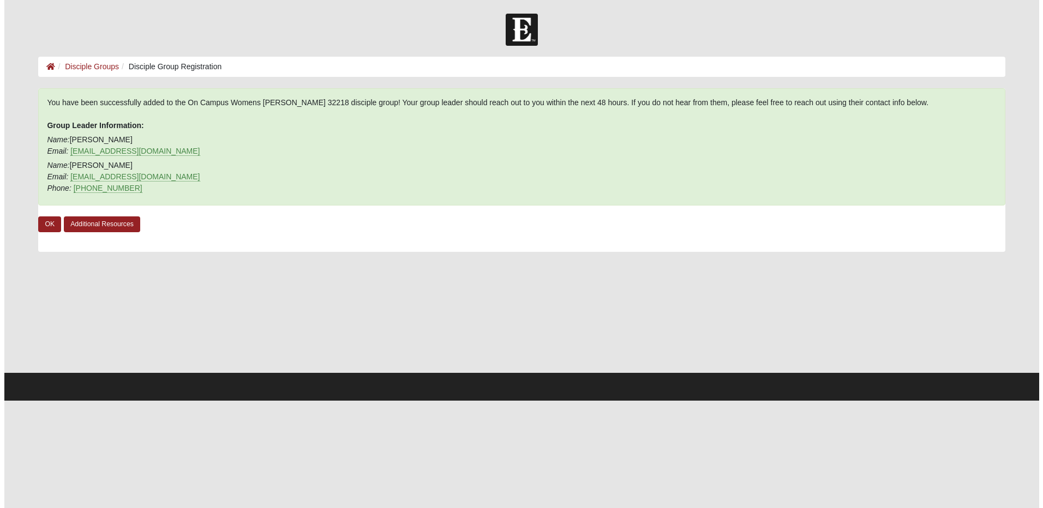
scroll to position [0, 0]
